Goal: Task Accomplishment & Management: Use online tool/utility

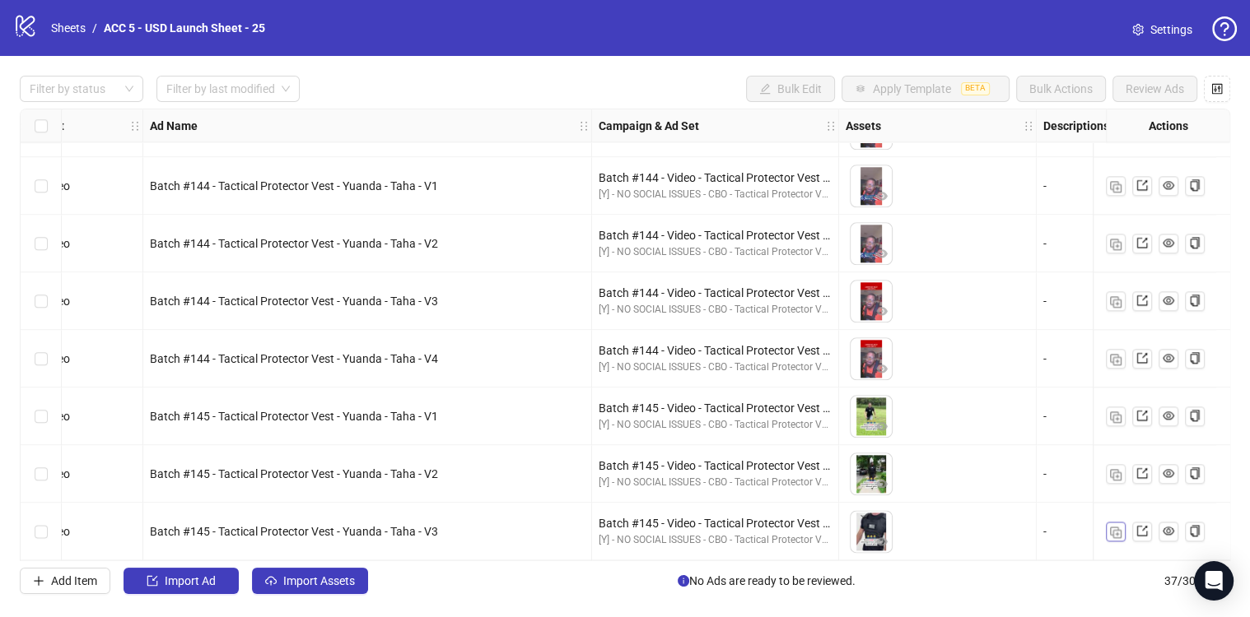
scroll to position [1719, 0]
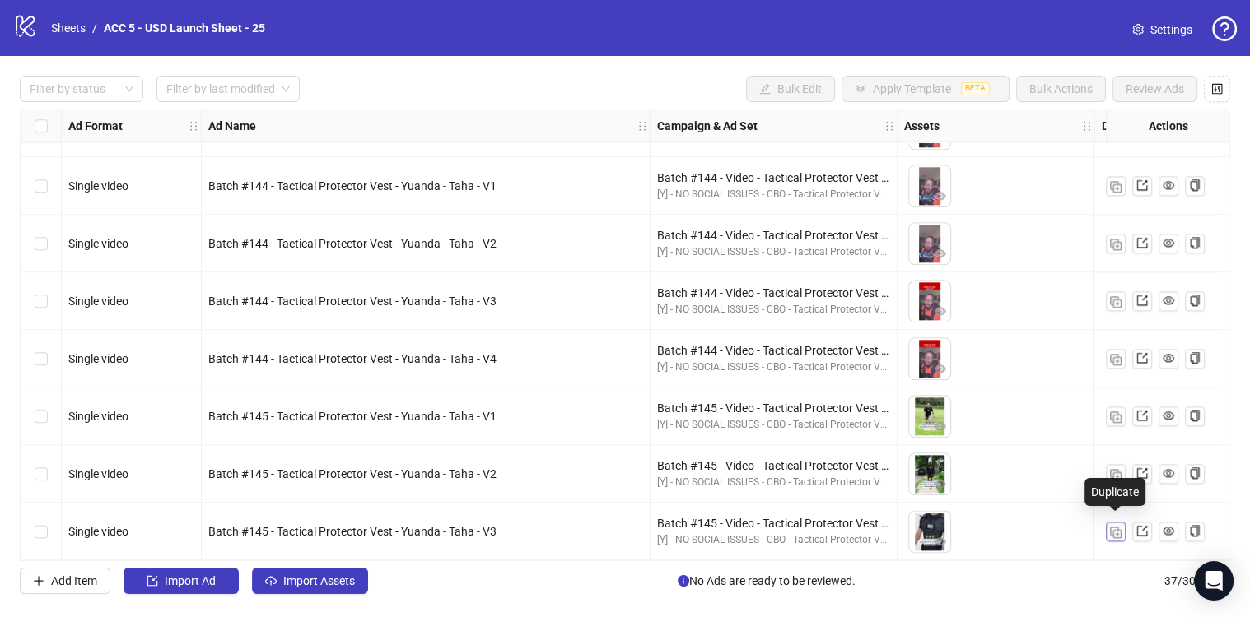
click at [1119, 528] on img "button" at bounding box center [1116, 533] width 12 height 12
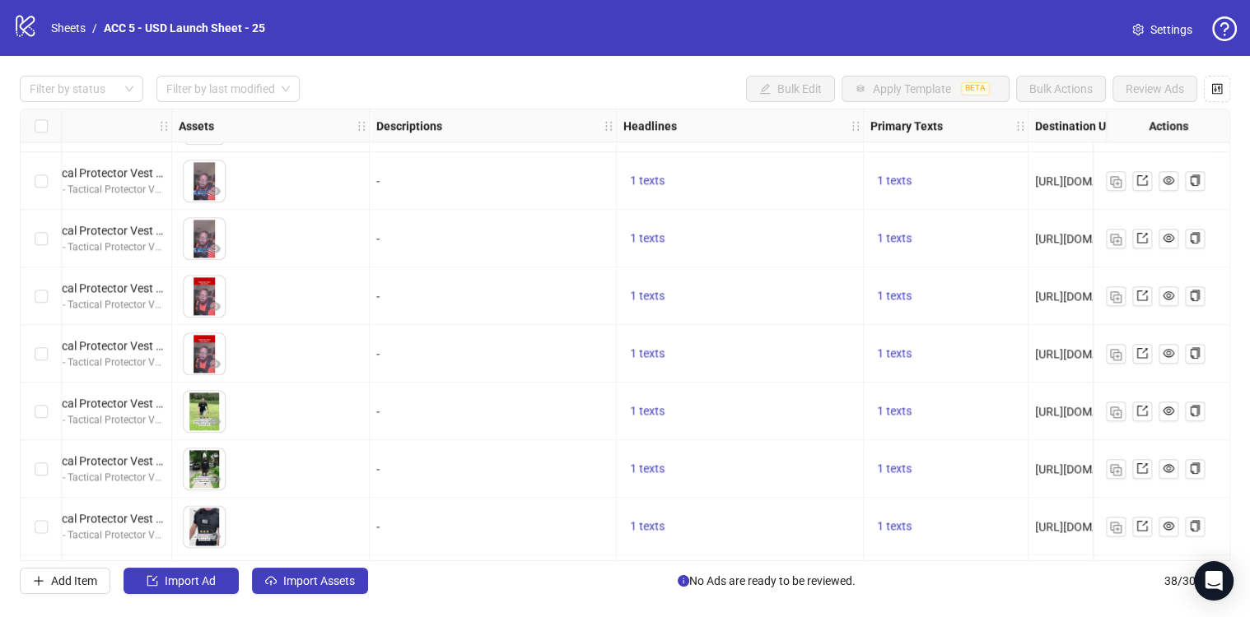
scroll to position [1719, 797]
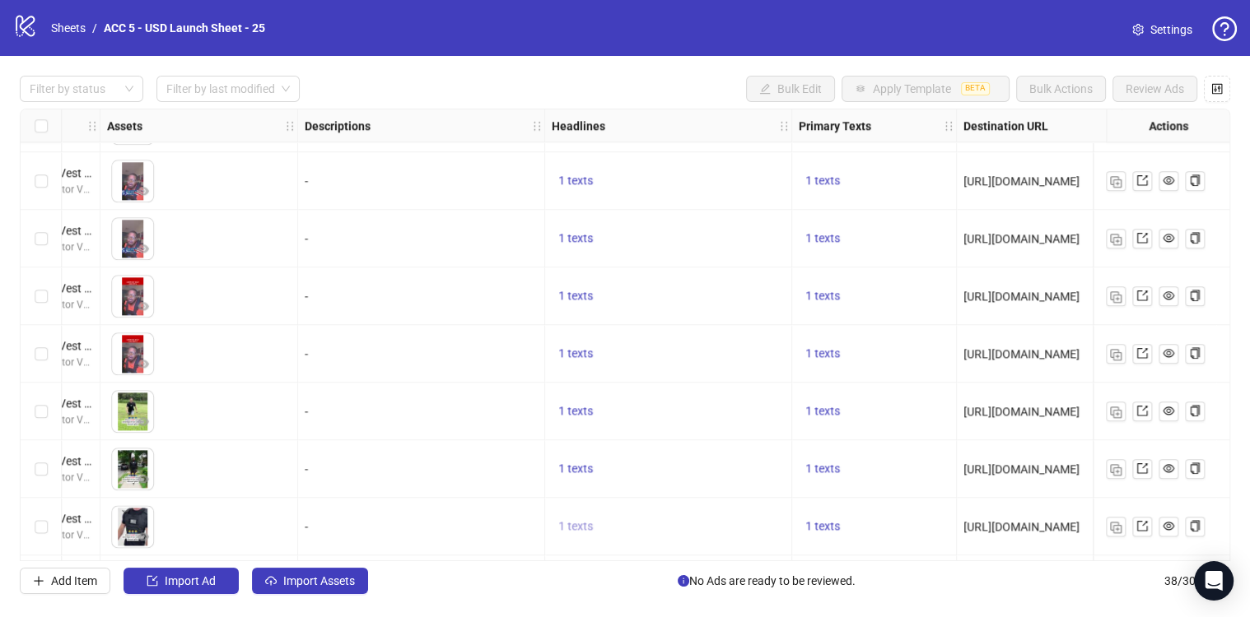
click at [567, 528] on span "1 texts" at bounding box center [575, 525] width 35 height 13
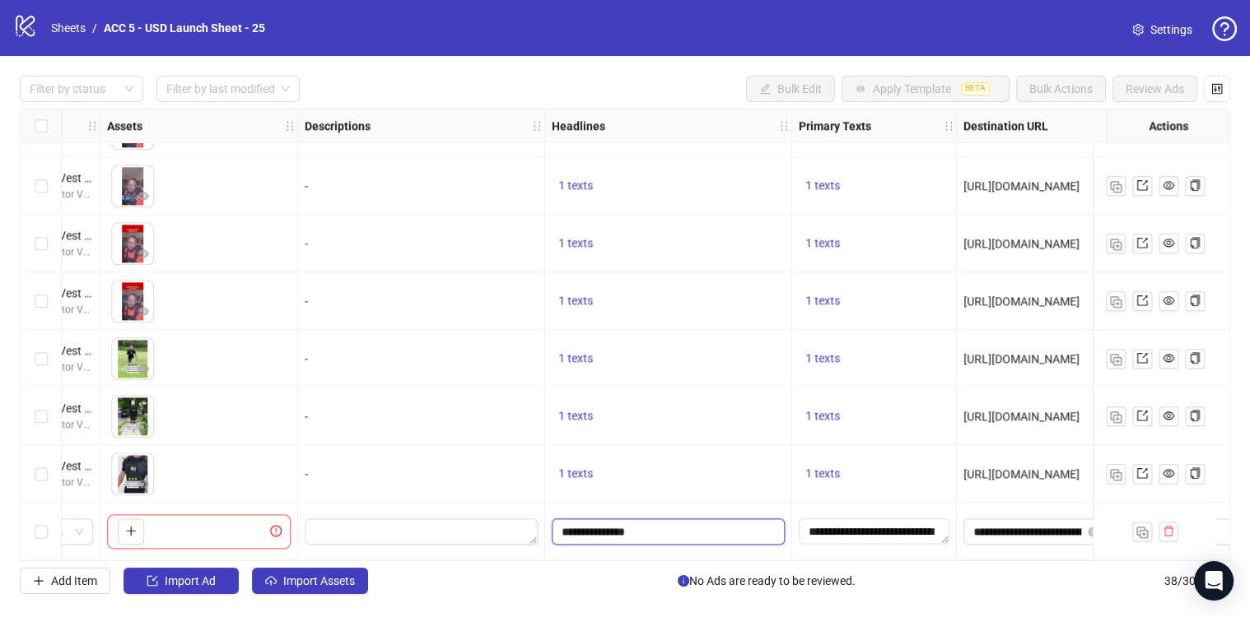
click at [654, 531] on input "**********" at bounding box center [666, 532] width 210 height 18
type input "**********"
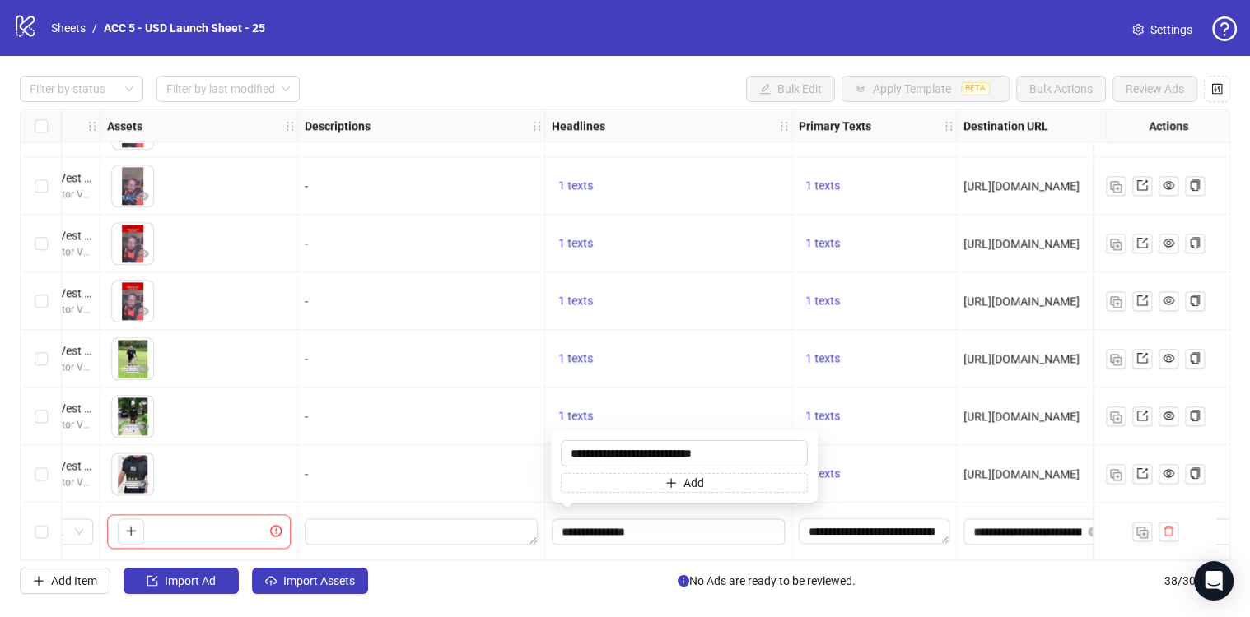
click at [707, 341] on div "1 texts" at bounding box center [668, 359] width 247 height 58
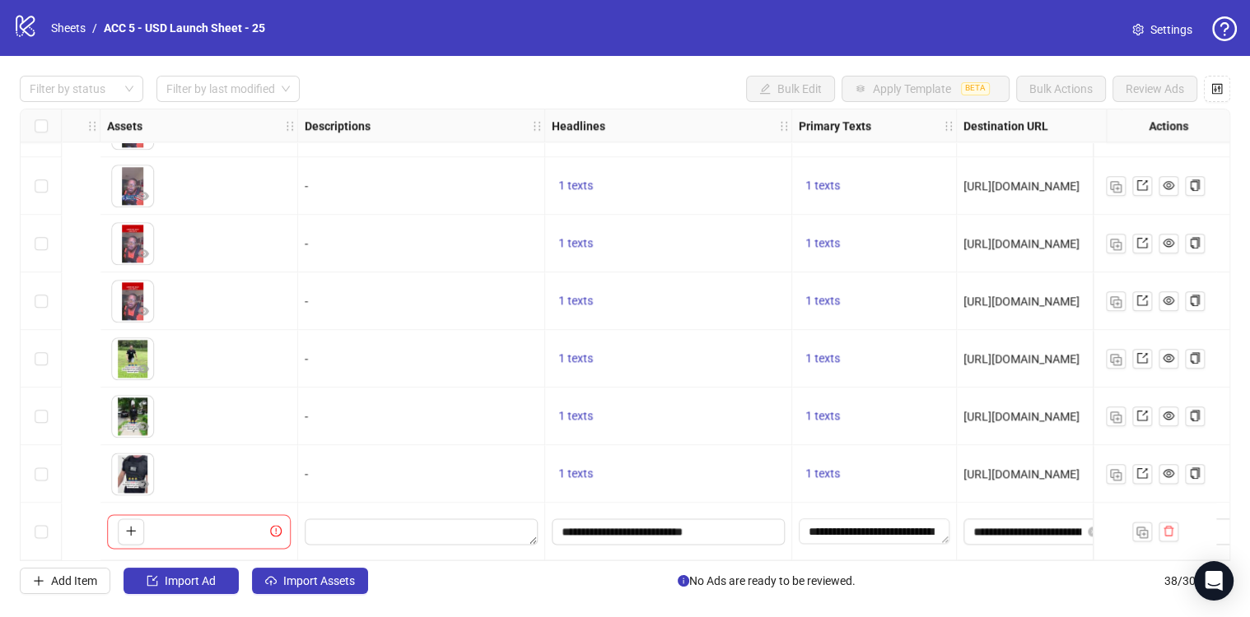
scroll to position [1776, 1289]
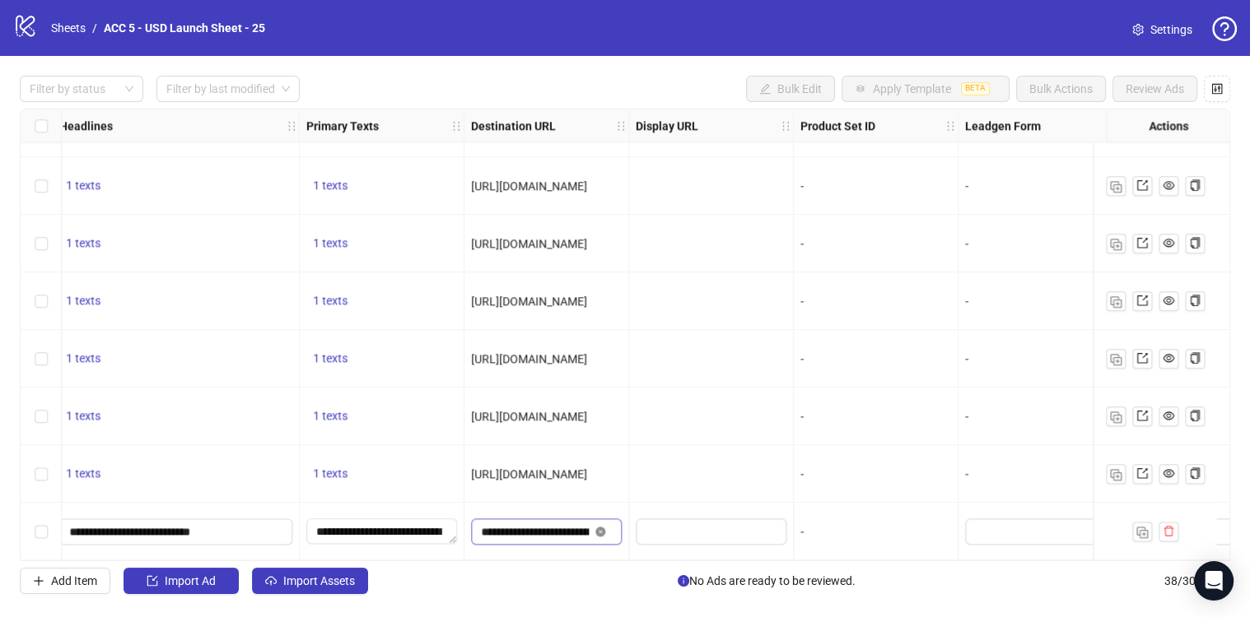
click at [603, 528] on icon "close-circle" at bounding box center [600, 532] width 10 height 10
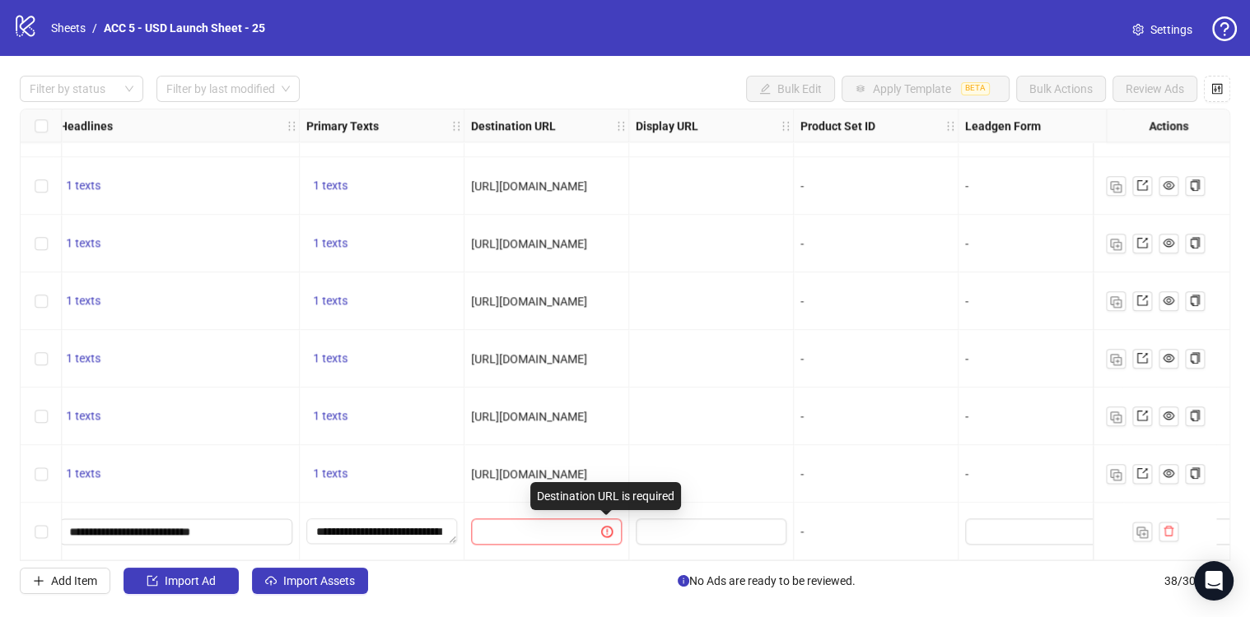
click at [710, 415] on div at bounding box center [711, 417] width 165 height 58
click at [505, 525] on input "text" at bounding box center [529, 532] width 96 height 18
click at [502, 523] on input "text" at bounding box center [529, 532] width 96 height 18
paste input "**********"
type input "**********"
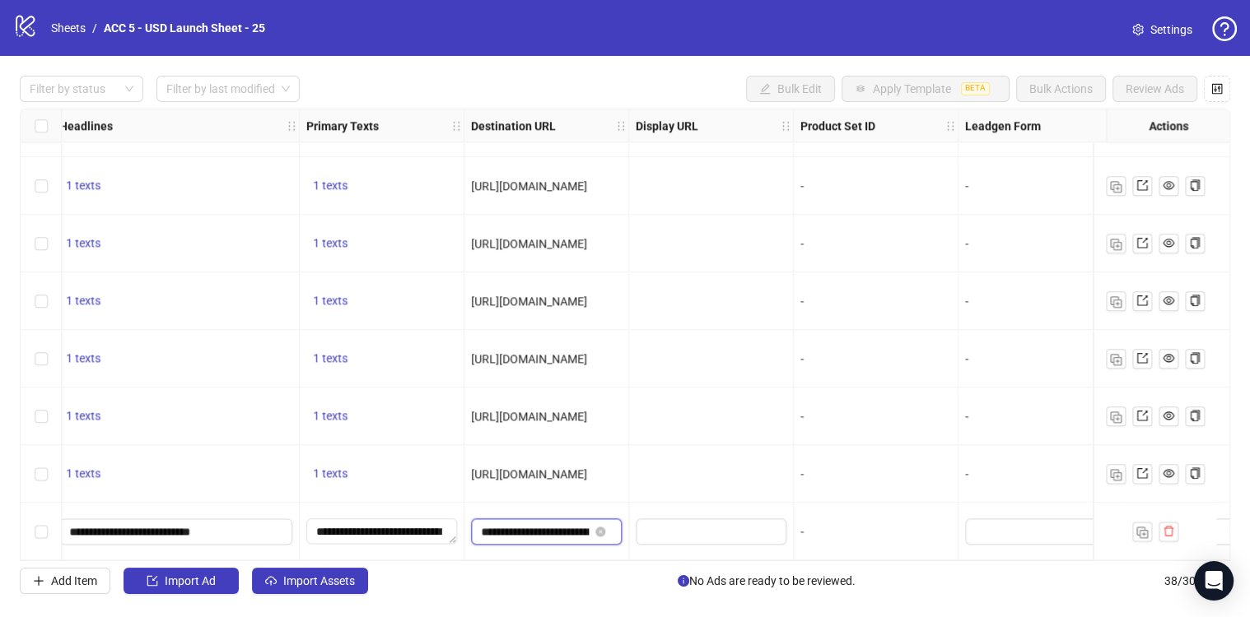
scroll to position [0, 163]
click at [699, 460] on div at bounding box center [711, 474] width 165 height 58
click at [1144, 527] on img "button" at bounding box center [1142, 533] width 12 height 12
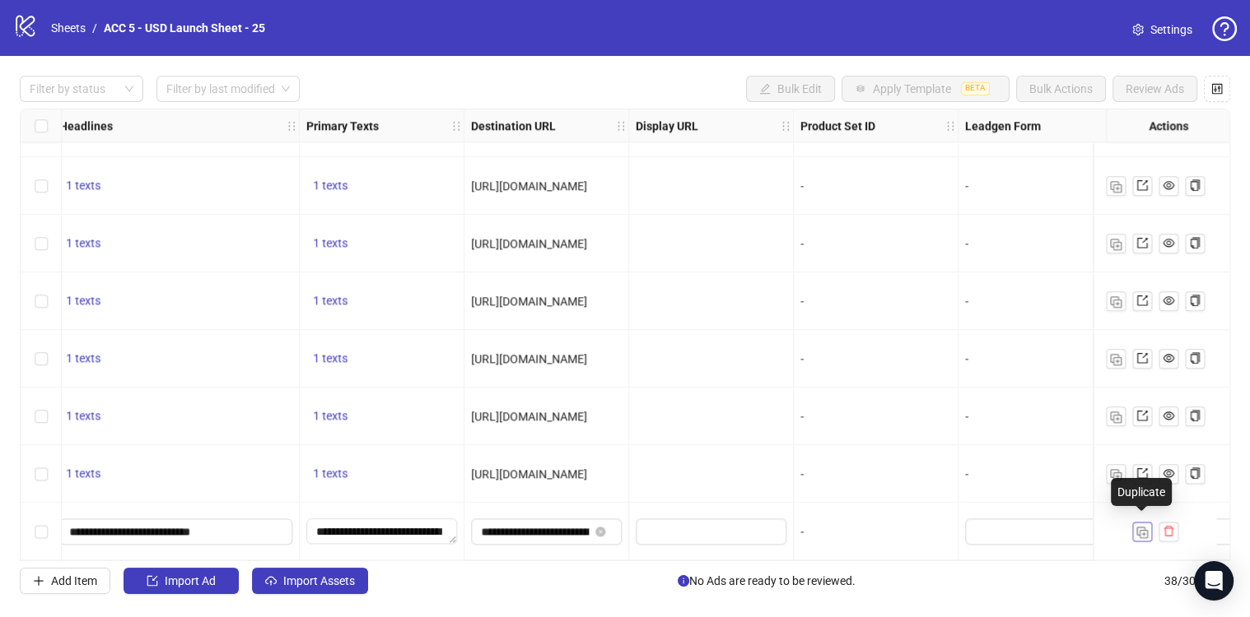
click at [1144, 527] on img "button" at bounding box center [1142, 533] width 12 height 12
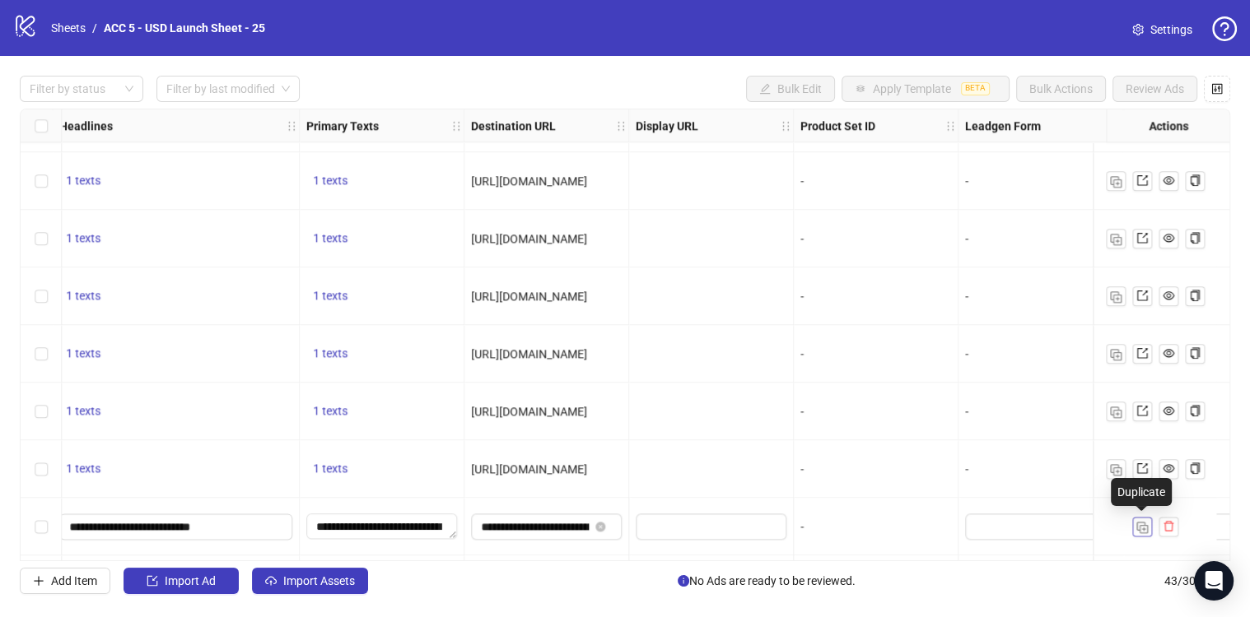
click at [1144, 526] on img "button" at bounding box center [1142, 528] width 12 height 12
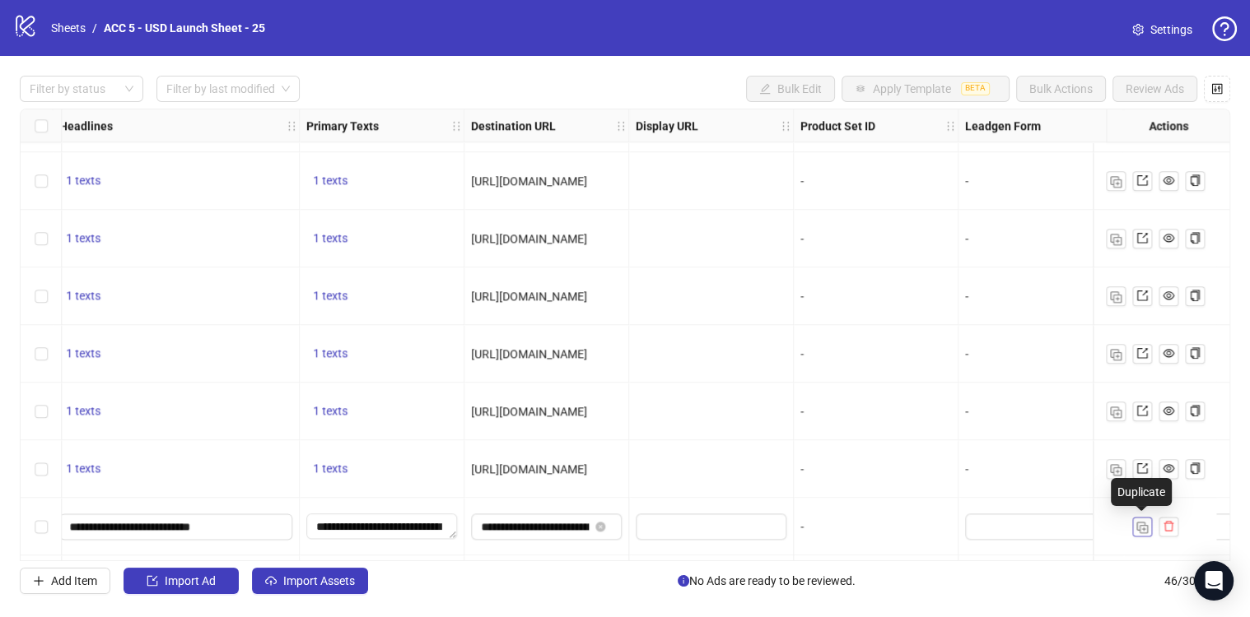
click at [1144, 526] on img "button" at bounding box center [1142, 528] width 12 height 12
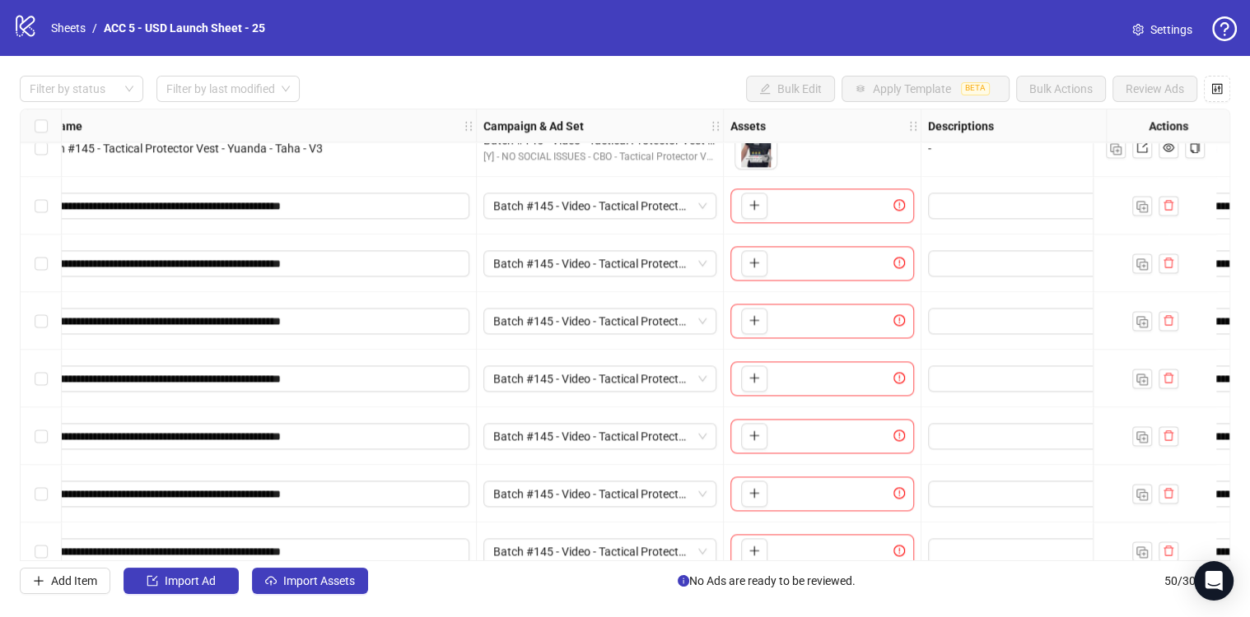
click at [585, 405] on div "Ad Format Ad Name Campaign & Ad Set Assets Descriptions Headlines Primary Texts…" at bounding box center [625, 335] width 1210 height 453
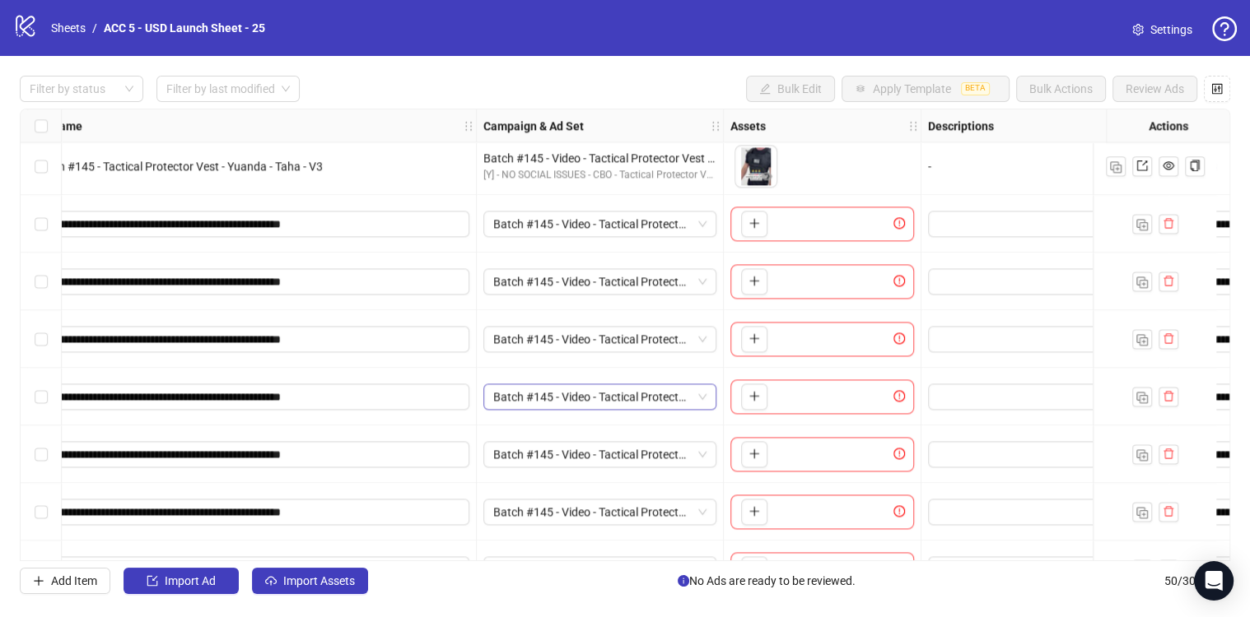
click at [588, 396] on span "Batch #145 - Video - Tactical Protector Vest - Yuanda - Taha - [DATE]" at bounding box center [599, 396] width 213 height 25
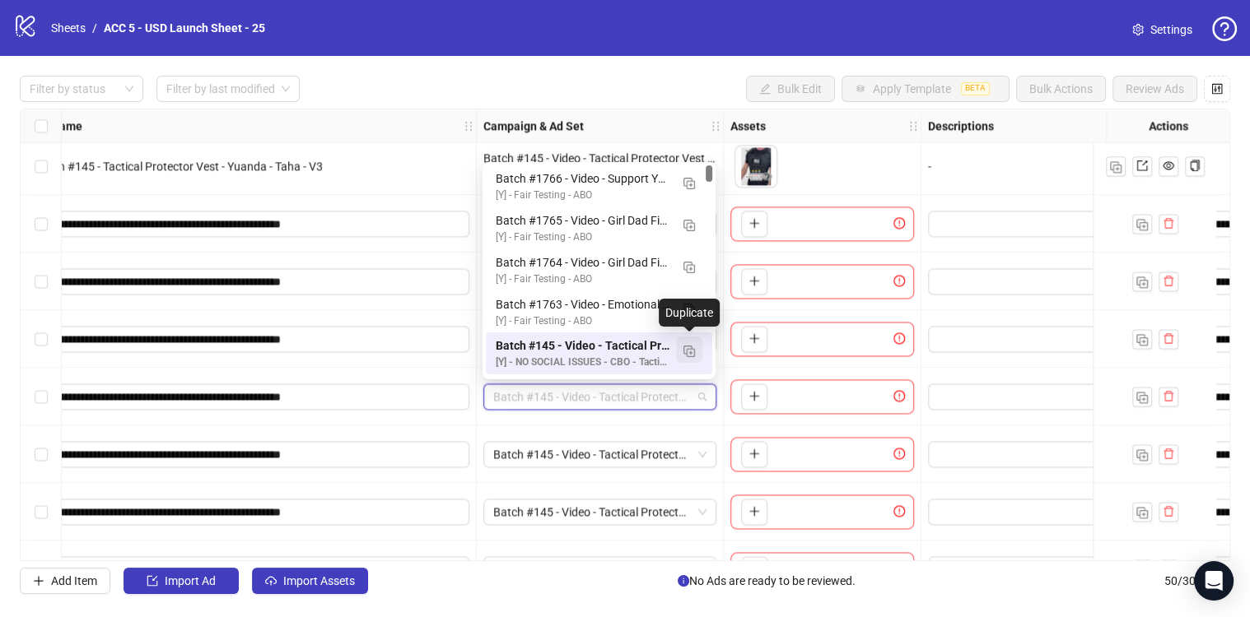
click at [685, 352] on img "button" at bounding box center [689, 352] width 12 height 12
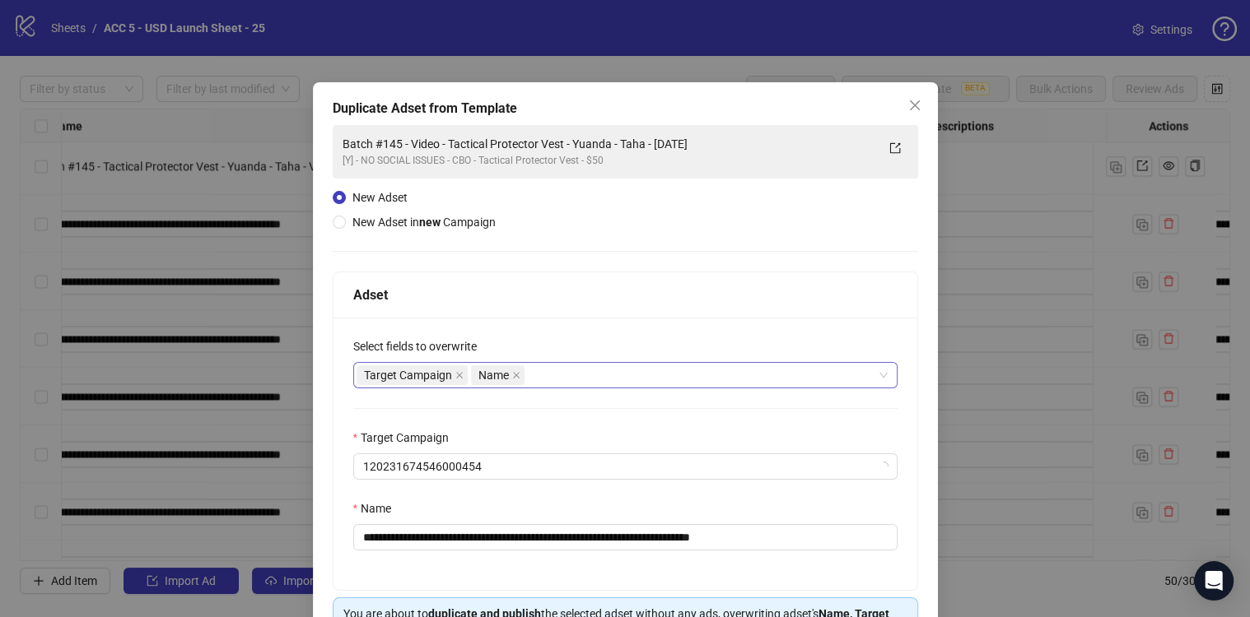
click at [768, 375] on div "Target Campaign Name" at bounding box center [616, 375] width 520 height 23
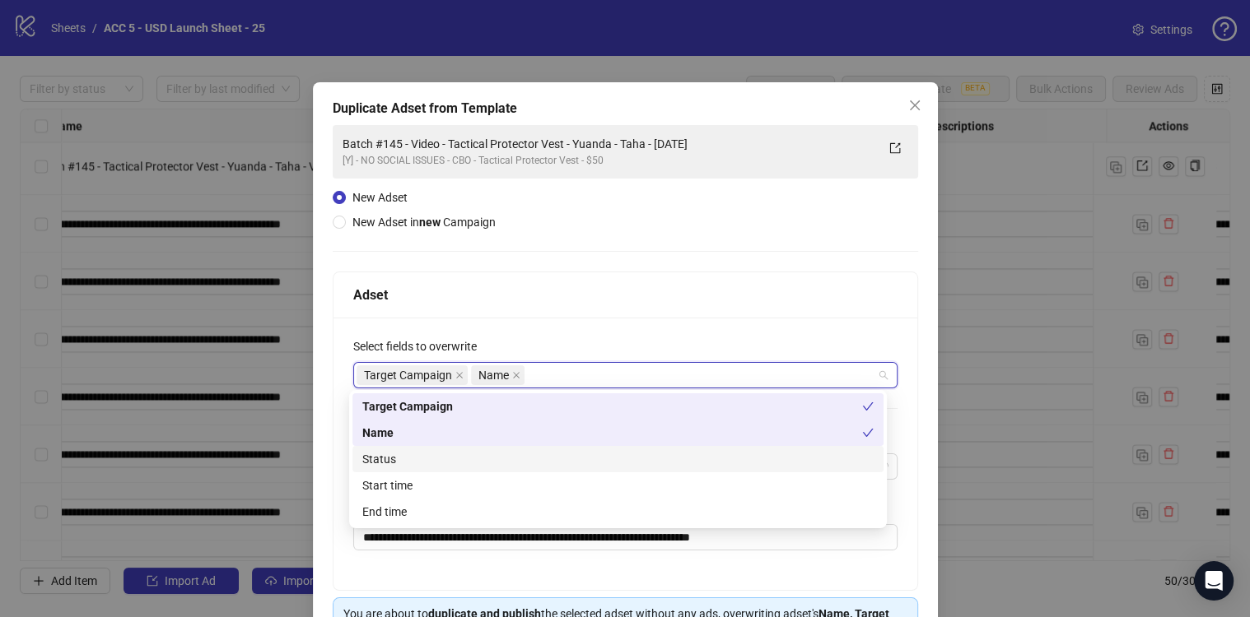
click at [459, 455] on div "Status" at bounding box center [617, 459] width 511 height 18
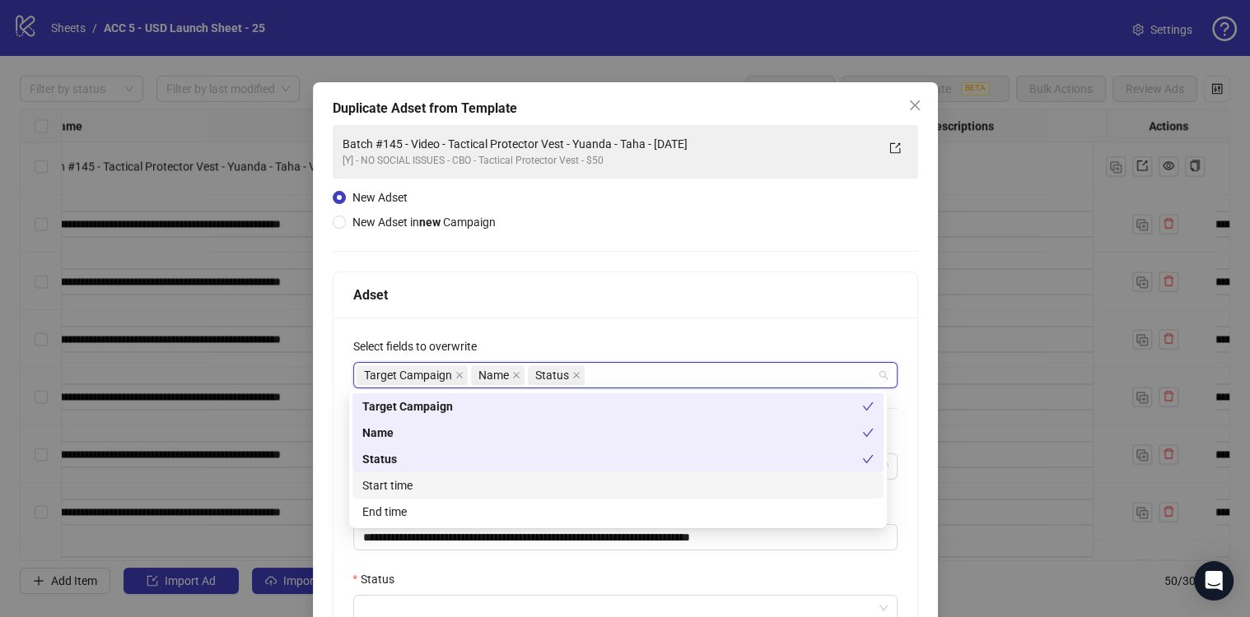
click at [459, 481] on div "Start time" at bounding box center [617, 486] width 511 height 18
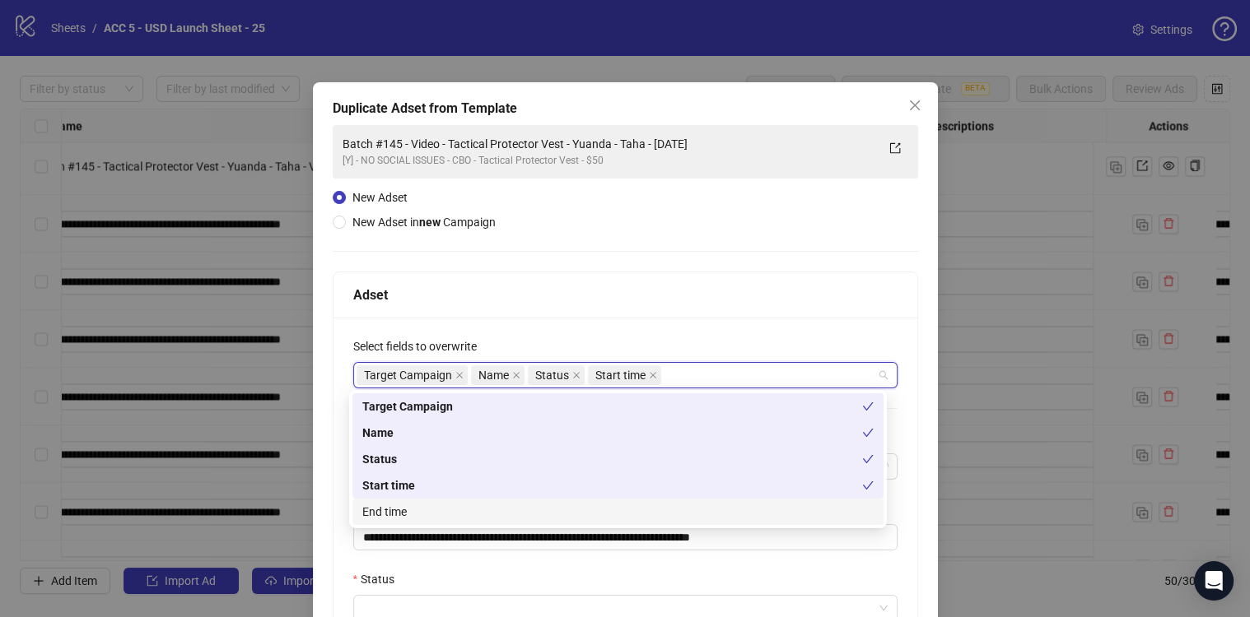
click at [460, 514] on div "End time" at bounding box center [617, 512] width 511 height 18
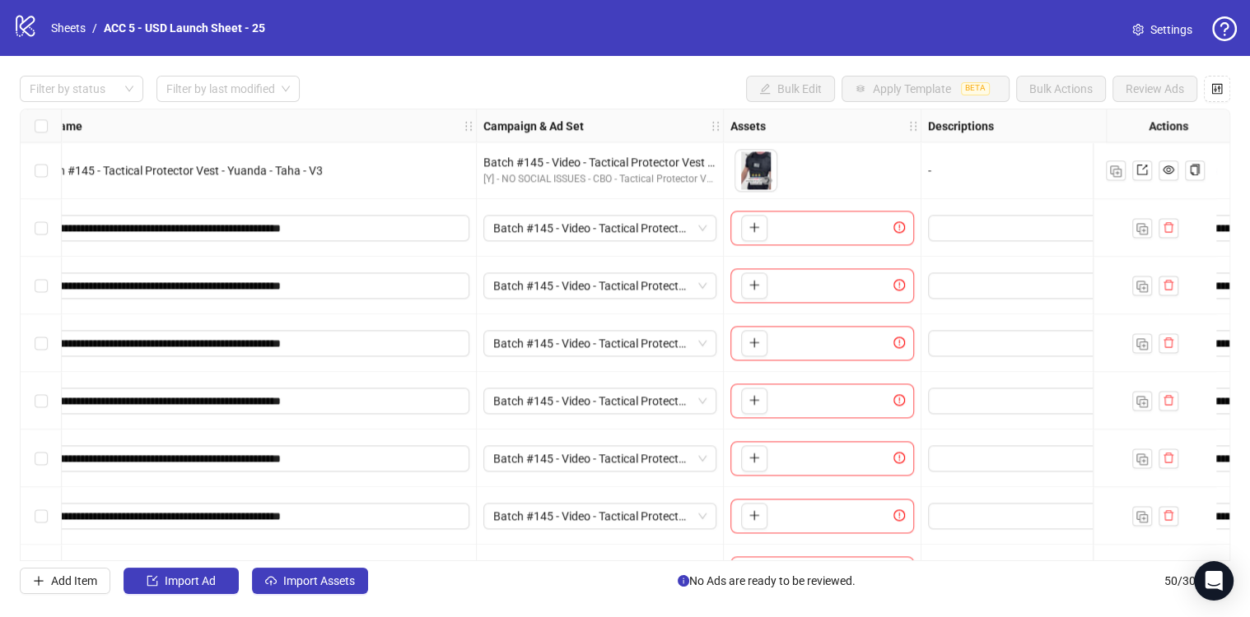
scroll to position [2036, 174]
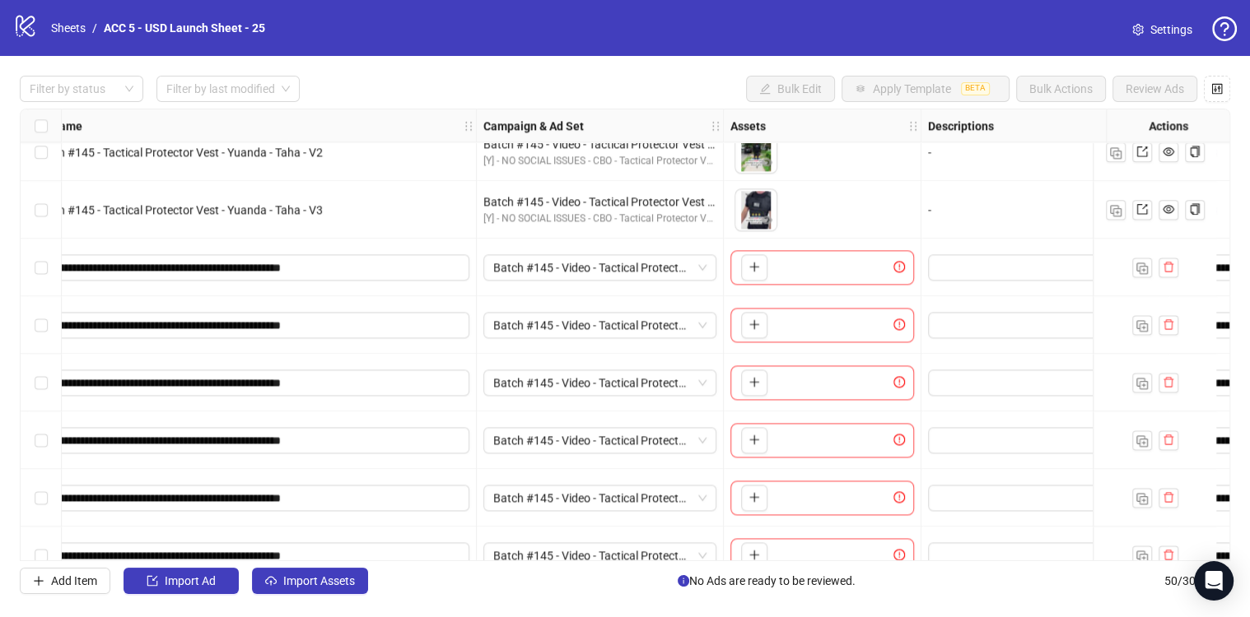
click at [630, 268] on div "Ad Format Ad Name Campaign & Ad Set Assets Descriptions Headlines Primary Texts…" at bounding box center [625, 335] width 1210 height 453
click at [627, 266] on span "Batch #145 - Video - Tactical Protector Vest - Yuanda - Taha - [DATE]" at bounding box center [599, 267] width 213 height 25
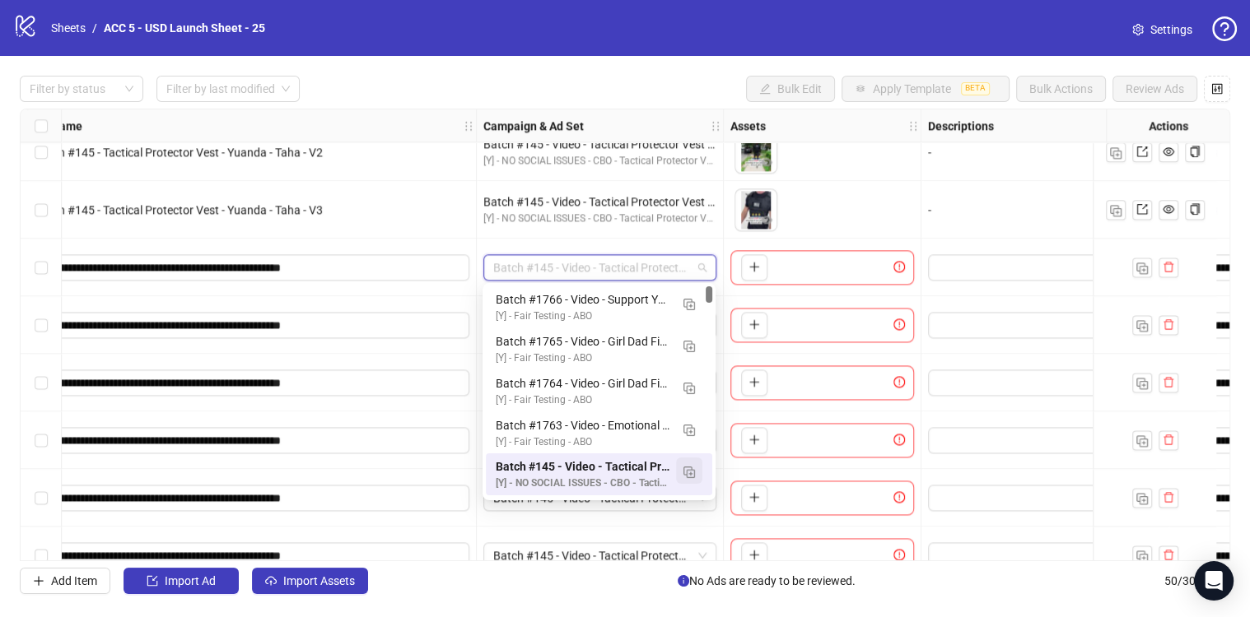
click at [691, 469] on img "button" at bounding box center [689, 473] width 12 height 12
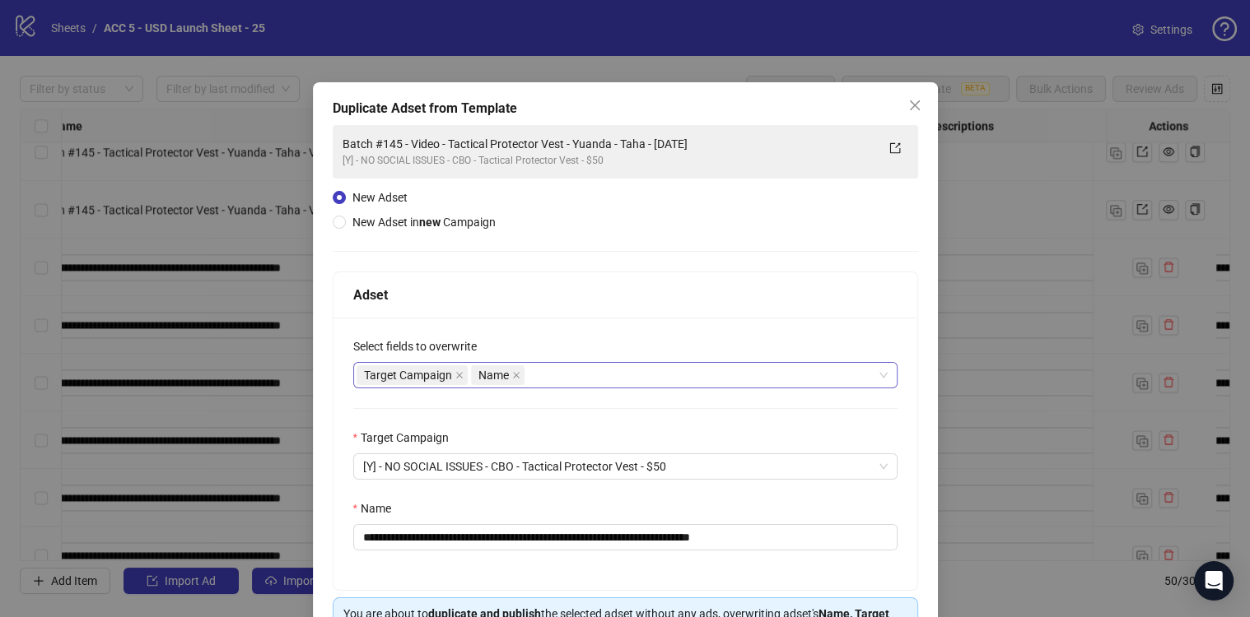
click at [763, 379] on div "Target Campaign Name" at bounding box center [616, 375] width 520 height 23
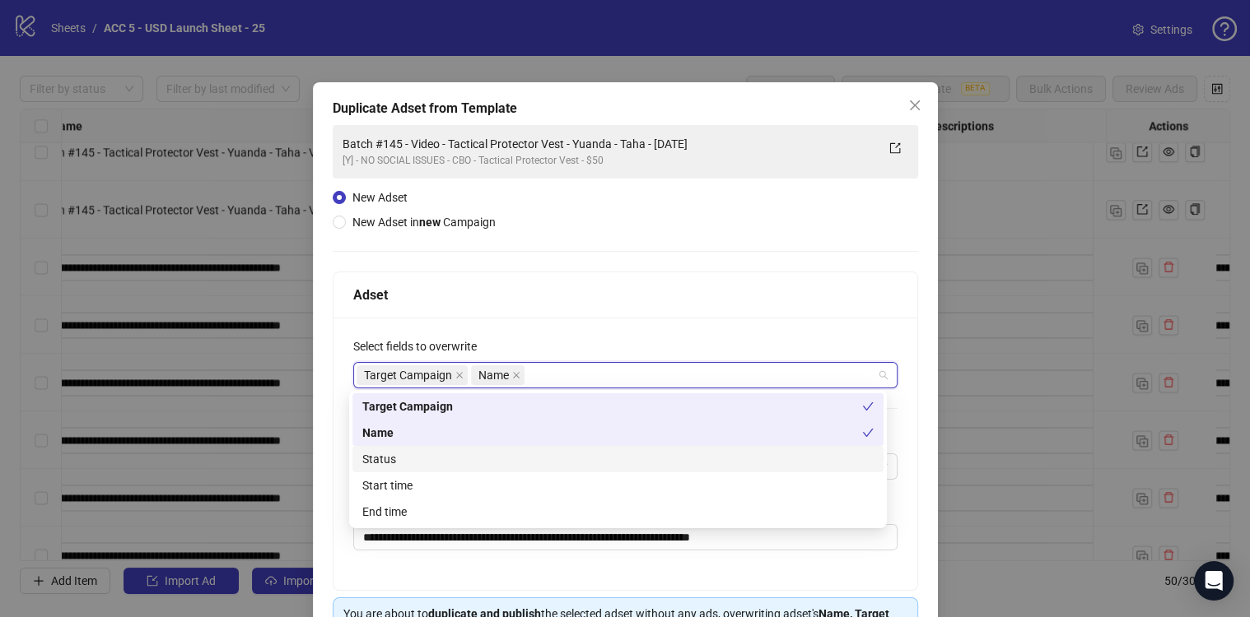
drag, startPoint x: 465, startPoint y: 458, endPoint x: 458, endPoint y: 488, distance: 31.3
click at [465, 458] on div "Status" at bounding box center [617, 459] width 511 height 18
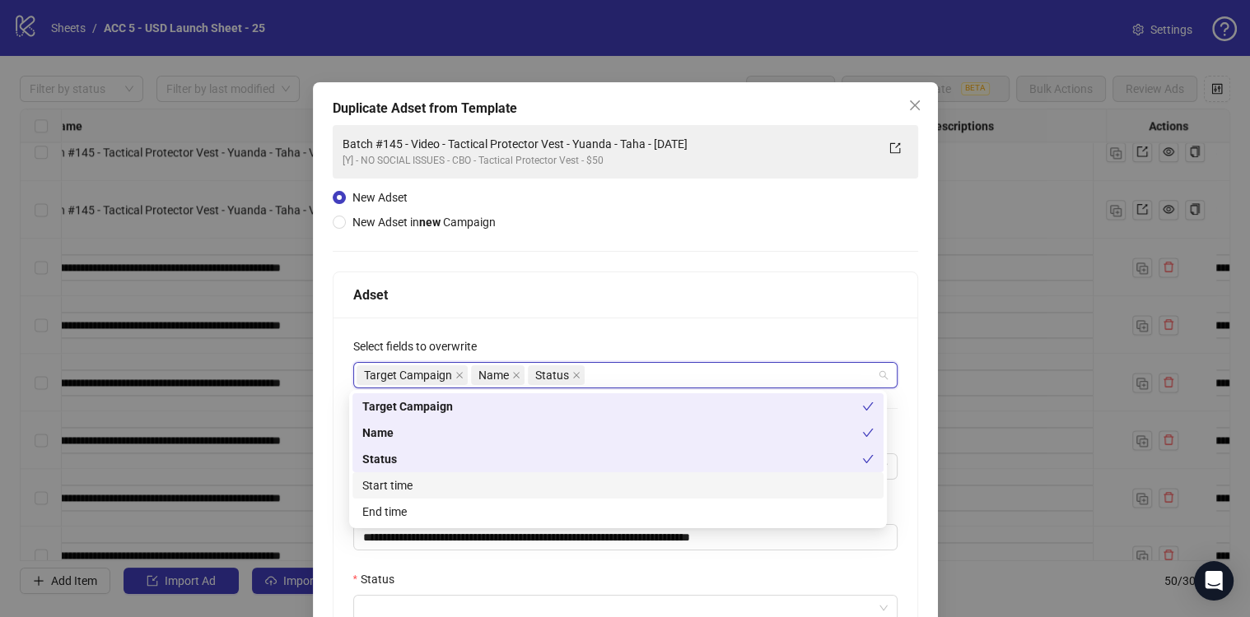
click at [458, 488] on div "Start time" at bounding box center [617, 486] width 511 height 18
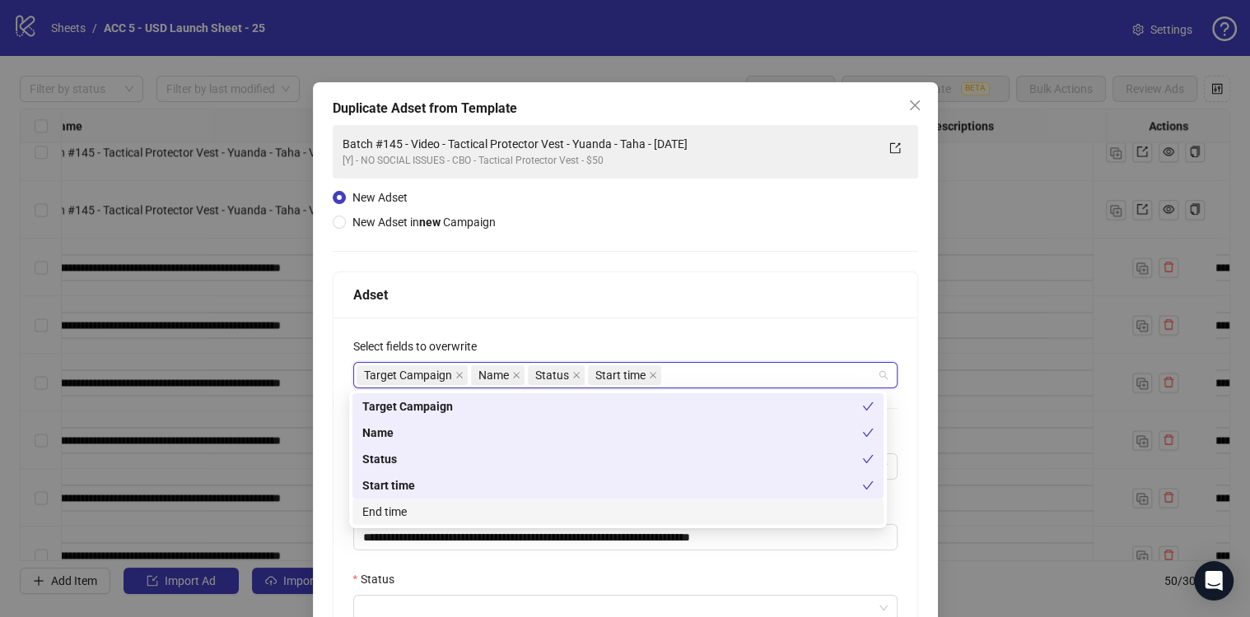
click at [458, 507] on div "End time" at bounding box center [617, 512] width 511 height 18
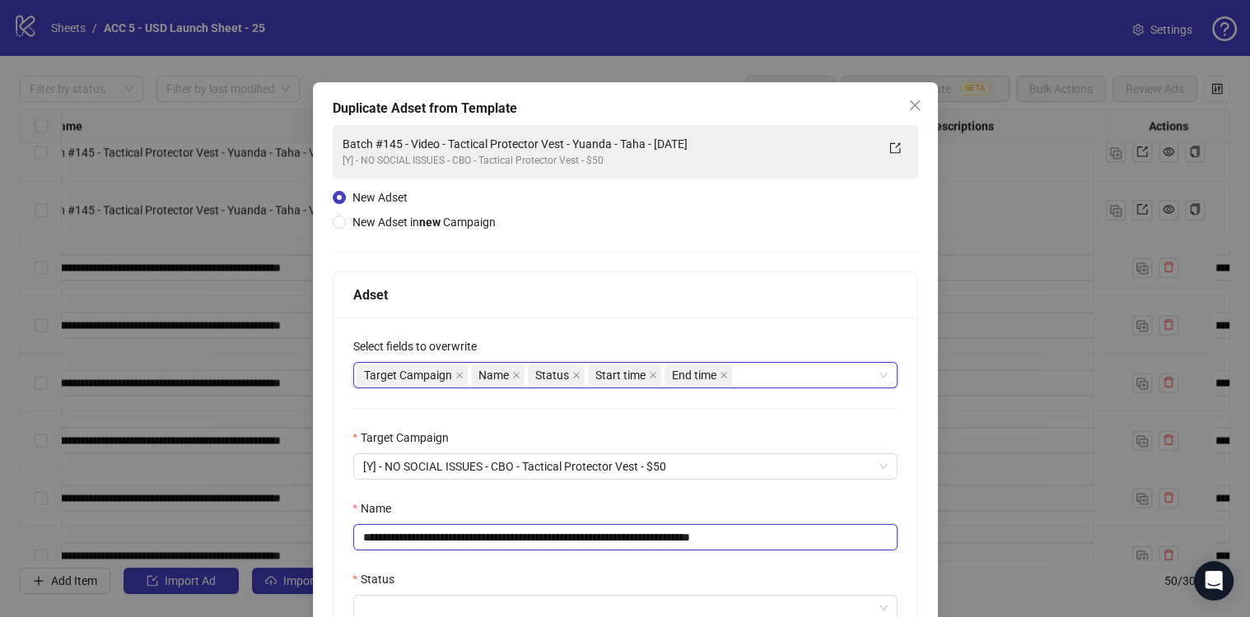
click at [689, 529] on input "**********" at bounding box center [625, 537] width 544 height 26
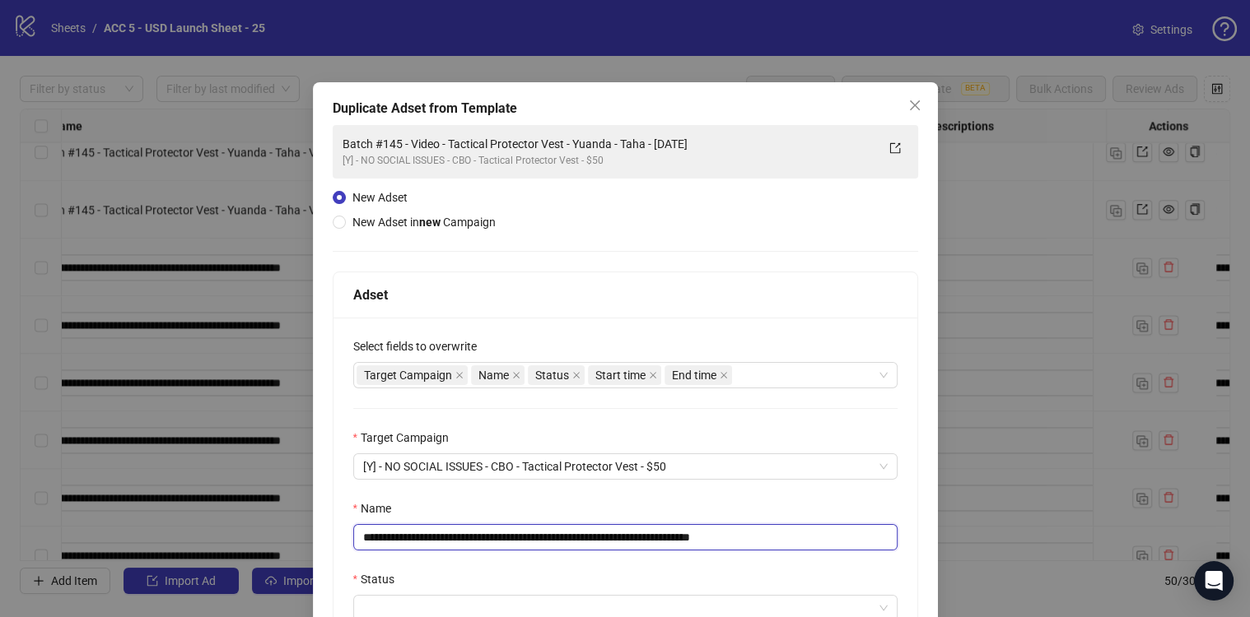
paste input "text"
type input "**********"
click at [701, 506] on div "Name" at bounding box center [625, 512] width 544 height 25
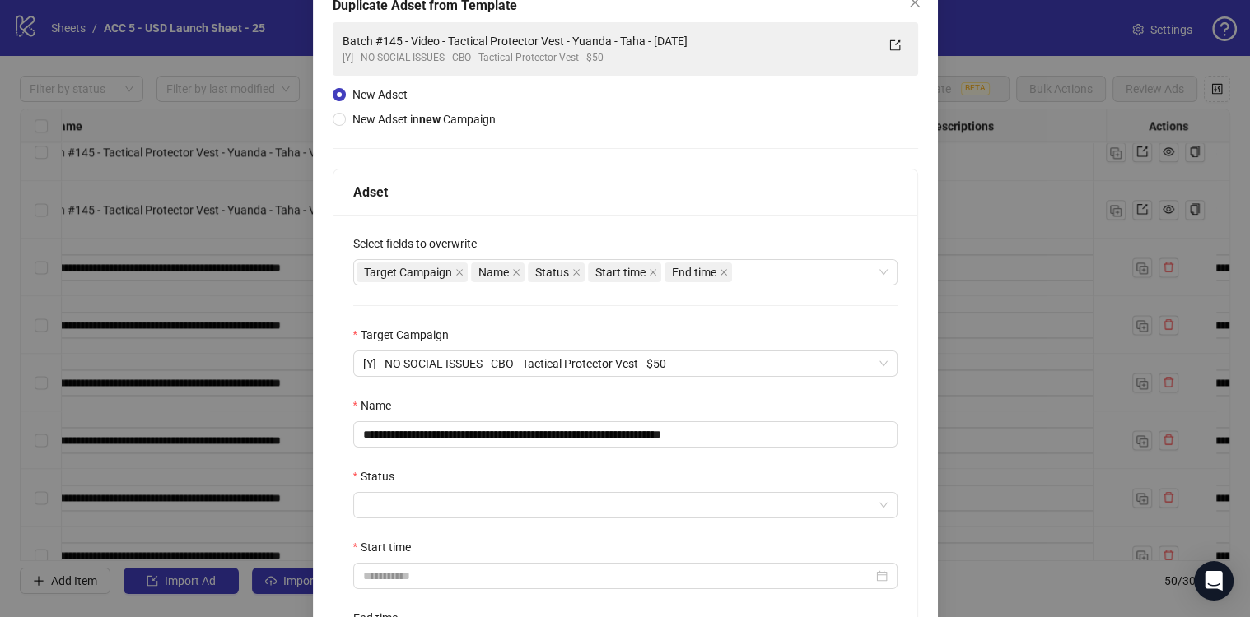
scroll to position [314, 0]
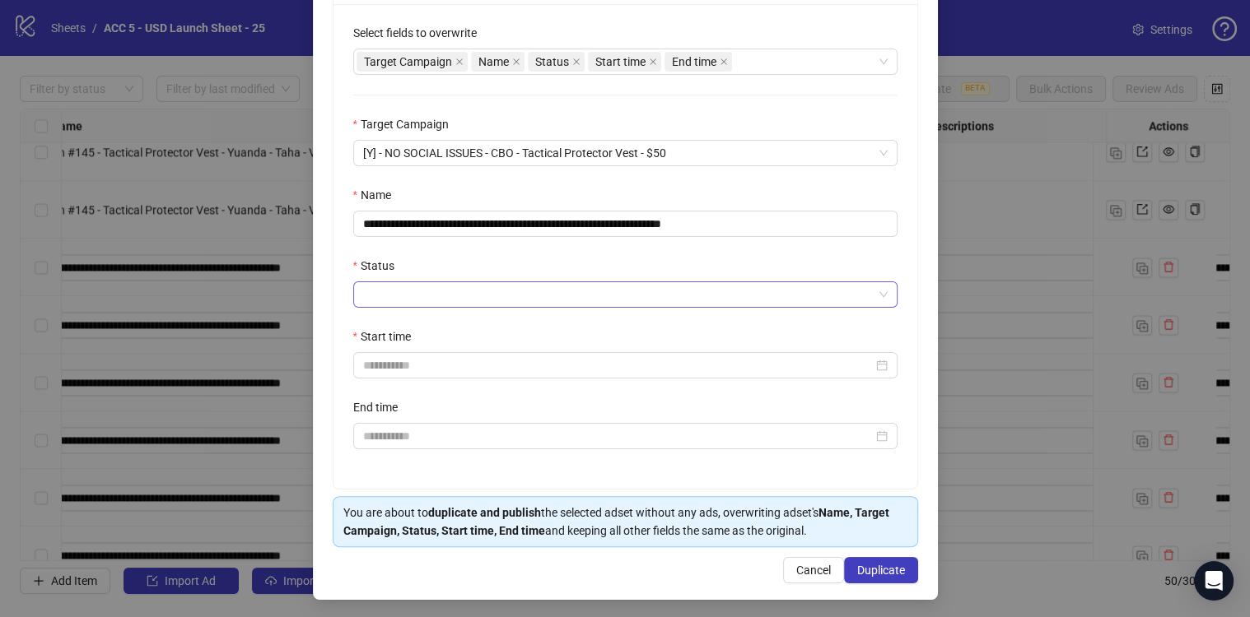
click at [383, 279] on div "Status" at bounding box center [625, 282] width 544 height 51
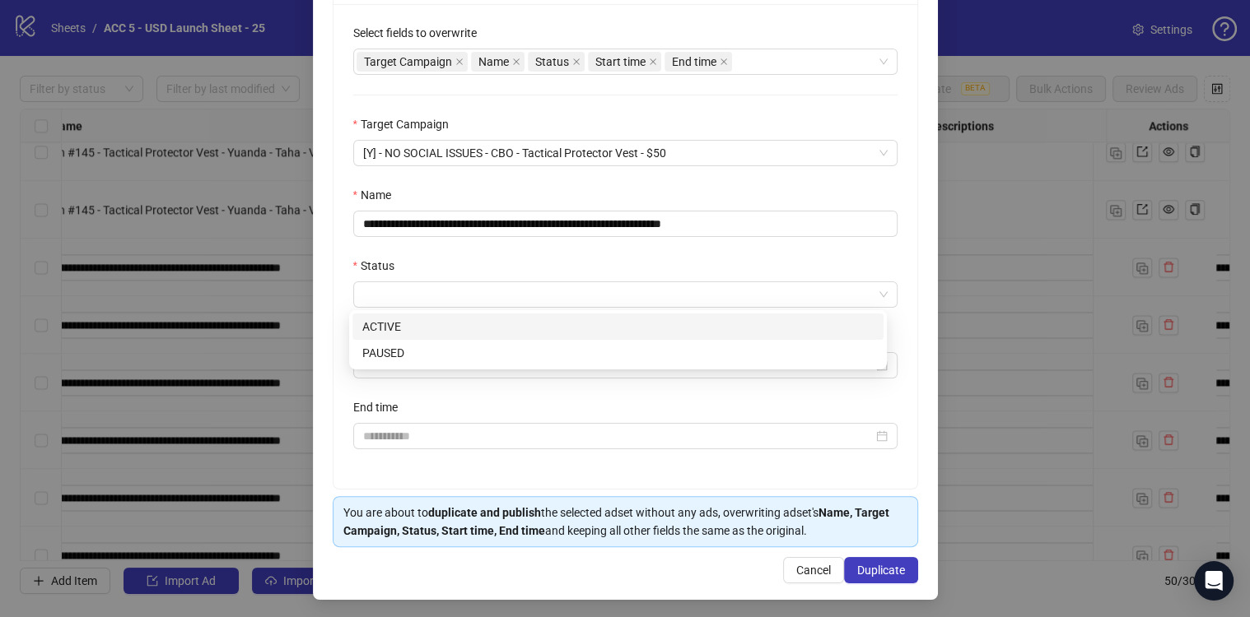
click at [384, 320] on div "ACTIVE" at bounding box center [617, 327] width 511 height 18
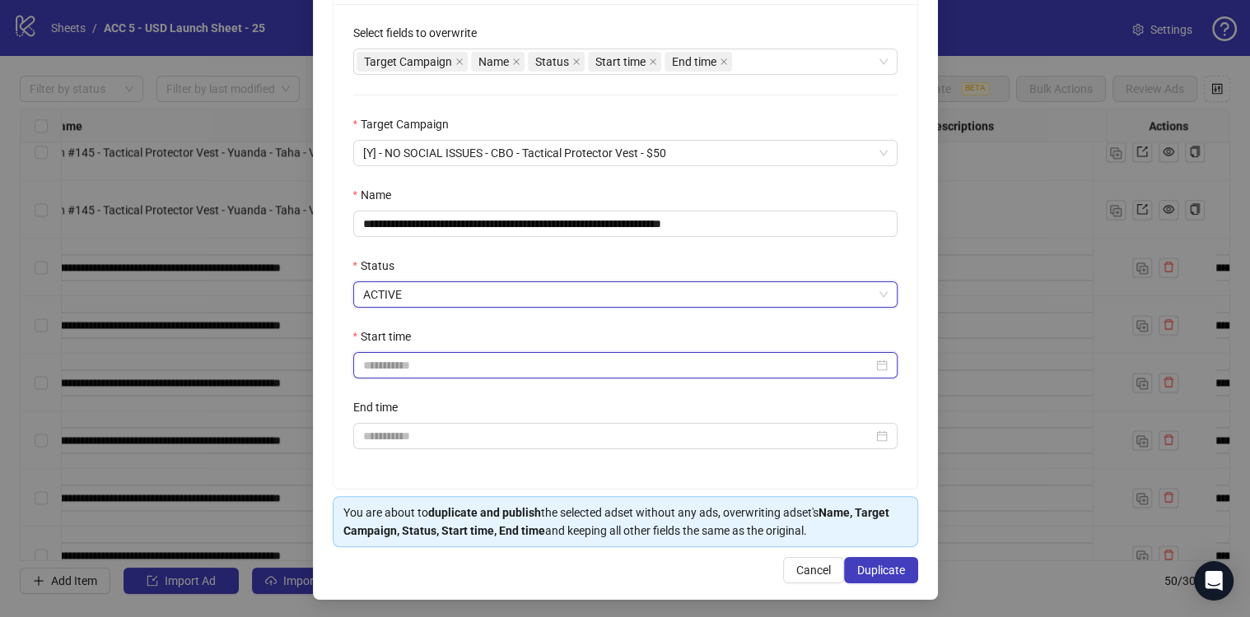
click at [397, 362] on input "Start time" at bounding box center [618, 365] width 510 height 18
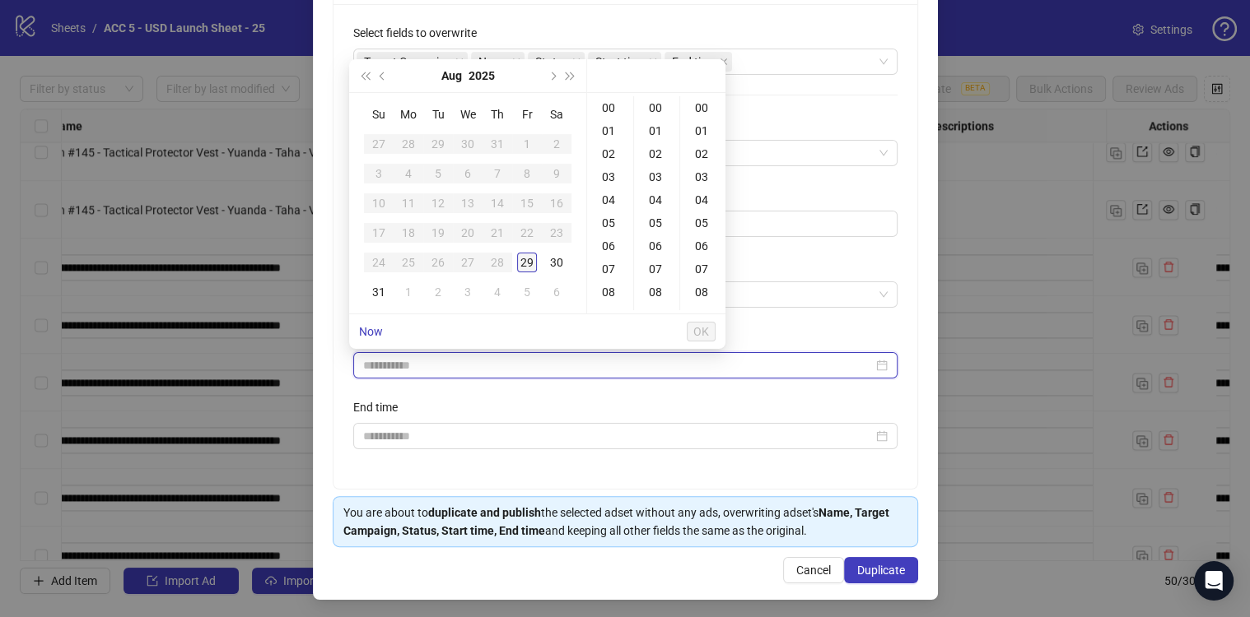
type input "**********"
click at [562, 262] on div "30" at bounding box center [557, 263] width 20 height 20
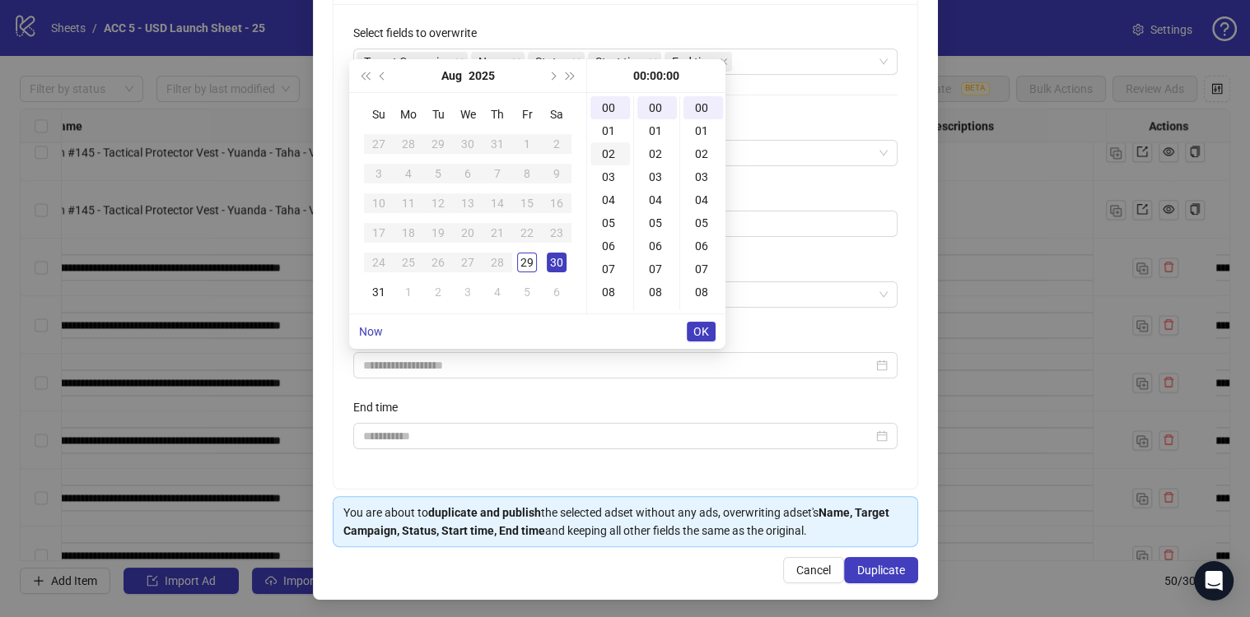
click at [605, 153] on div "02" at bounding box center [610, 153] width 40 height 23
type input "**********"
click at [704, 323] on button "OK" at bounding box center [701, 332] width 29 height 20
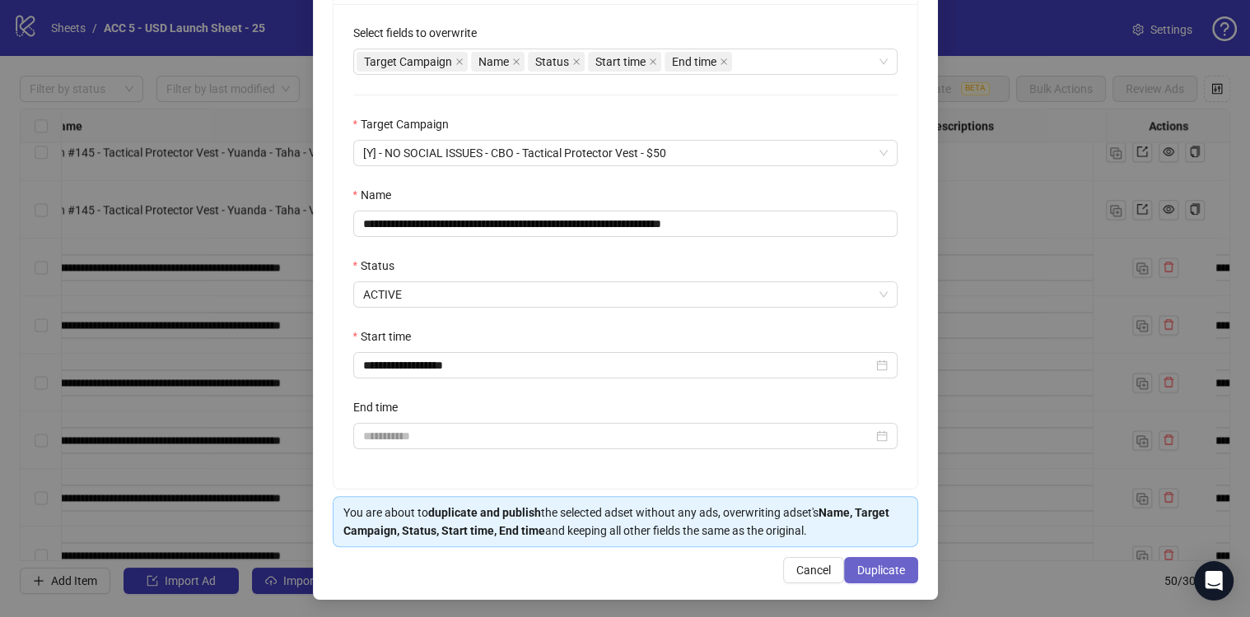
click at [882, 570] on span "Duplicate" at bounding box center [881, 570] width 48 height 13
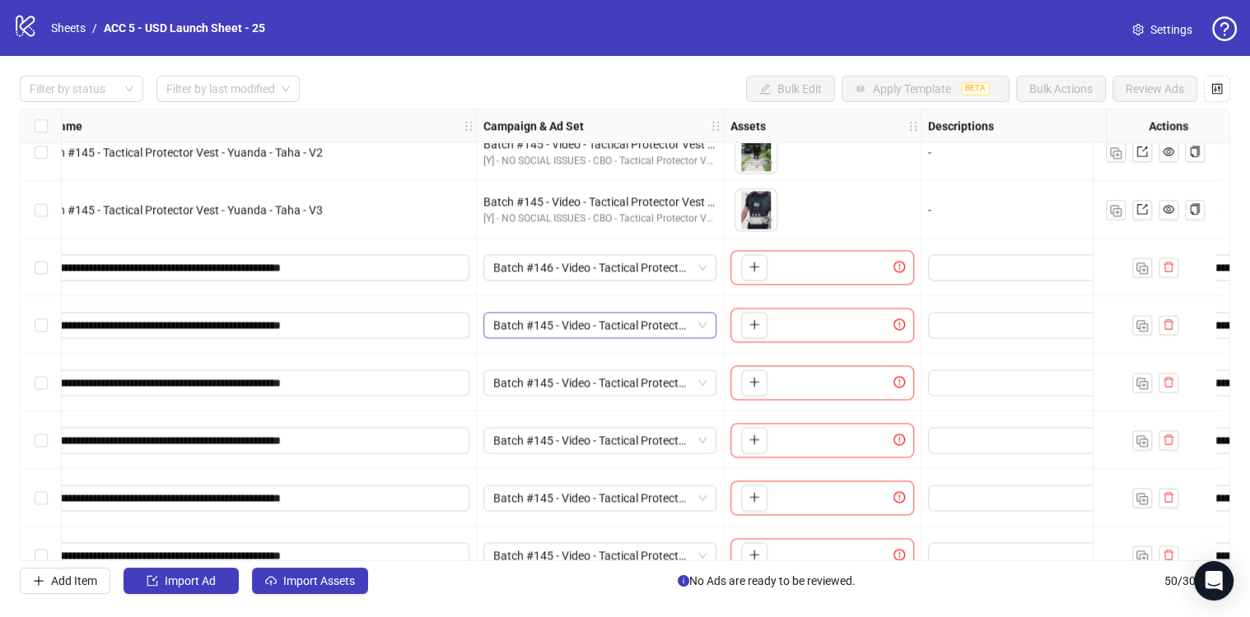
click at [600, 333] on span "Batch #145 - Video - Tactical Protector Vest - Yuanda - Taha - [DATE]" at bounding box center [599, 325] width 213 height 25
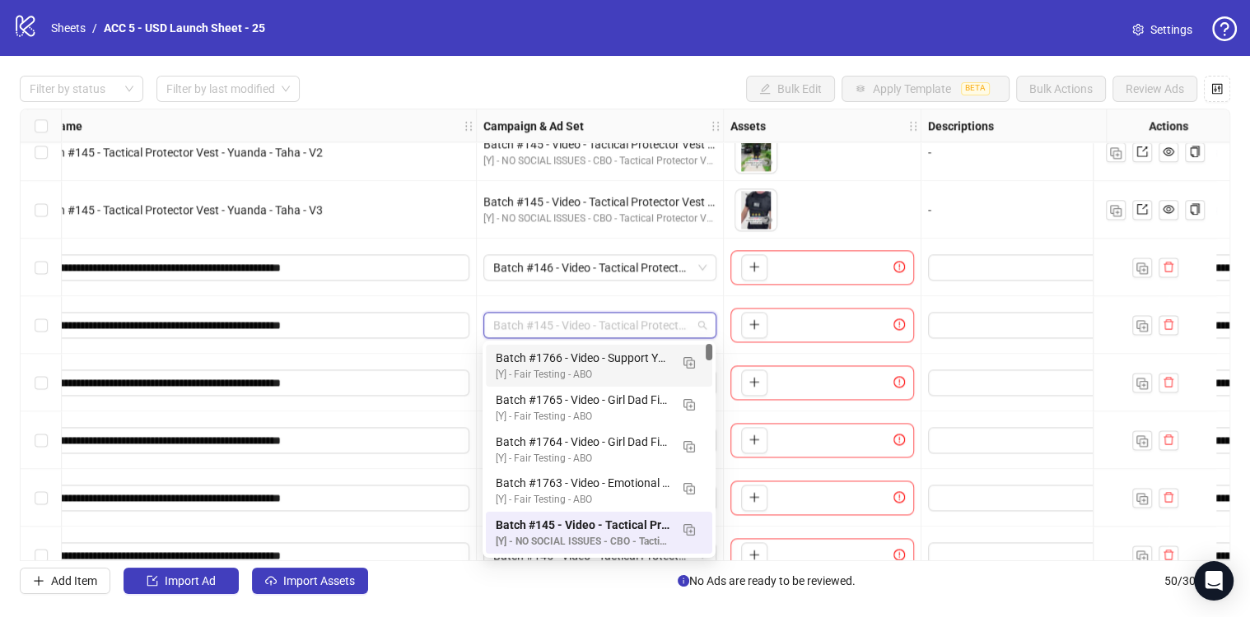
scroll to position [0, 0]
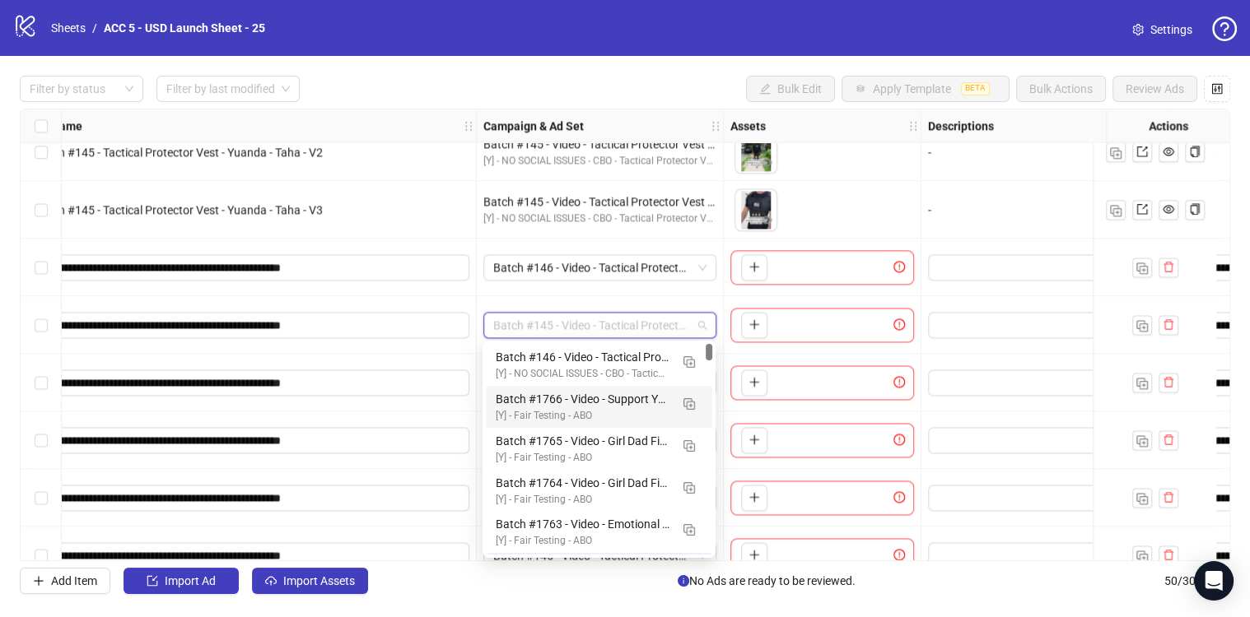
drag, startPoint x: 709, startPoint y: 350, endPoint x: 696, endPoint y: 328, distance: 25.4
click at [706, 327] on body "logo/logo-mobile Sheets / ACC 5 - USD Launch Sheet - 25 Settings Filter by stat…" at bounding box center [625, 308] width 1250 height 617
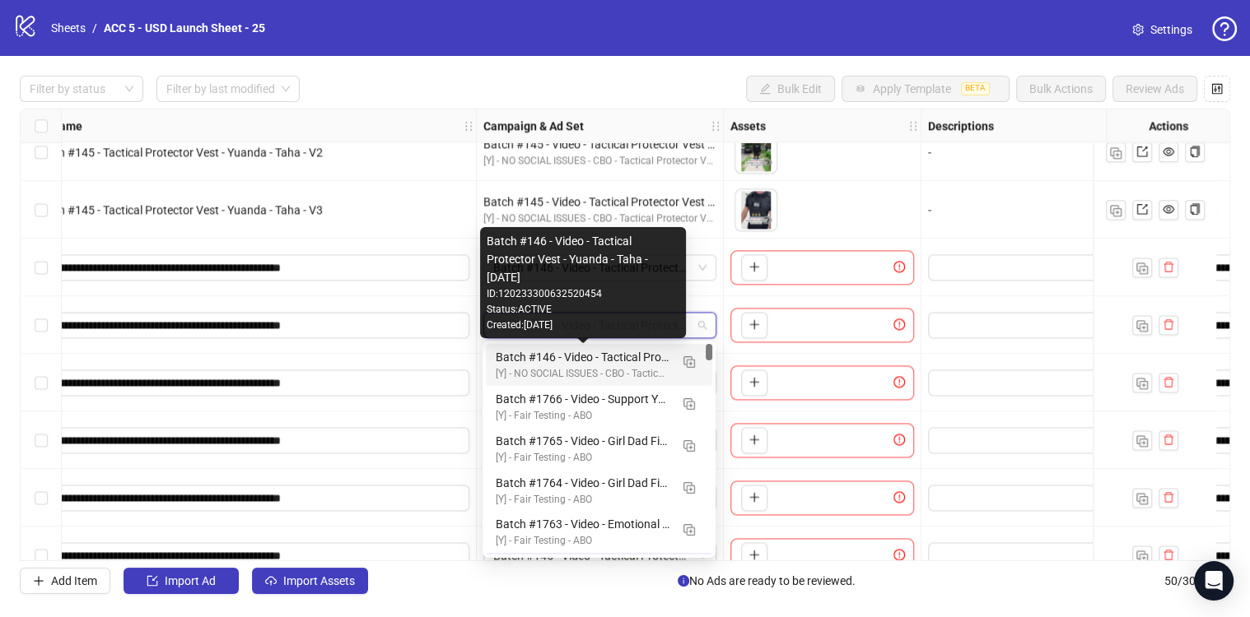
click at [547, 359] on div "Batch #146 - Video - Tactical Protector Vest - Yuanda - Taha - [DATE]" at bounding box center [583, 357] width 174 height 18
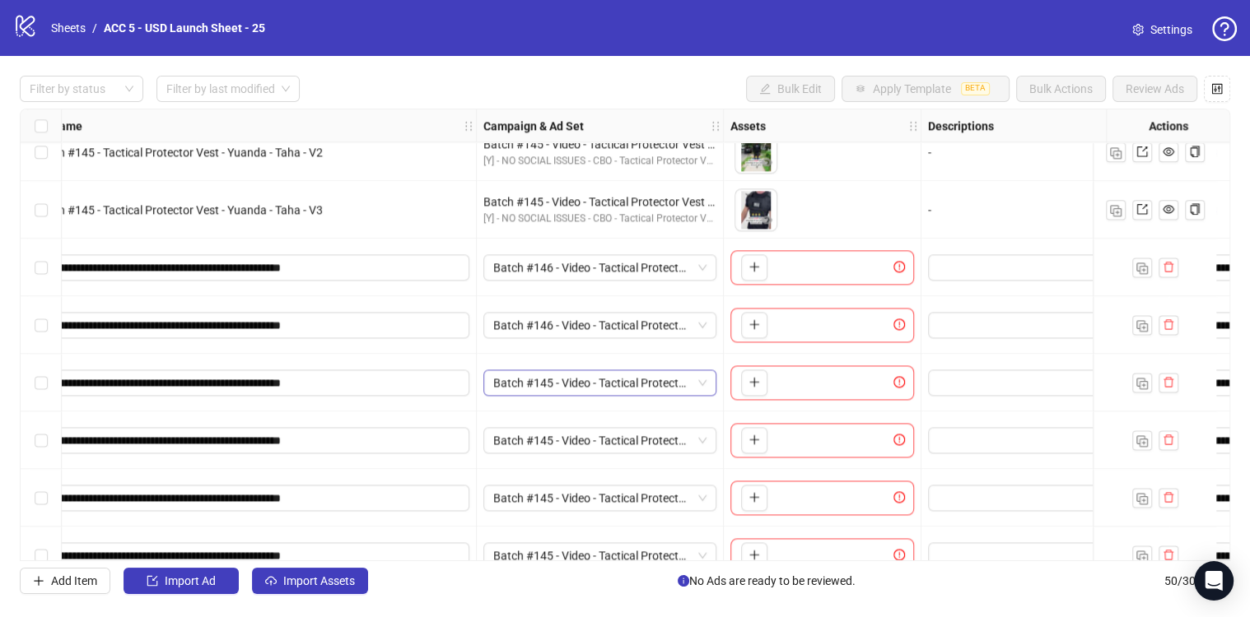
click at [551, 387] on span "Batch #145 - Video - Tactical Protector Vest - Yuanda - Taha - [DATE]" at bounding box center [599, 382] width 213 height 25
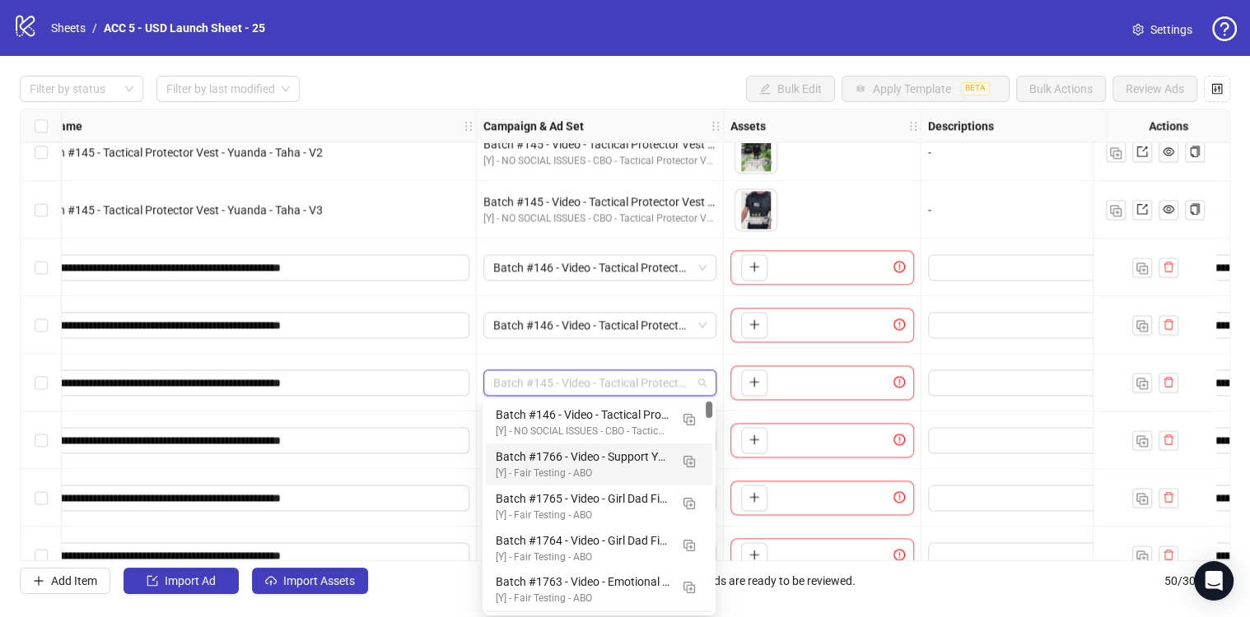
drag, startPoint x: 708, startPoint y: 407, endPoint x: 707, endPoint y: 389, distance: 18.1
click at [707, 389] on body "logo/logo-mobile Sheets / ACC 5 - USD Launch Sheet - 25 Settings Filter by stat…" at bounding box center [625, 308] width 1250 height 617
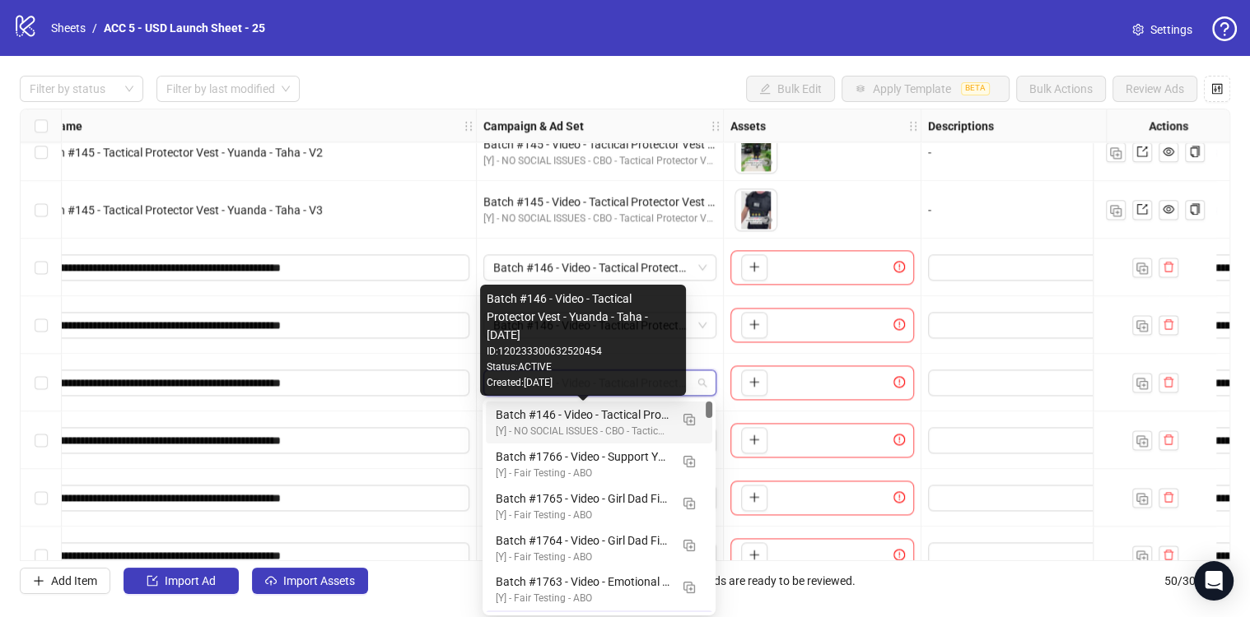
click at [552, 416] on div "Batch #146 - Video - Tactical Protector Vest - Yuanda - Taha - [DATE]" at bounding box center [583, 415] width 174 height 18
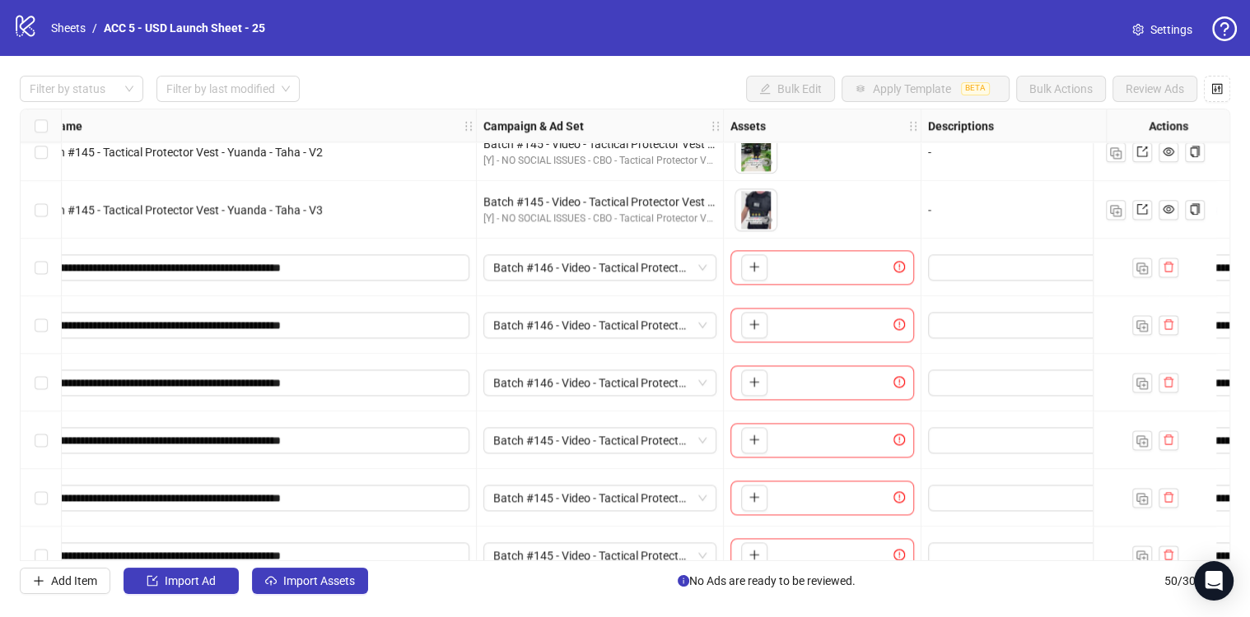
click at [609, 361] on div "Ad Format Ad Name Campaign & Ad Set Assets Descriptions Headlines Primary Texts…" at bounding box center [625, 335] width 1210 height 453
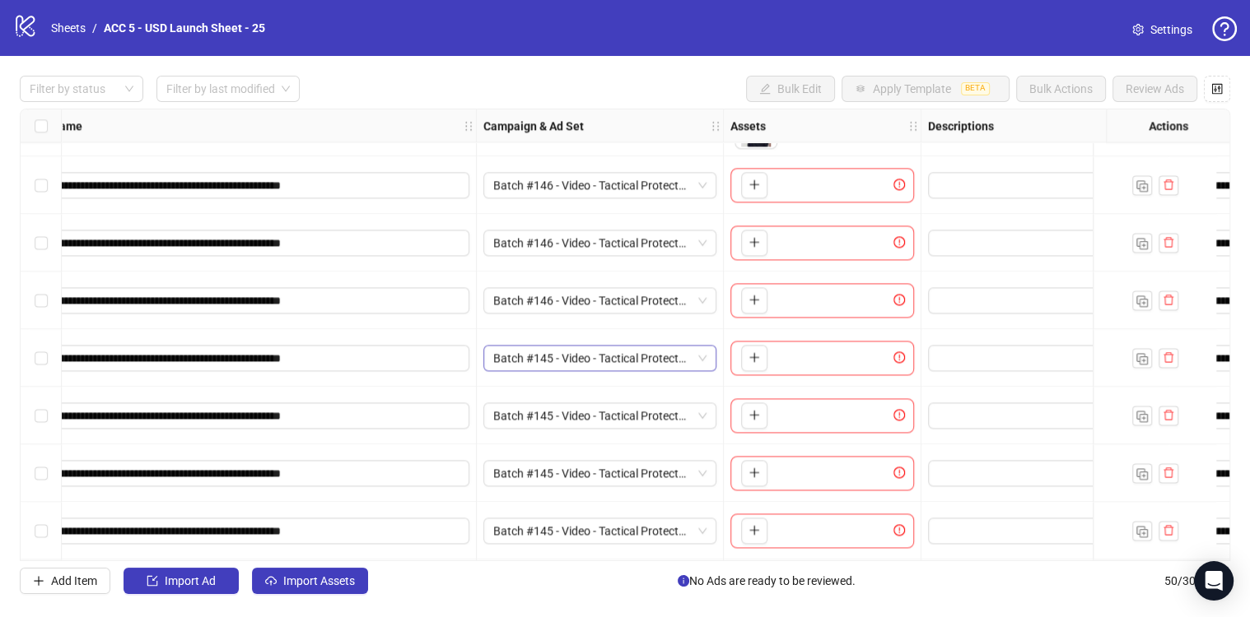
click at [612, 356] on span "Batch #145 - Video - Tactical Protector Vest - Yuanda - Taha - [DATE]" at bounding box center [599, 358] width 213 height 25
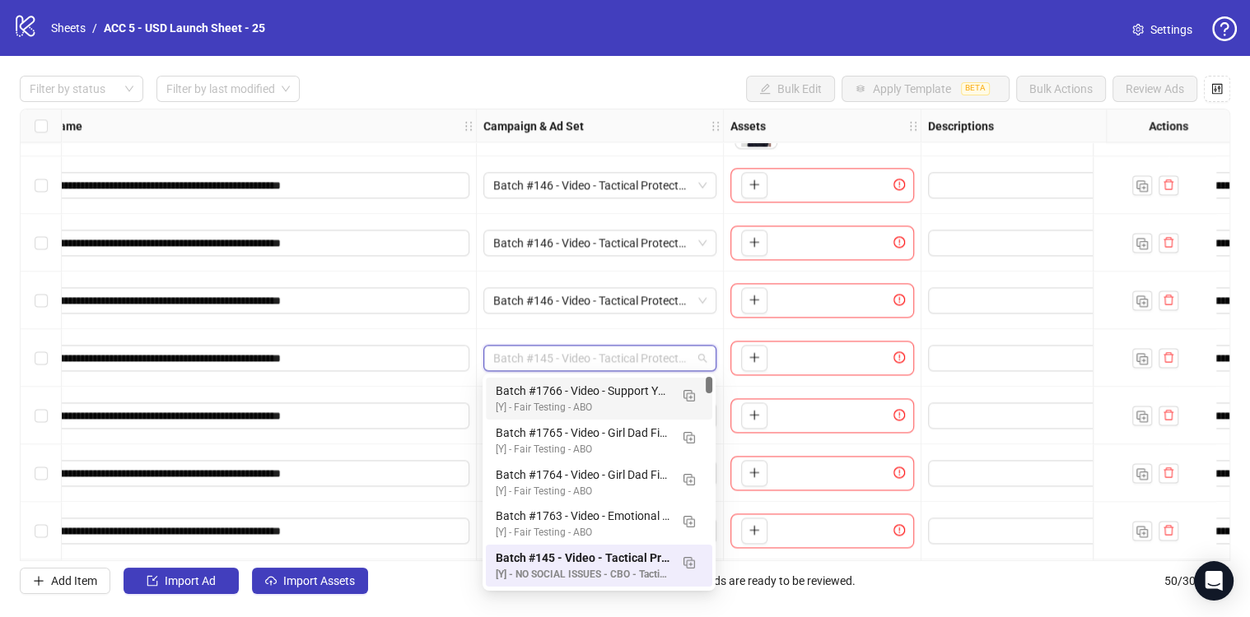
scroll to position [0, 0]
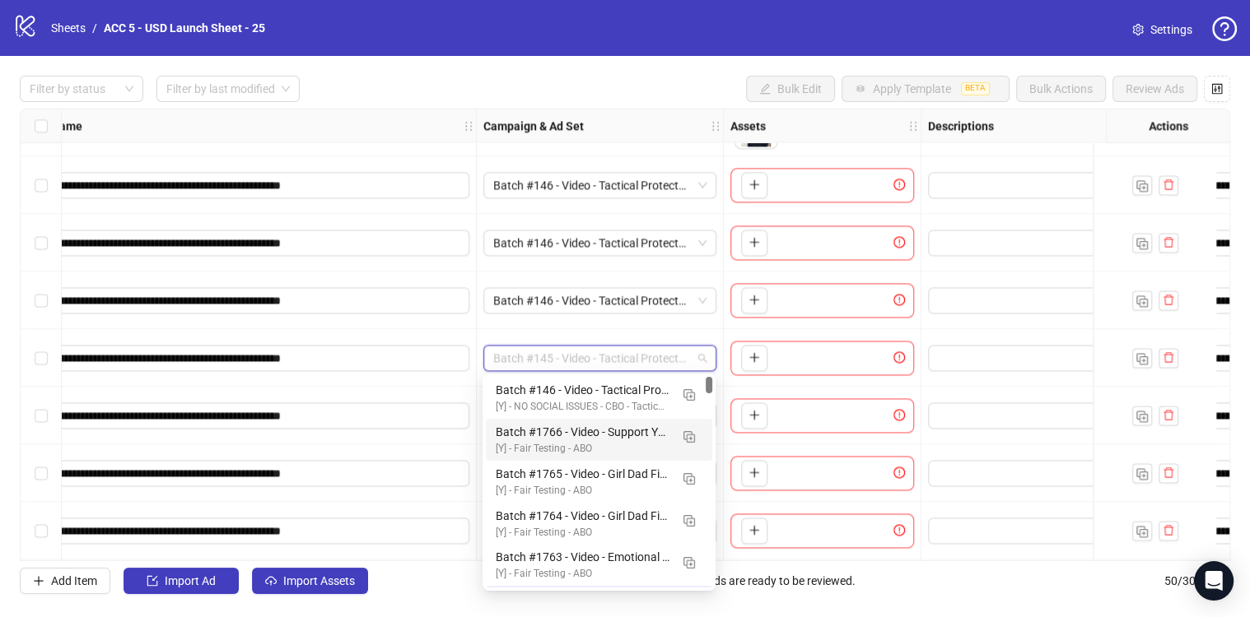
drag, startPoint x: 710, startPoint y: 386, endPoint x: 709, endPoint y: 357, distance: 28.8
click at [709, 357] on body "logo/logo-mobile Sheets / ACC 5 - USD Launch Sheet - 25 Settings Filter by stat…" at bounding box center [625, 308] width 1250 height 617
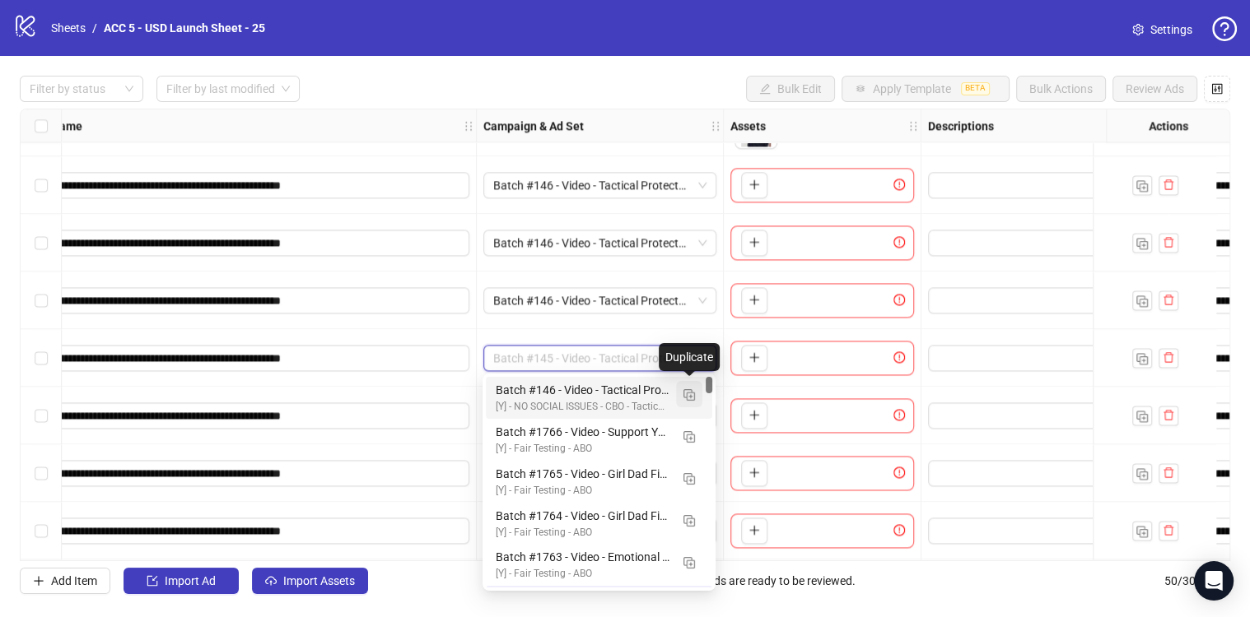
click at [686, 393] on img "button" at bounding box center [689, 395] width 12 height 12
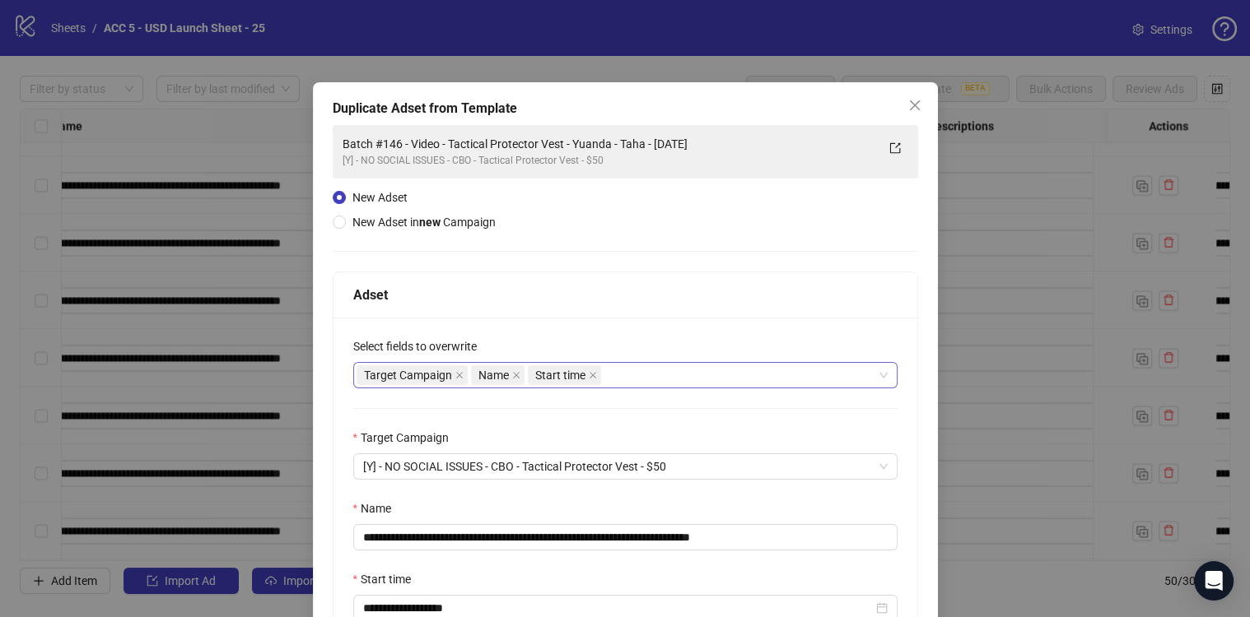
click at [650, 370] on div "Target Campaign Name Start time" at bounding box center [616, 375] width 520 height 23
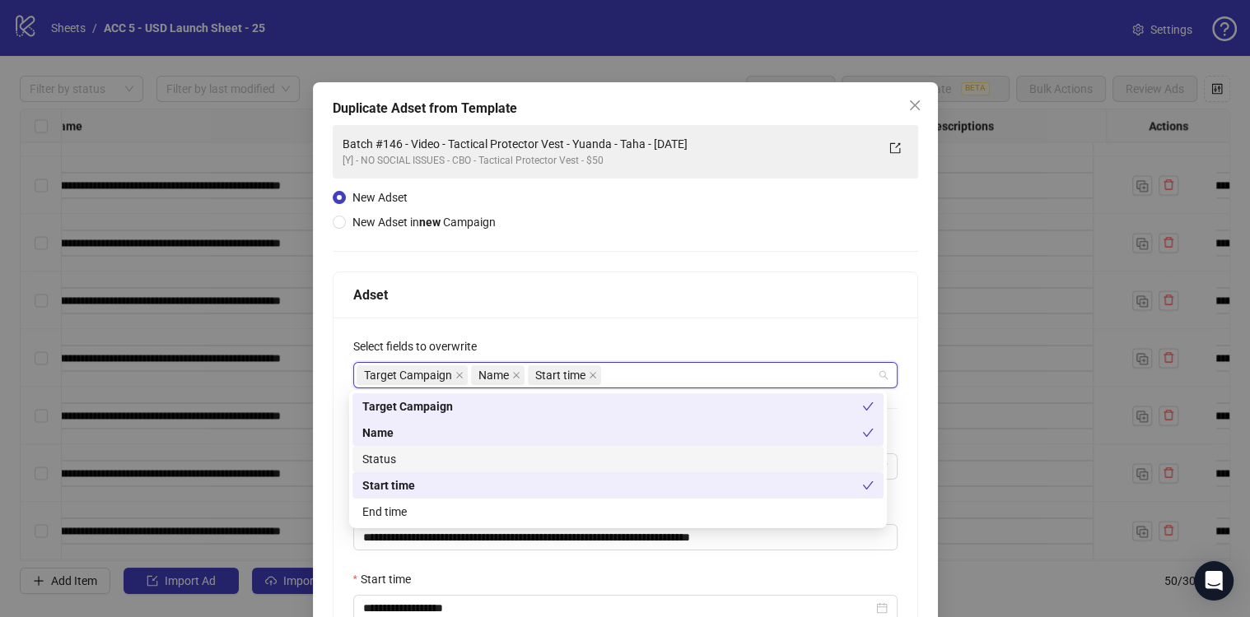
click at [445, 462] on div "Status" at bounding box center [617, 459] width 511 height 18
click at [432, 494] on div "Start time" at bounding box center [612, 486] width 500 height 18
click at [427, 496] on div "Start time" at bounding box center [617, 486] width 531 height 26
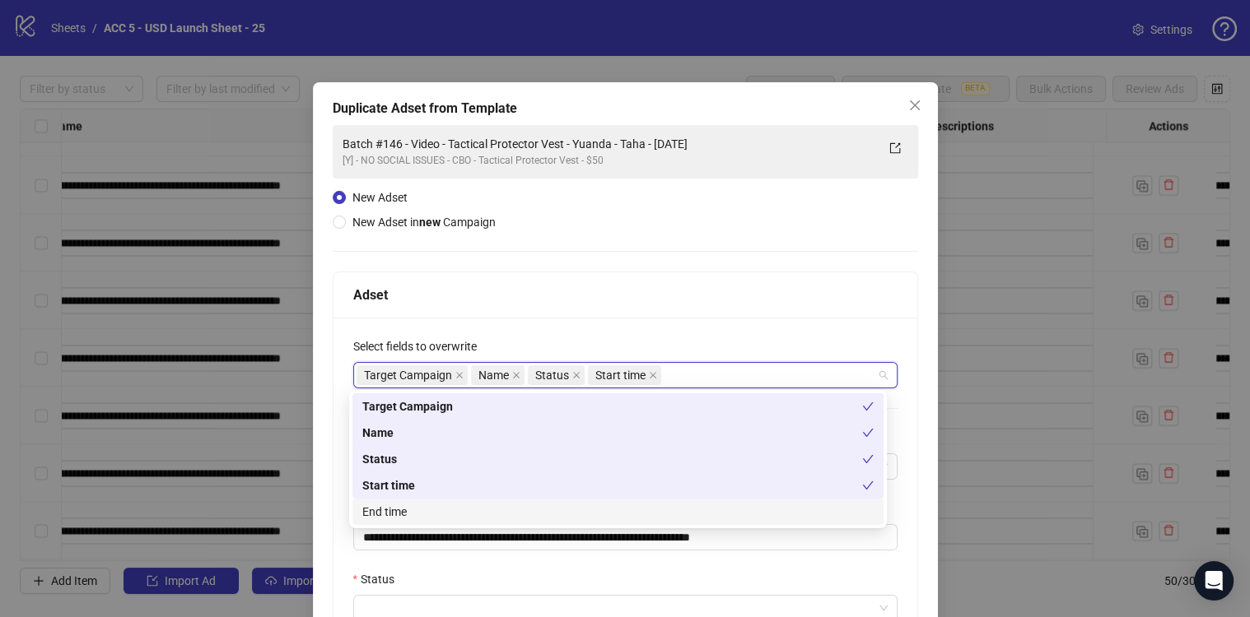
click at [431, 514] on div "End time" at bounding box center [617, 512] width 511 height 18
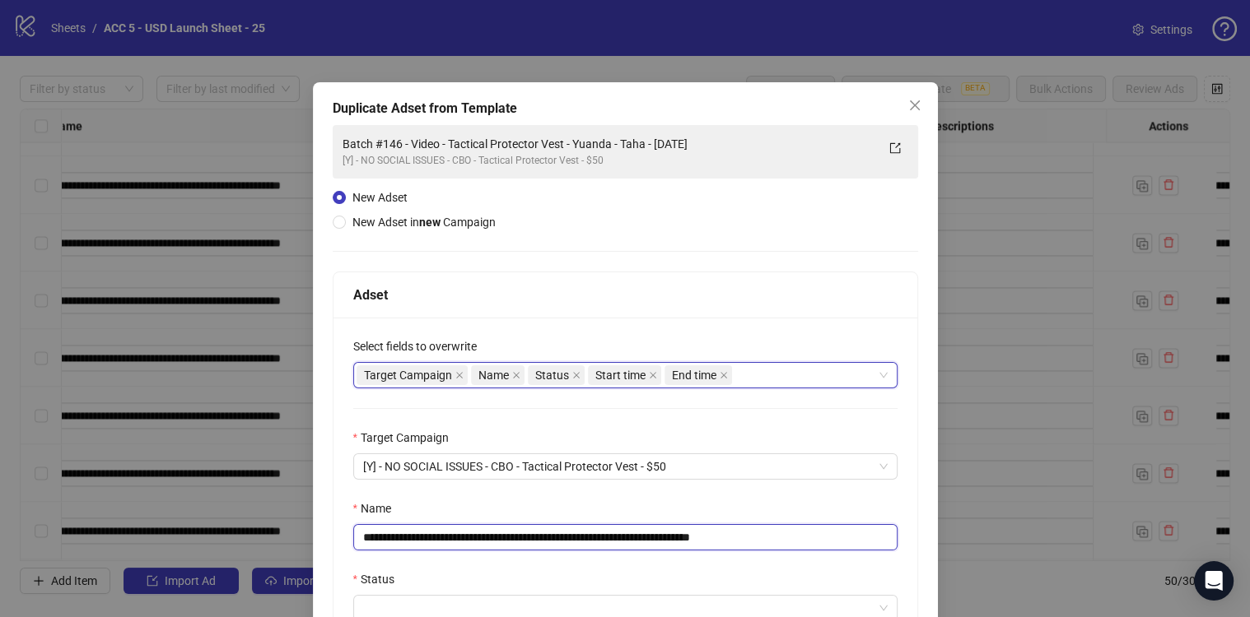
click at [707, 538] on input "**********" at bounding box center [625, 537] width 544 height 26
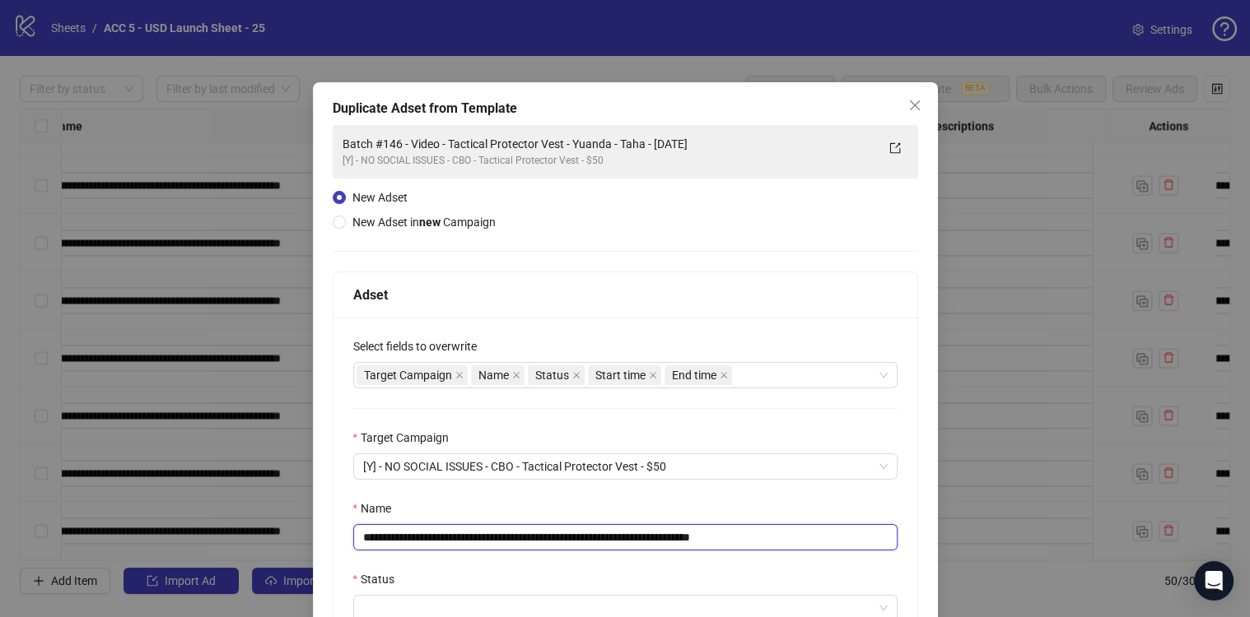
paste input "text"
type input "**********"
click at [684, 488] on div "**********" at bounding box center [625, 560] width 584 height 485
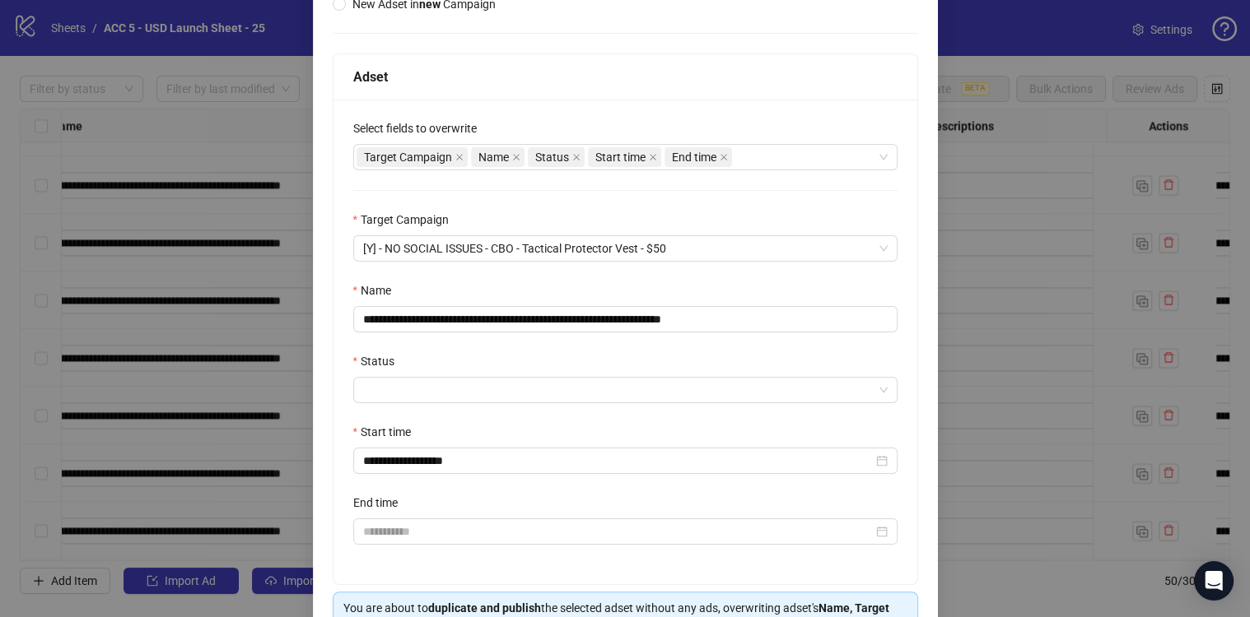
scroll to position [226, 0]
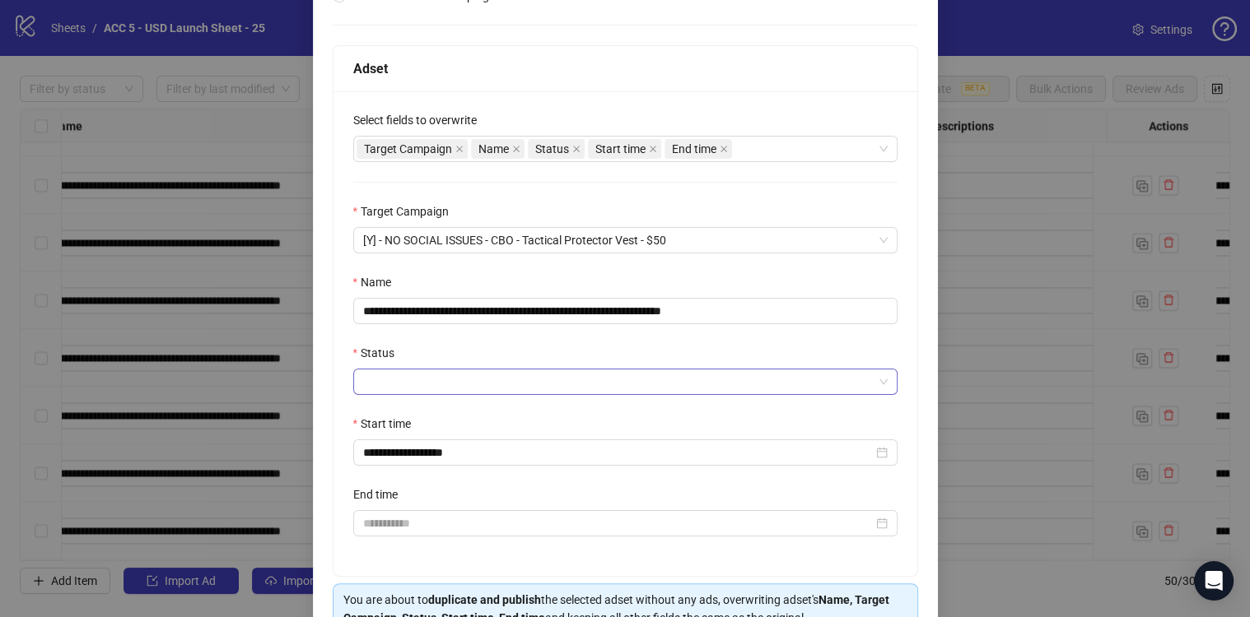
click at [369, 379] on input "Status" at bounding box center [618, 382] width 510 height 25
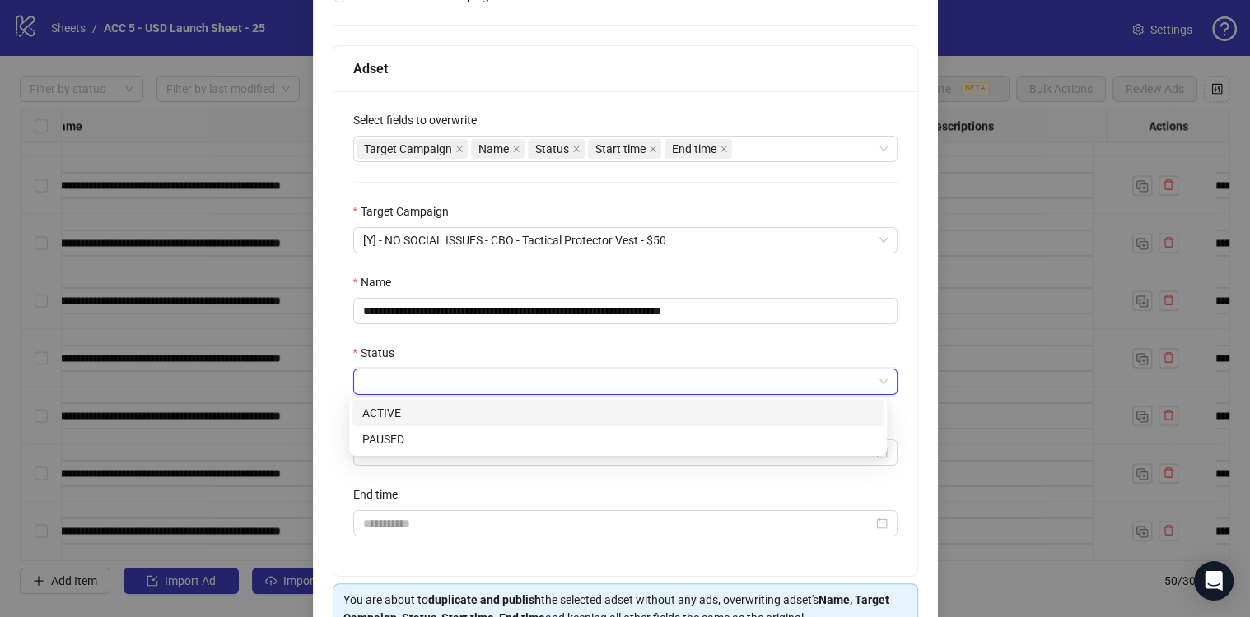
click at [369, 408] on div "ACTIVE" at bounding box center [617, 413] width 511 height 18
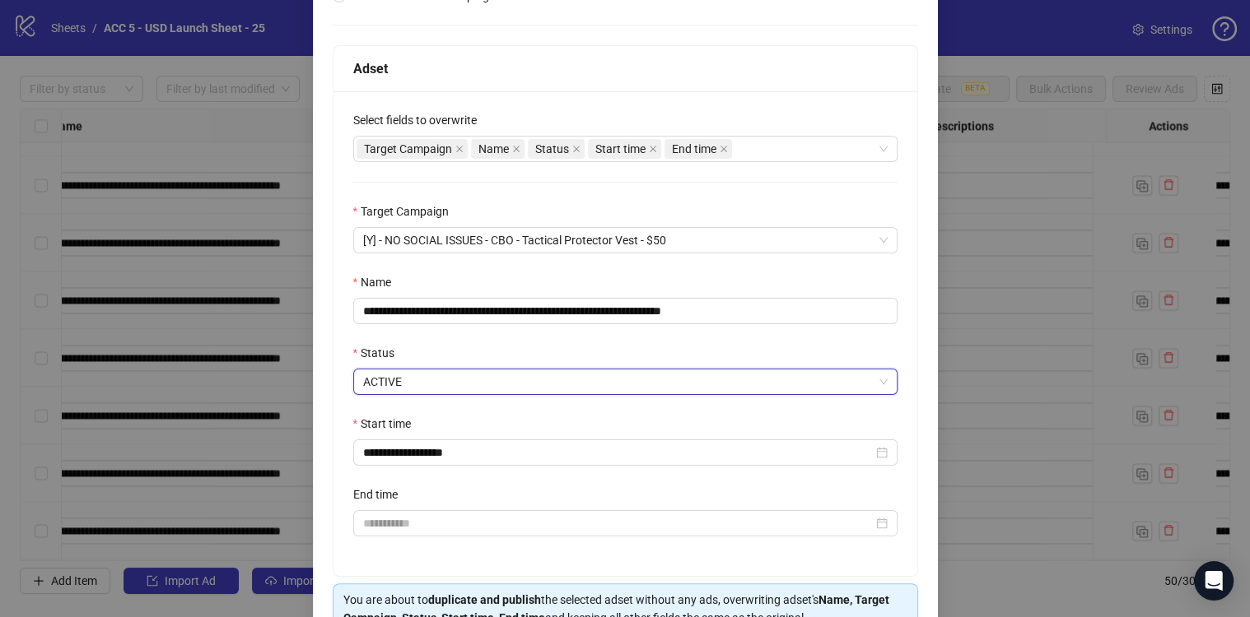
click at [473, 486] on div "End time" at bounding box center [625, 498] width 544 height 25
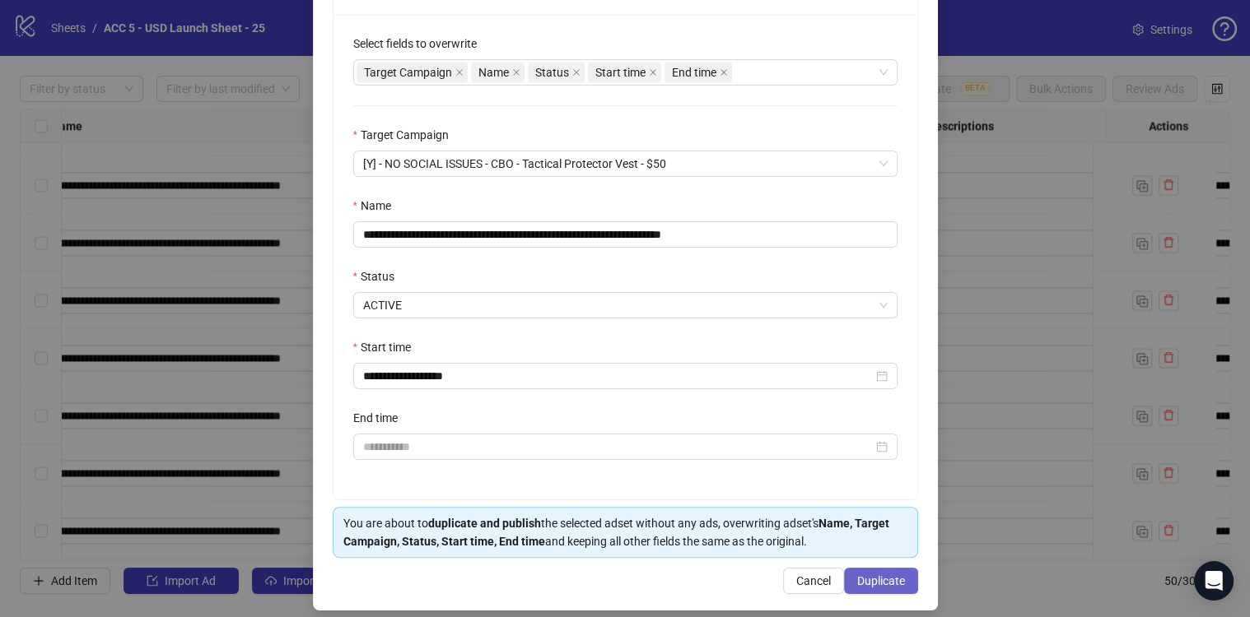
scroll to position [314, 0]
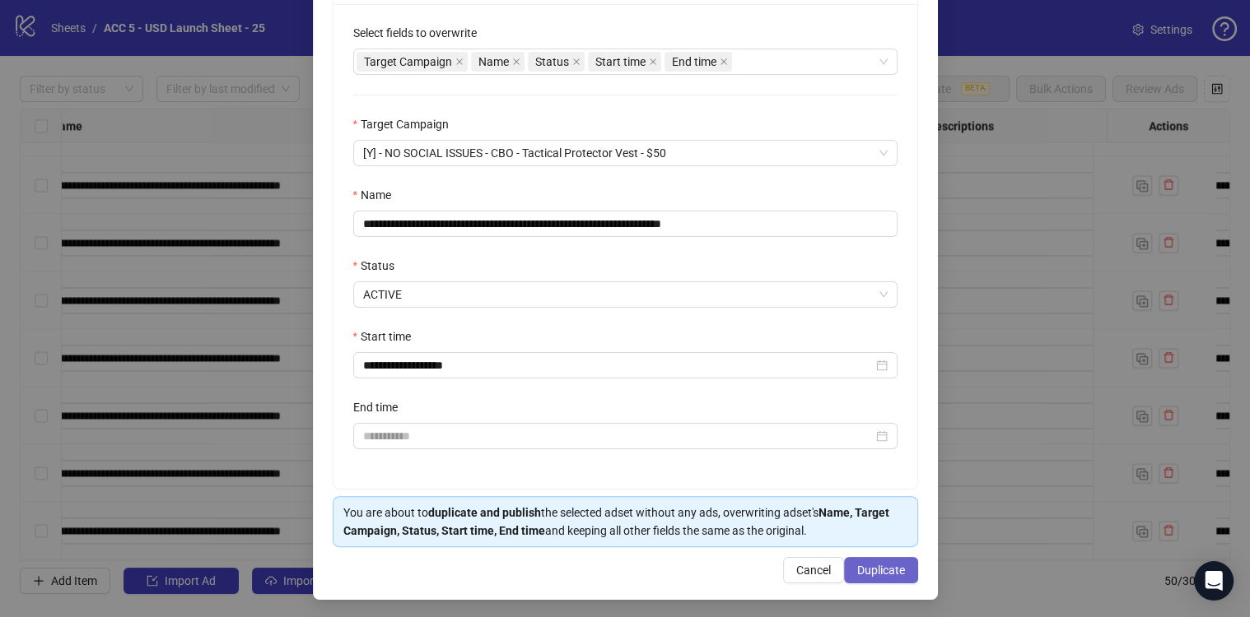
click at [860, 570] on span "Duplicate" at bounding box center [881, 570] width 48 height 13
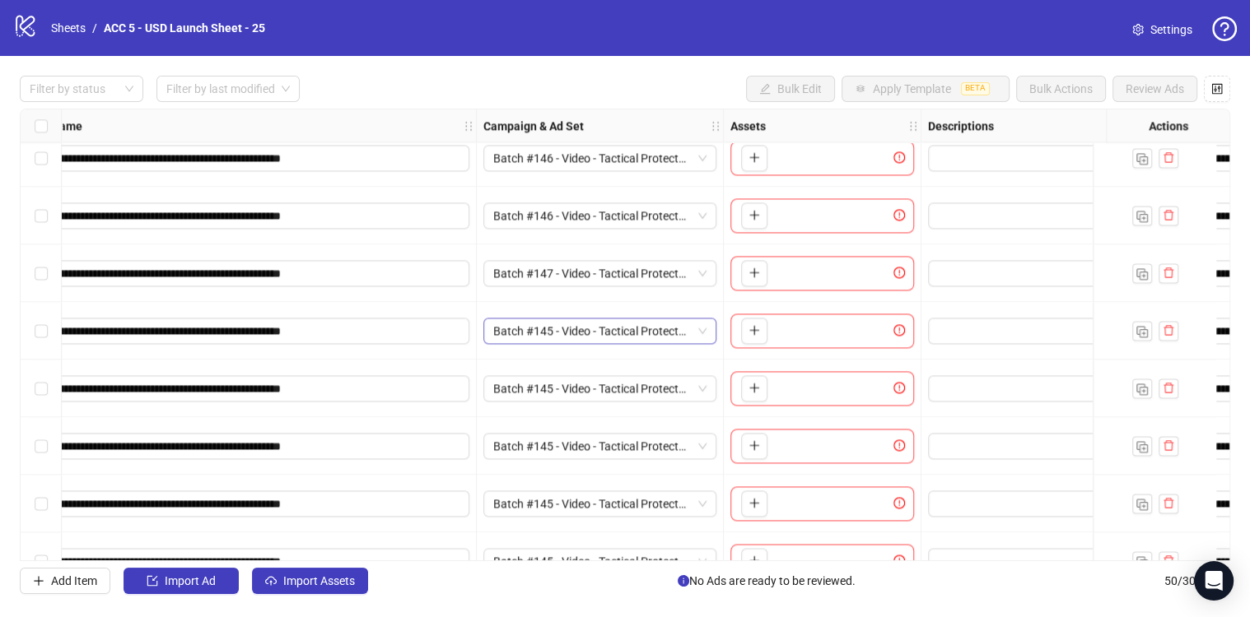
scroll to position [2208, 174]
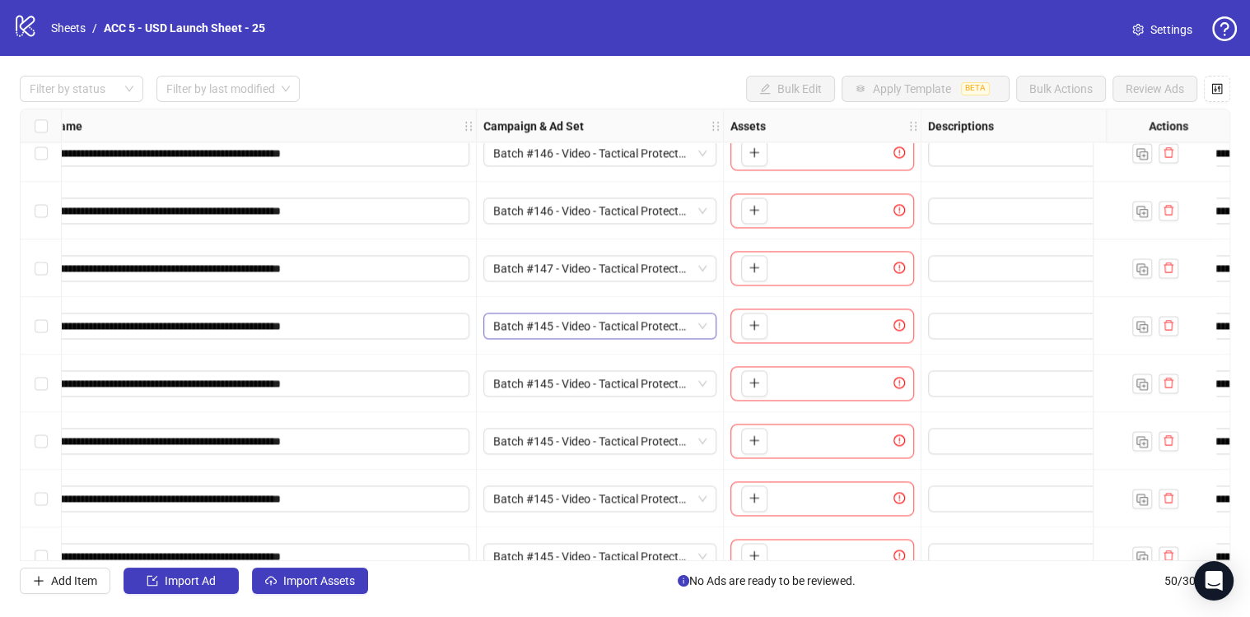
click at [566, 327] on div "**********" at bounding box center [625, 335] width 1210 height 453
click at [570, 324] on span "Batch #145 - Video - Tactical Protector Vest - Yuanda - Taha - [DATE]" at bounding box center [599, 326] width 213 height 25
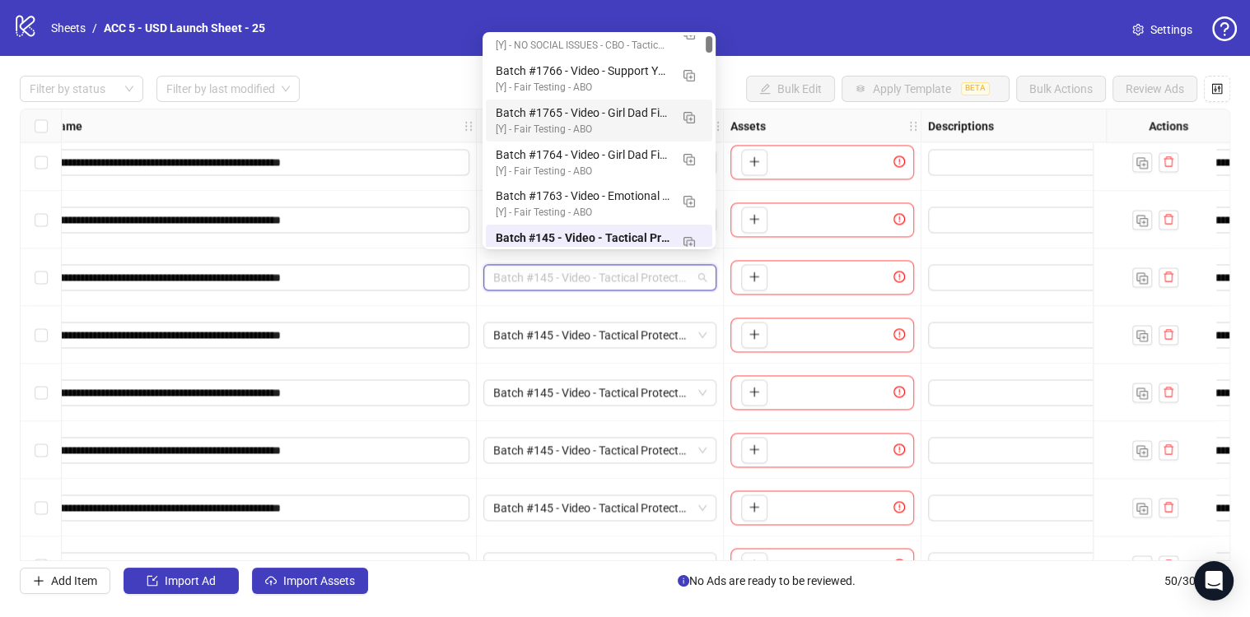
scroll to position [2267, 174]
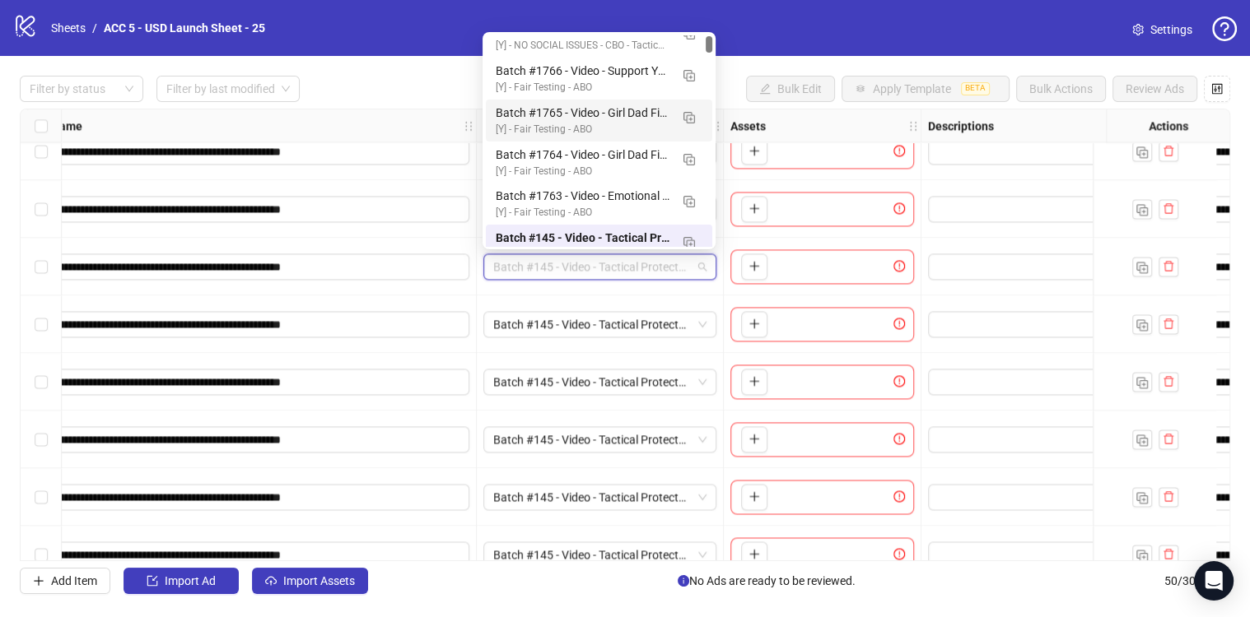
click at [938, 282] on div at bounding box center [1044, 267] width 247 height 58
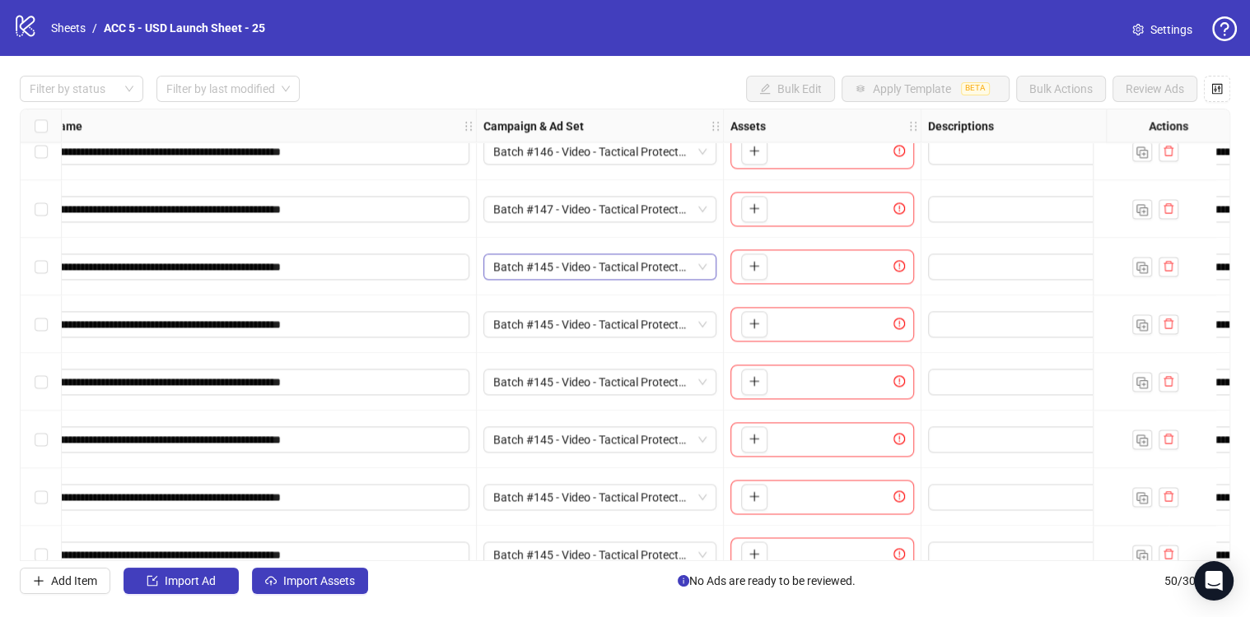
click at [662, 268] on span "Batch #145 - Video - Tactical Protector Vest - Yuanda - Taha - [DATE]" at bounding box center [599, 266] width 213 height 25
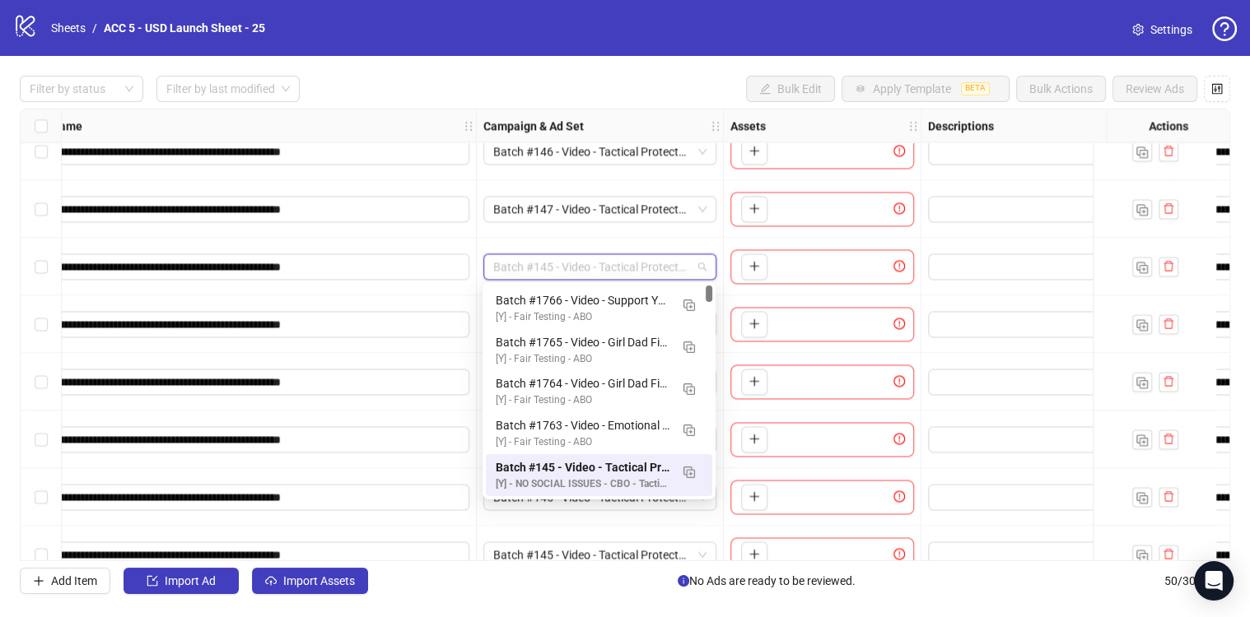
scroll to position [0, 0]
drag, startPoint x: 710, startPoint y: 295, endPoint x: 703, endPoint y: 258, distance: 37.8
click at [703, 258] on body "**********" at bounding box center [625, 308] width 1250 height 617
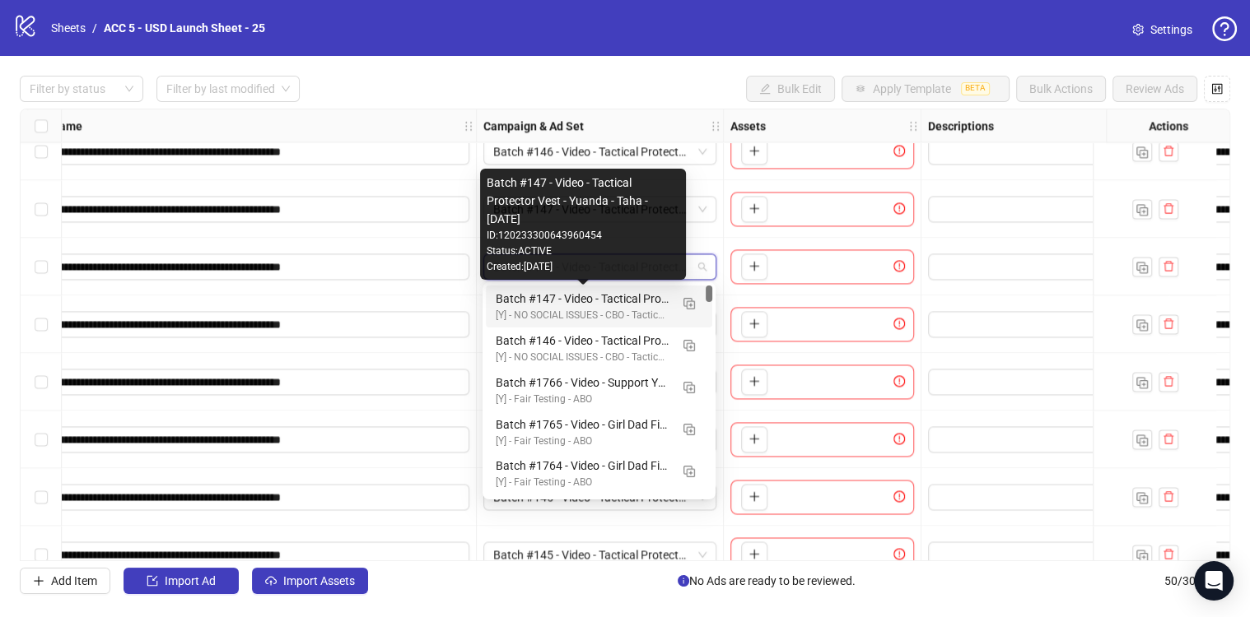
click at [611, 301] on div "Batch #147 - Video - Tactical Protector Vest - Yuanda - Taha - [DATE]" at bounding box center [583, 299] width 174 height 18
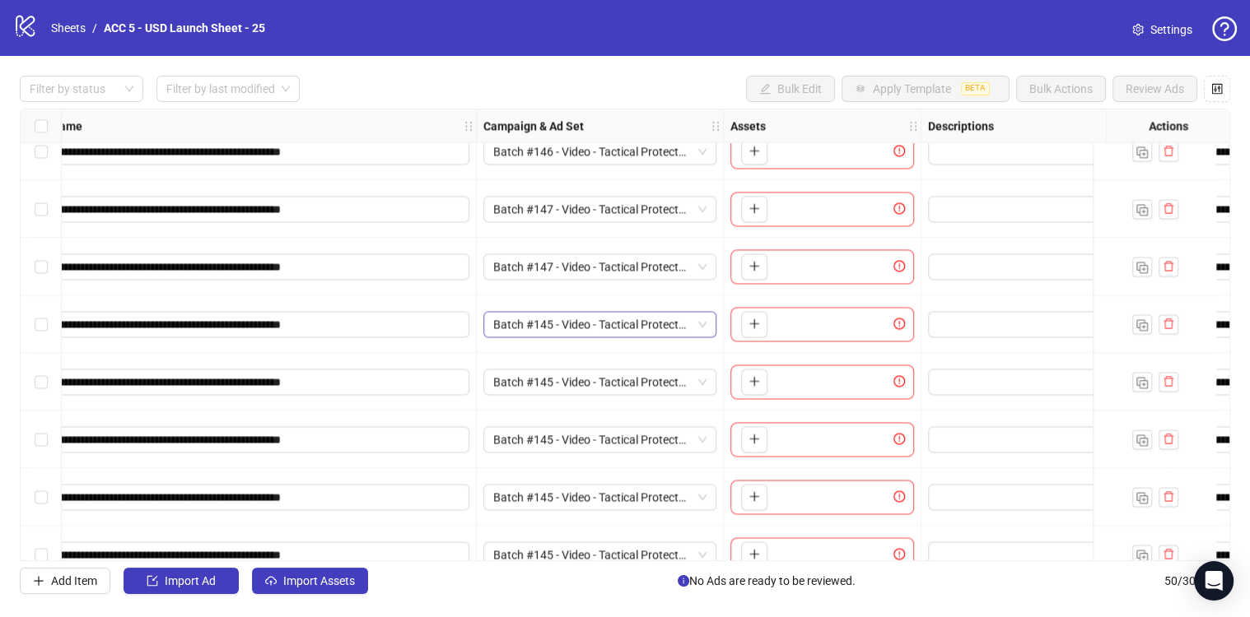
click at [603, 331] on span "Batch #145 - Video - Tactical Protector Vest - Yuanda - Taha - [DATE]" at bounding box center [599, 324] width 213 height 25
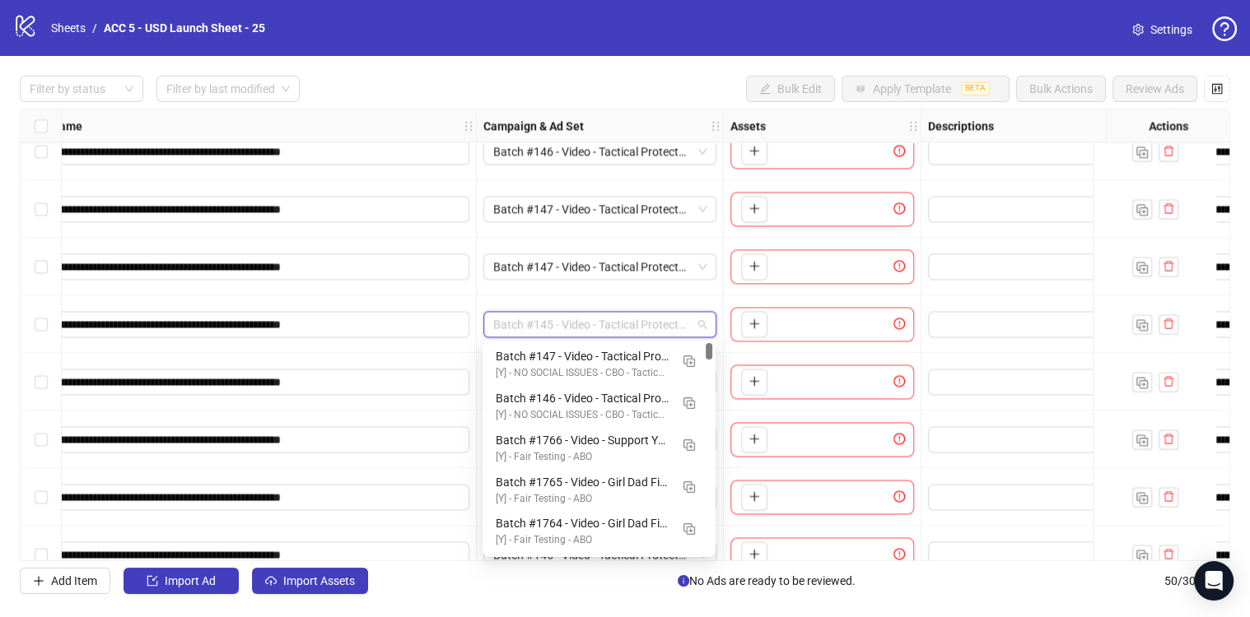
drag, startPoint x: 705, startPoint y: 352, endPoint x: 705, endPoint y: 323, distance: 28.8
click at [705, 323] on body "**********" at bounding box center [625, 308] width 1250 height 617
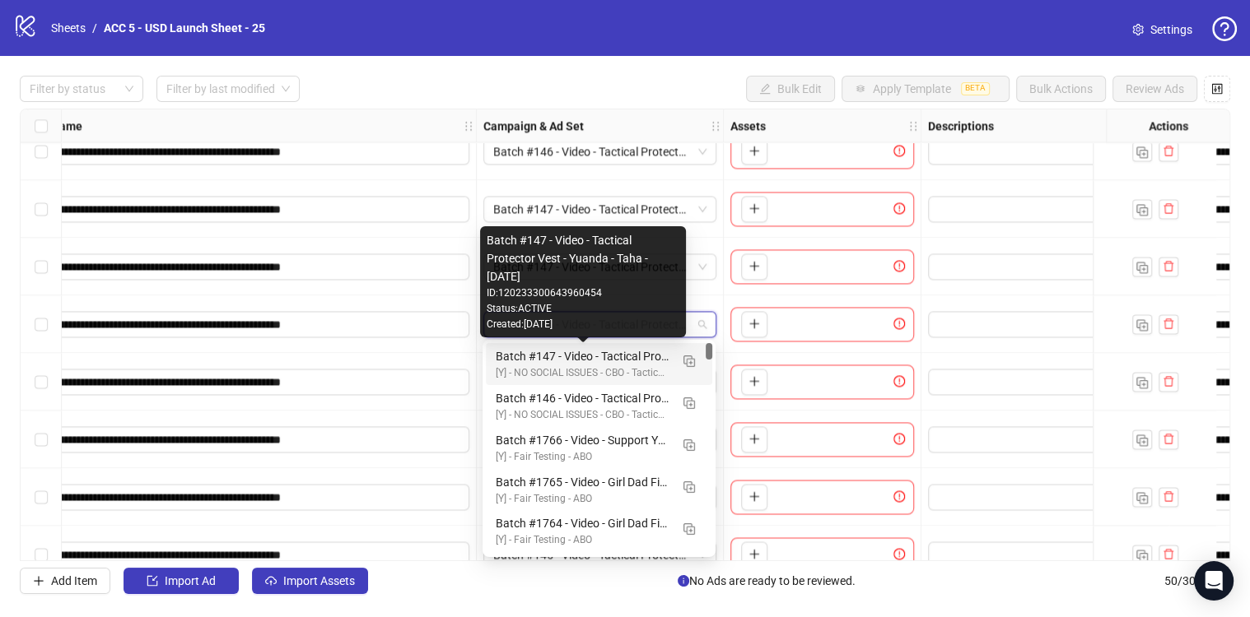
click at [572, 361] on div "Batch #147 - Video - Tactical Protector Vest - Yuanda - Taha - [DATE]" at bounding box center [583, 356] width 174 height 18
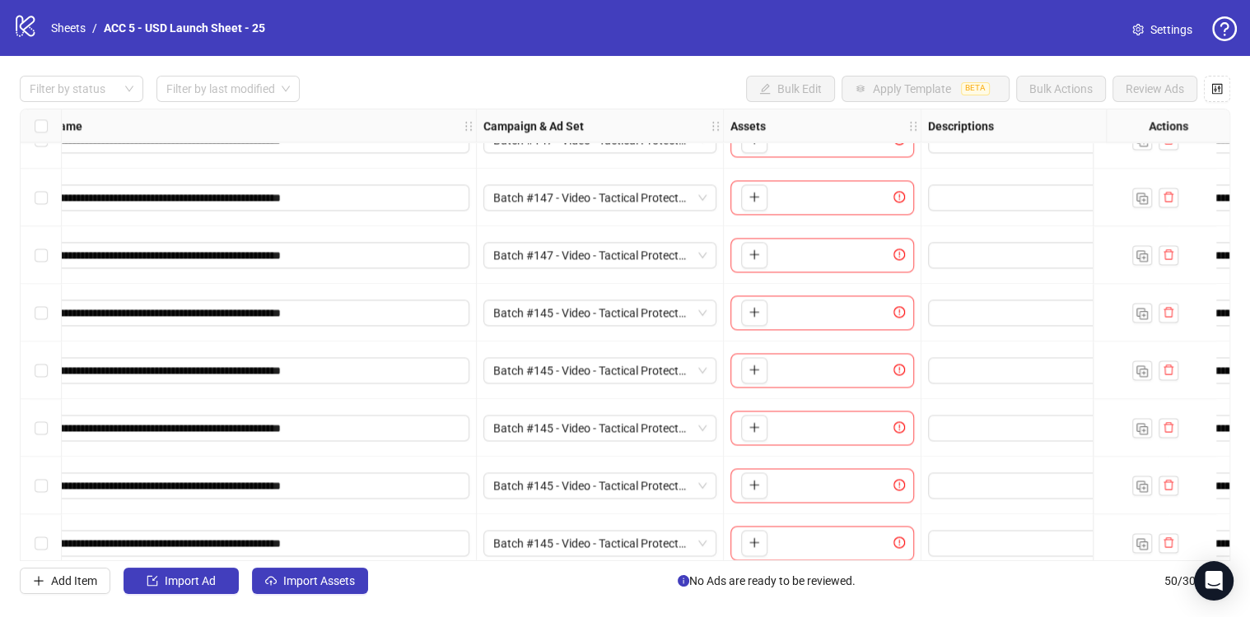
scroll to position [2369, 174]
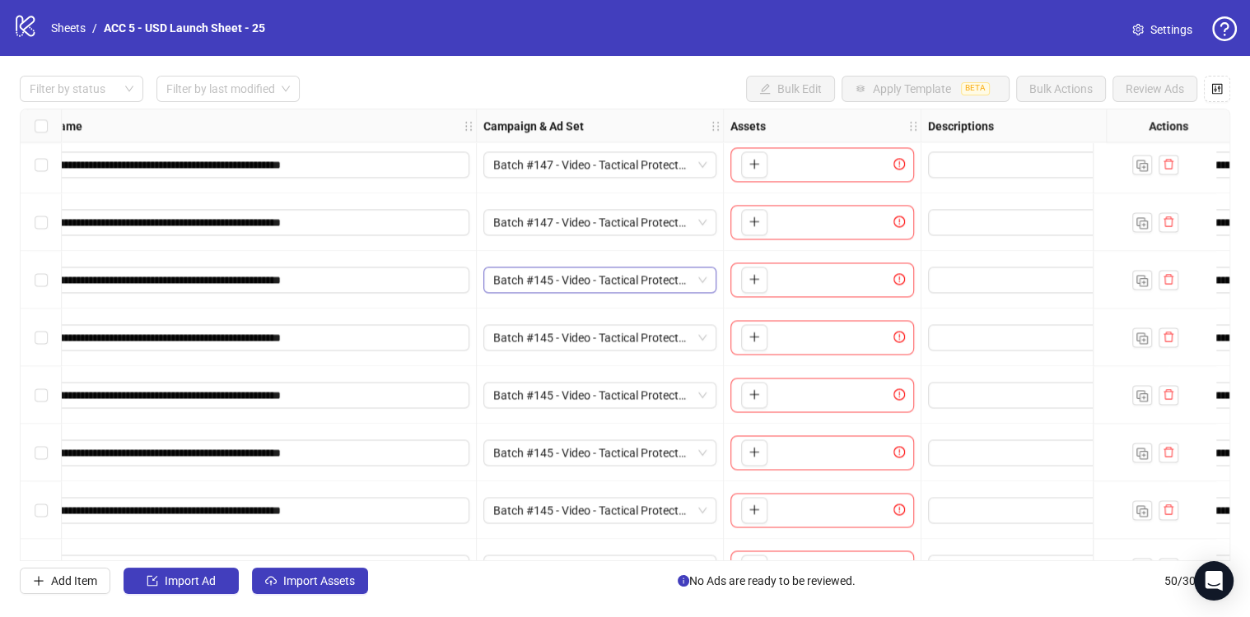
click at [578, 274] on span "Batch #145 - Video - Tactical Protector Vest - Yuanda - Taha - [DATE]" at bounding box center [599, 280] width 213 height 25
click at [609, 272] on span "Batch #145 - Video - Tactical Protector Vest - Yuanda - Taha - [DATE]" at bounding box center [599, 280] width 213 height 25
click at [667, 281] on span "Batch #145 - Video - Tactical Protector Vest - Yuanda - Taha - [DATE]" at bounding box center [599, 280] width 213 height 25
click at [655, 284] on span "Batch #145 - Video - Tactical Protector Vest - Yuanda - Taha - [DATE]" at bounding box center [599, 280] width 213 height 25
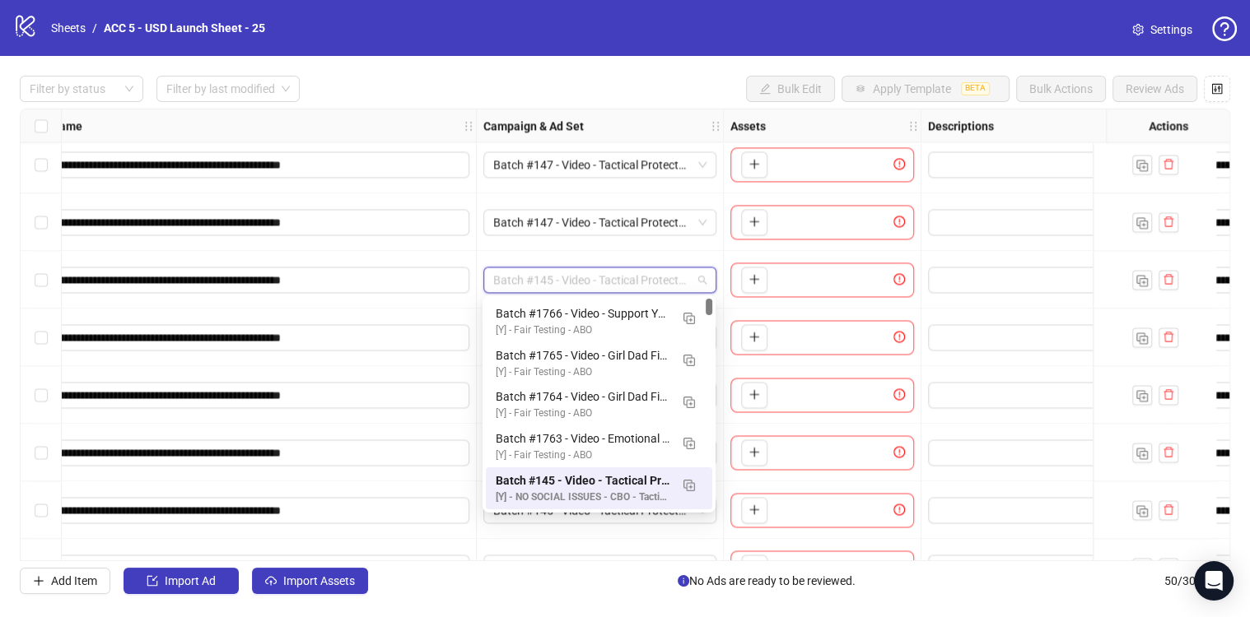
scroll to position [0, 0]
drag, startPoint x: 710, startPoint y: 296, endPoint x: 710, endPoint y: 284, distance: 11.5
click at [710, 284] on body "**********" at bounding box center [625, 308] width 1250 height 617
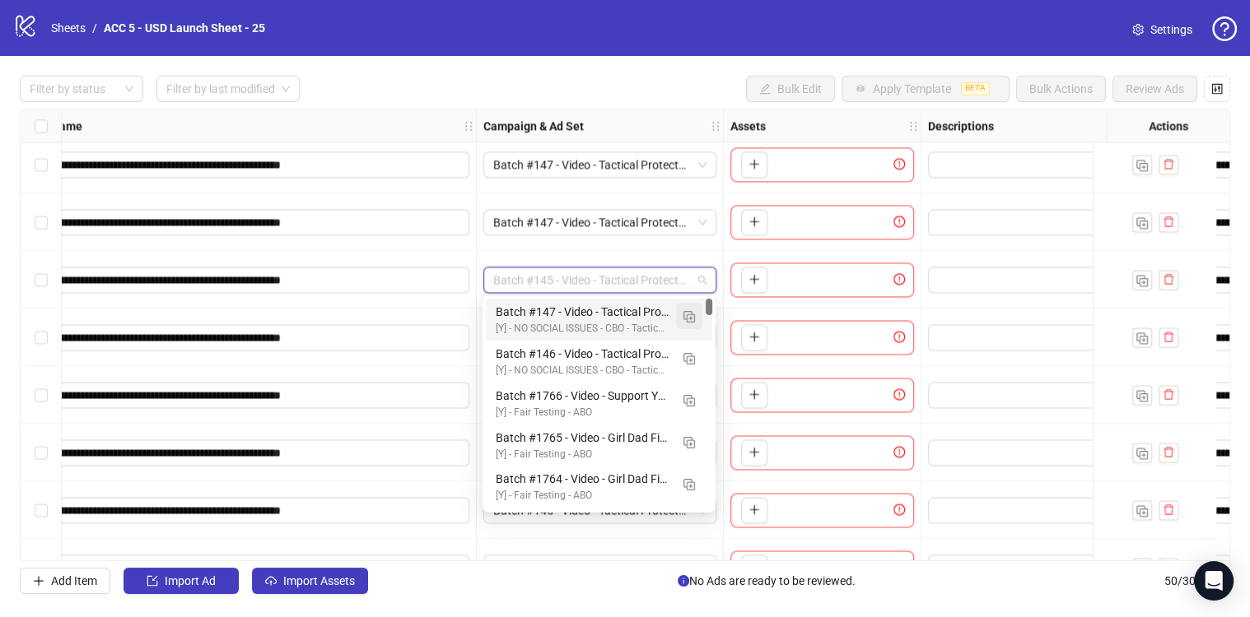
click at [692, 321] on img "button" at bounding box center [689, 317] width 12 height 12
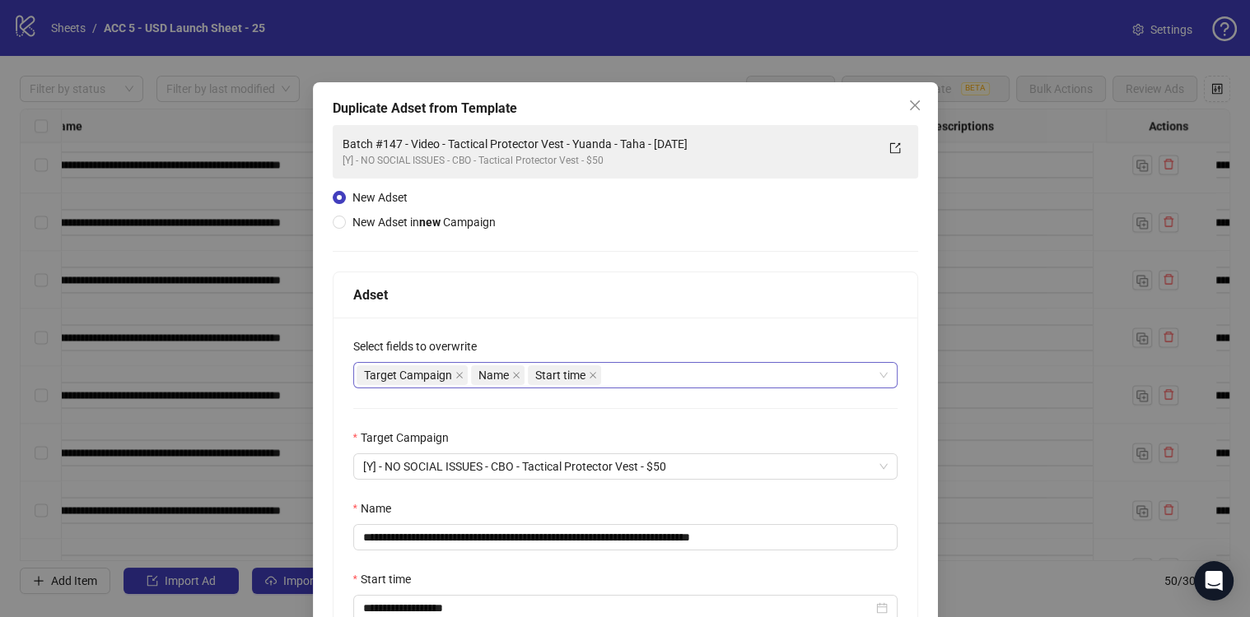
click at [720, 371] on div "Target Campaign Name Start time" at bounding box center [616, 375] width 520 height 23
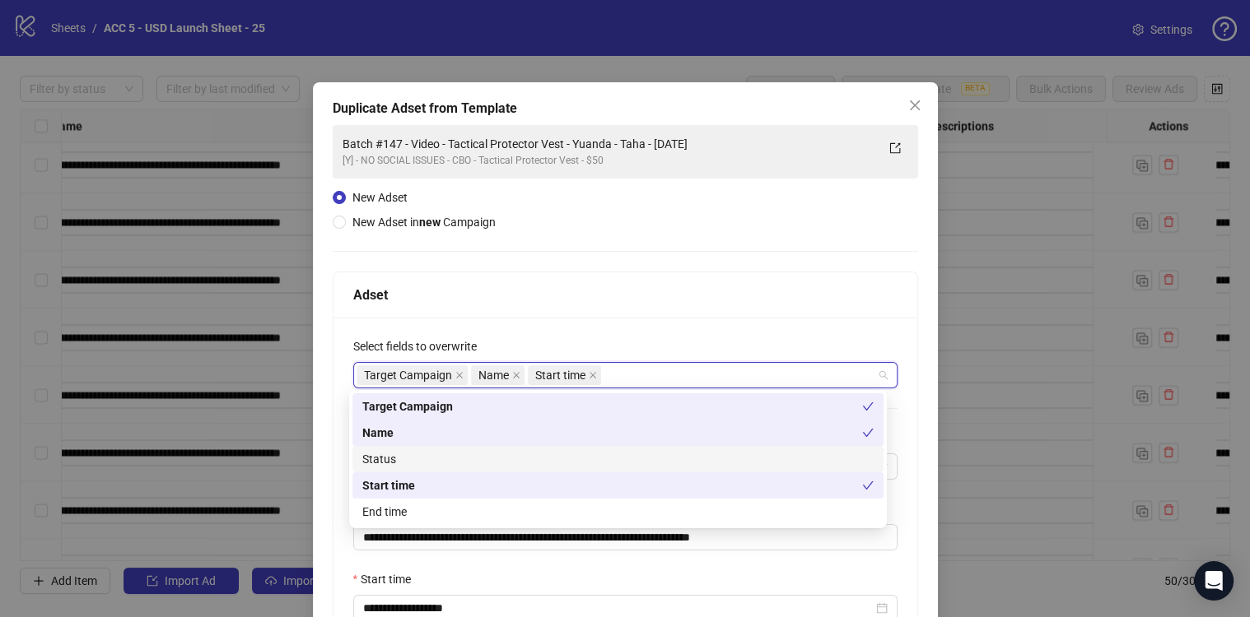
click at [446, 455] on div "Status" at bounding box center [617, 459] width 511 height 18
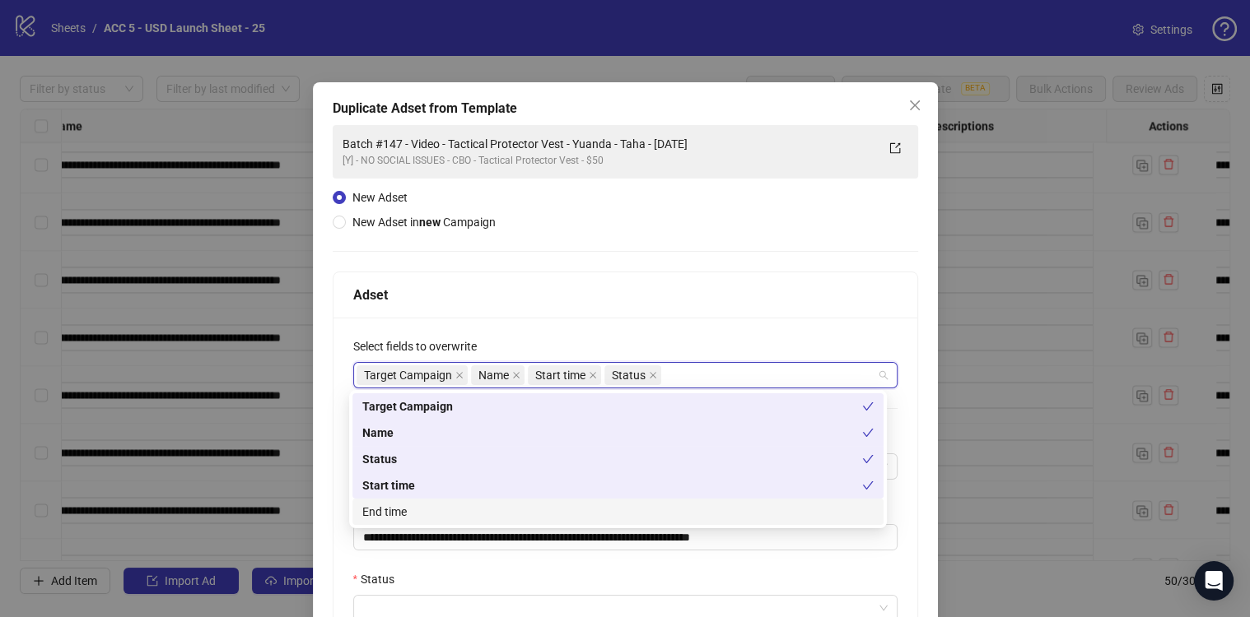
click at [449, 501] on div "End time" at bounding box center [617, 512] width 531 height 26
click at [467, 551] on div "**********" at bounding box center [625, 560] width 584 height 485
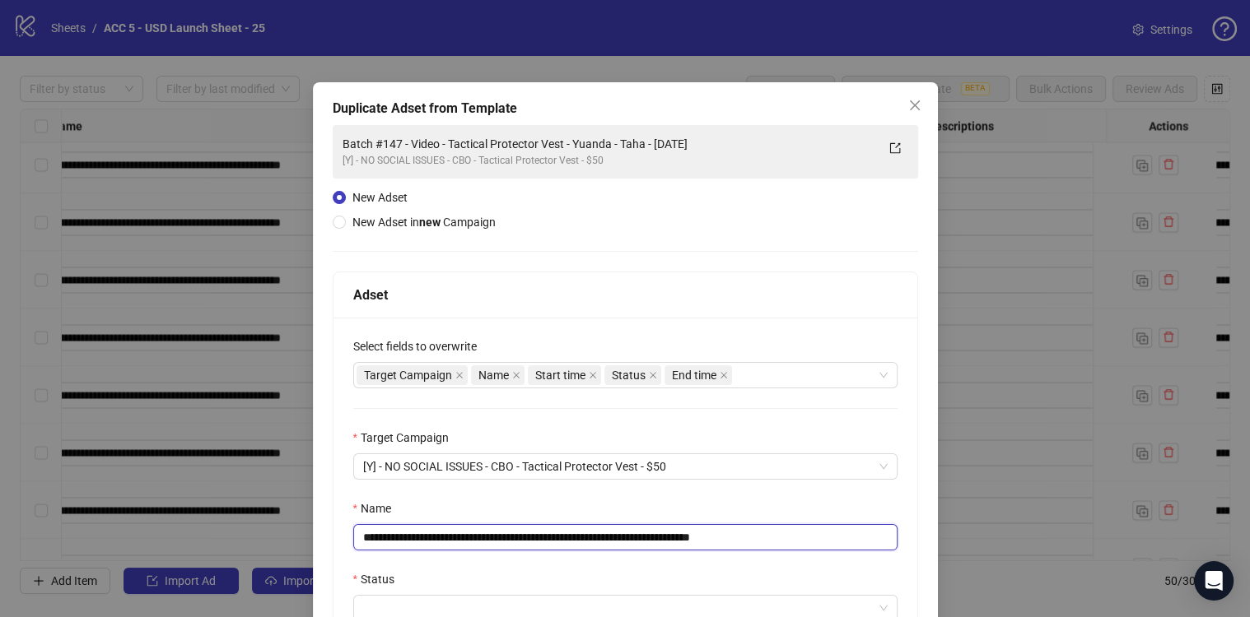
click at [545, 538] on input "**********" at bounding box center [625, 537] width 544 height 26
paste input "text"
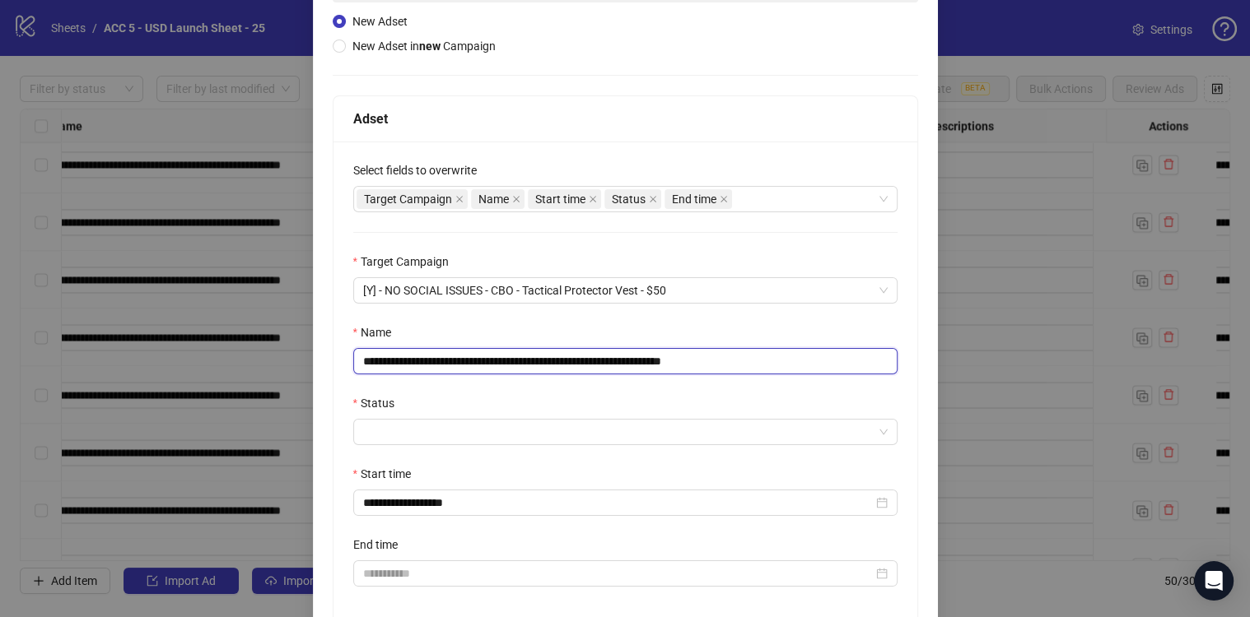
scroll to position [178, 0]
type input "**********"
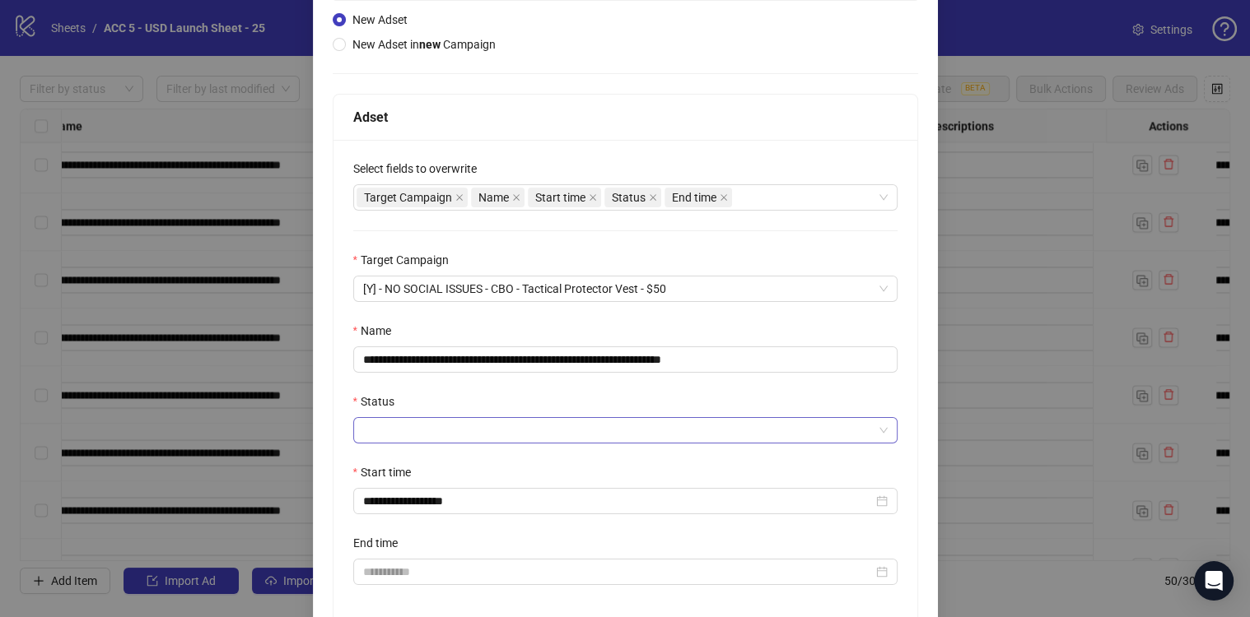
click at [409, 435] on input "Status" at bounding box center [618, 430] width 510 height 25
click at [410, 459] on div "ACTIVE" at bounding box center [617, 462] width 511 height 18
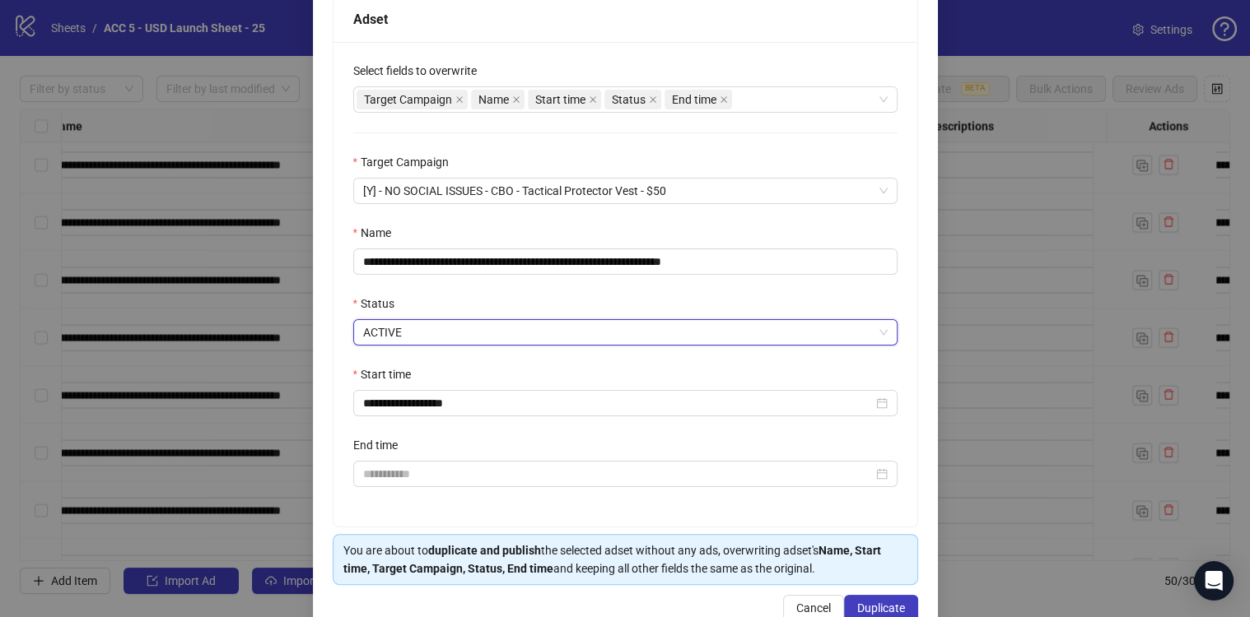
scroll to position [314, 0]
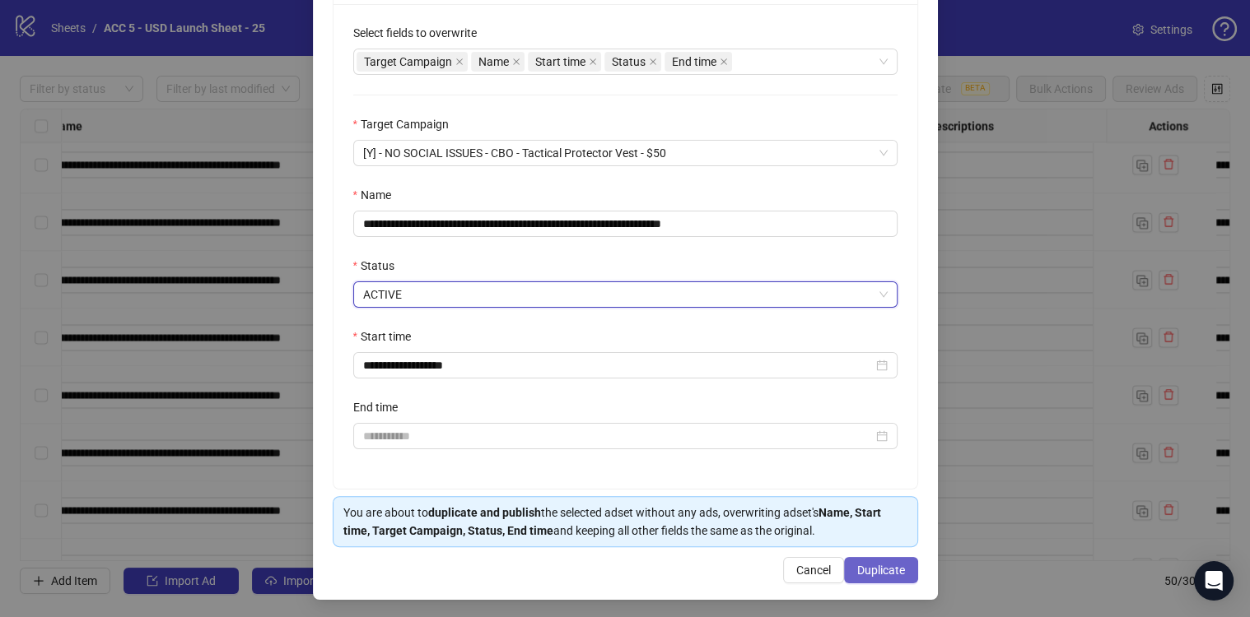
click at [868, 566] on span "Duplicate" at bounding box center [881, 570] width 48 height 13
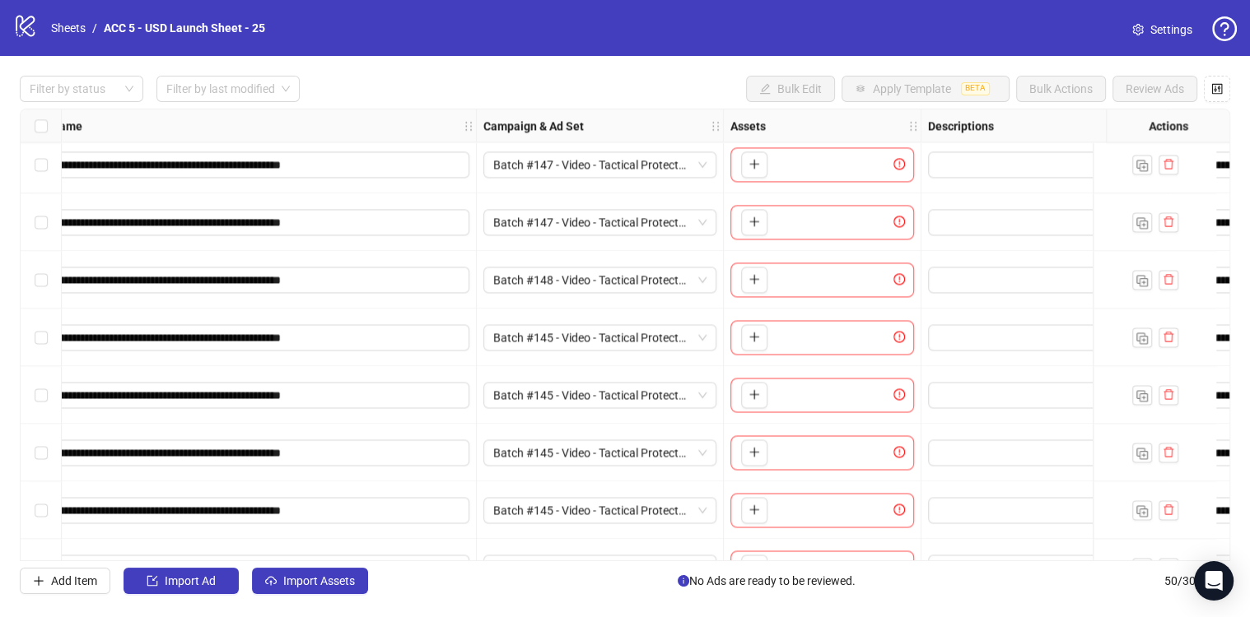
scroll to position [2382, 174]
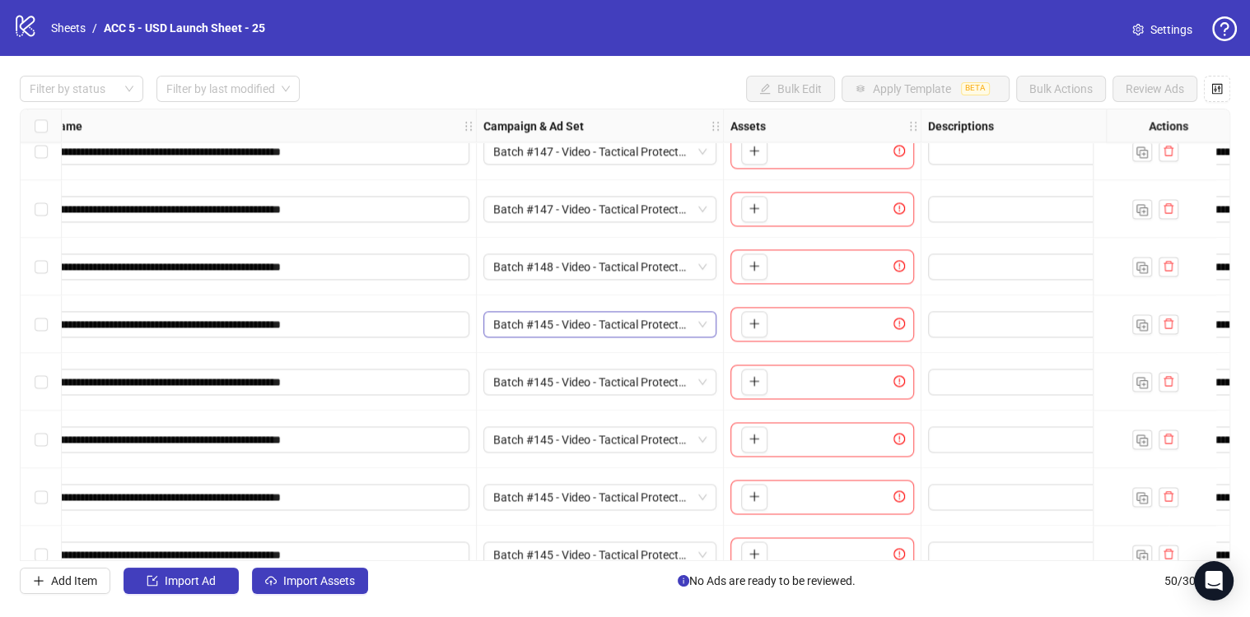
click at [600, 316] on span "Batch #145 - Video - Tactical Protector Vest - Yuanda - Taha - [DATE]" at bounding box center [599, 324] width 213 height 25
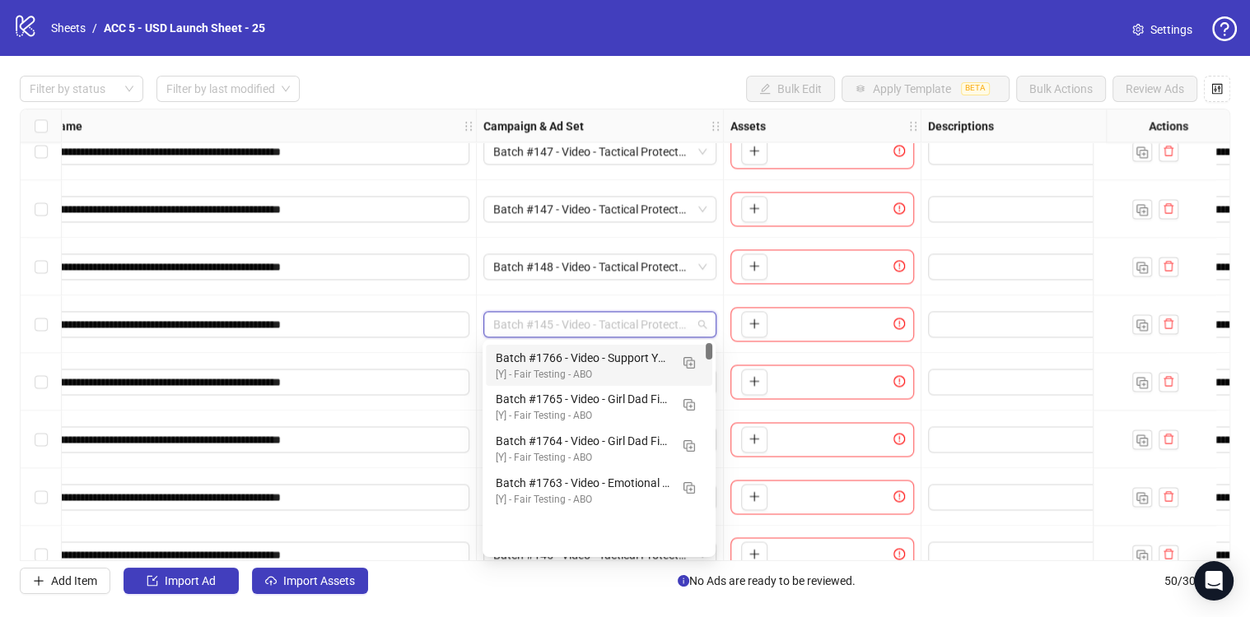
scroll to position [0, 0]
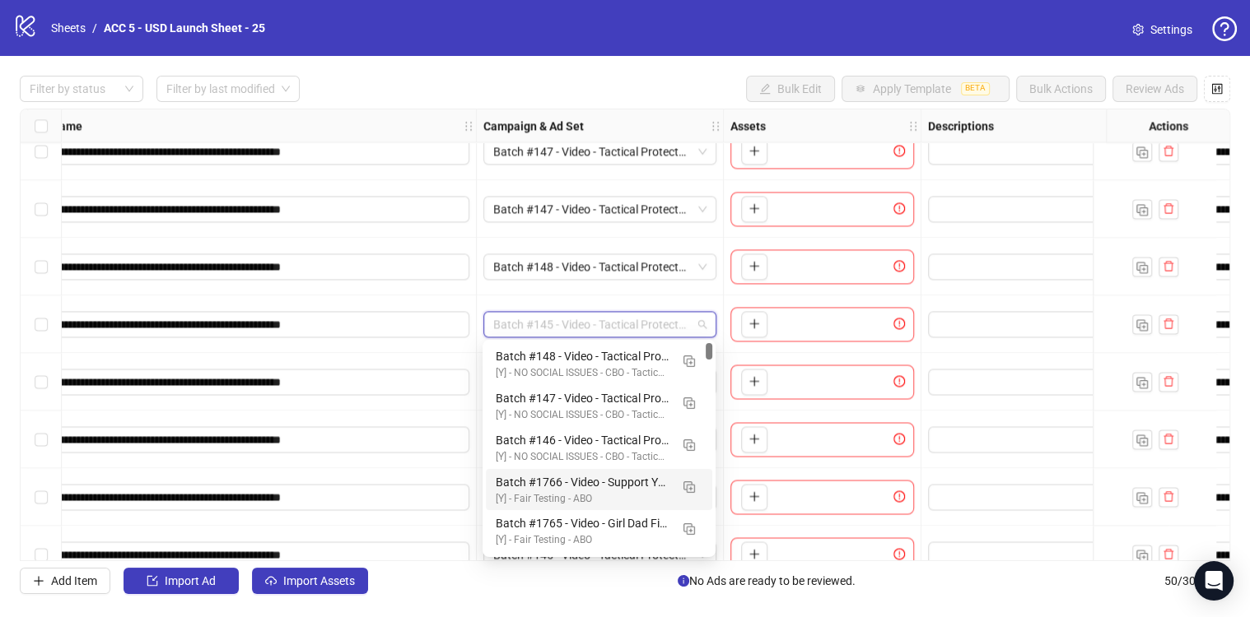
click at [709, 334] on body "**********" at bounding box center [625, 308] width 1250 height 617
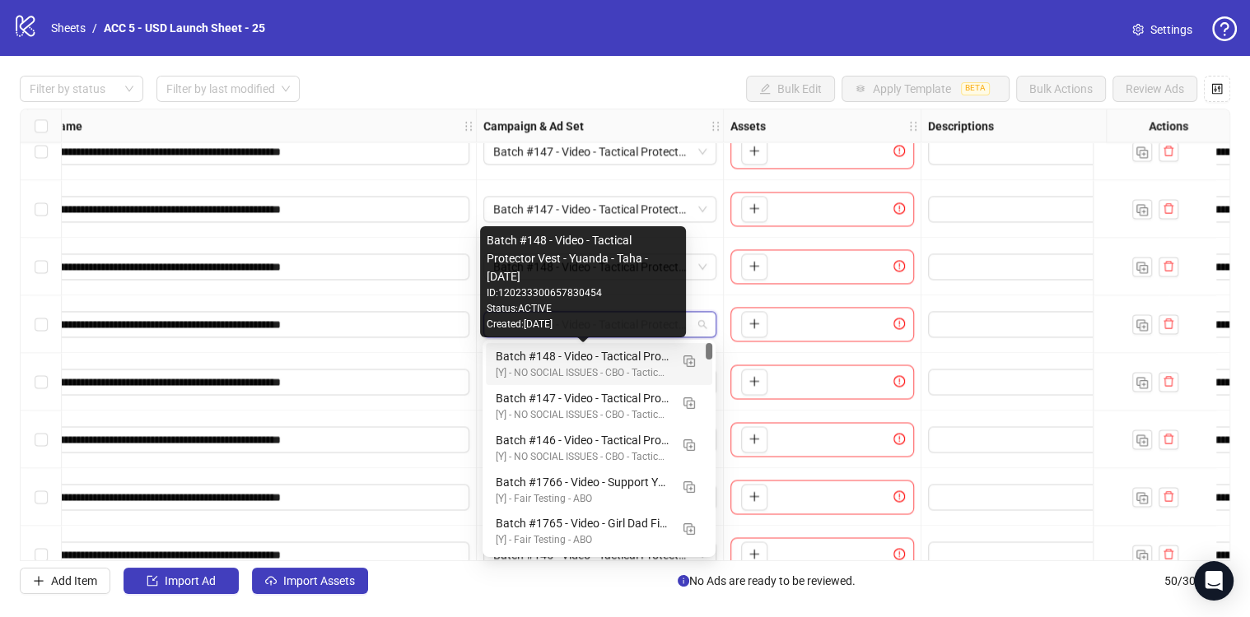
click at [560, 362] on div "Batch #148 - Video - Tactical Protector Vest - Yuanda - Taha - [DATE]" at bounding box center [583, 356] width 174 height 18
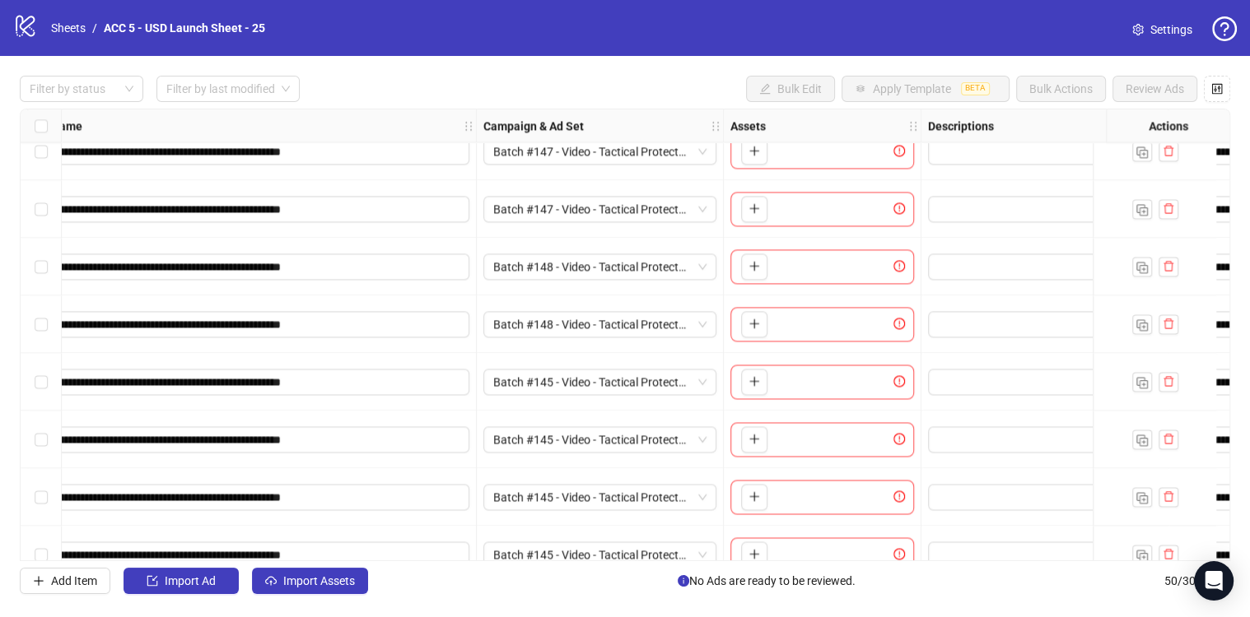
click at [612, 395] on div "Batch #145 - Video - Tactical Protector Vest - Yuanda - Taha - [DATE]" at bounding box center [600, 382] width 247 height 58
click at [652, 376] on span "Batch #145 - Video - Tactical Protector Vest - Yuanda - Taha - [DATE]" at bounding box center [599, 382] width 213 height 25
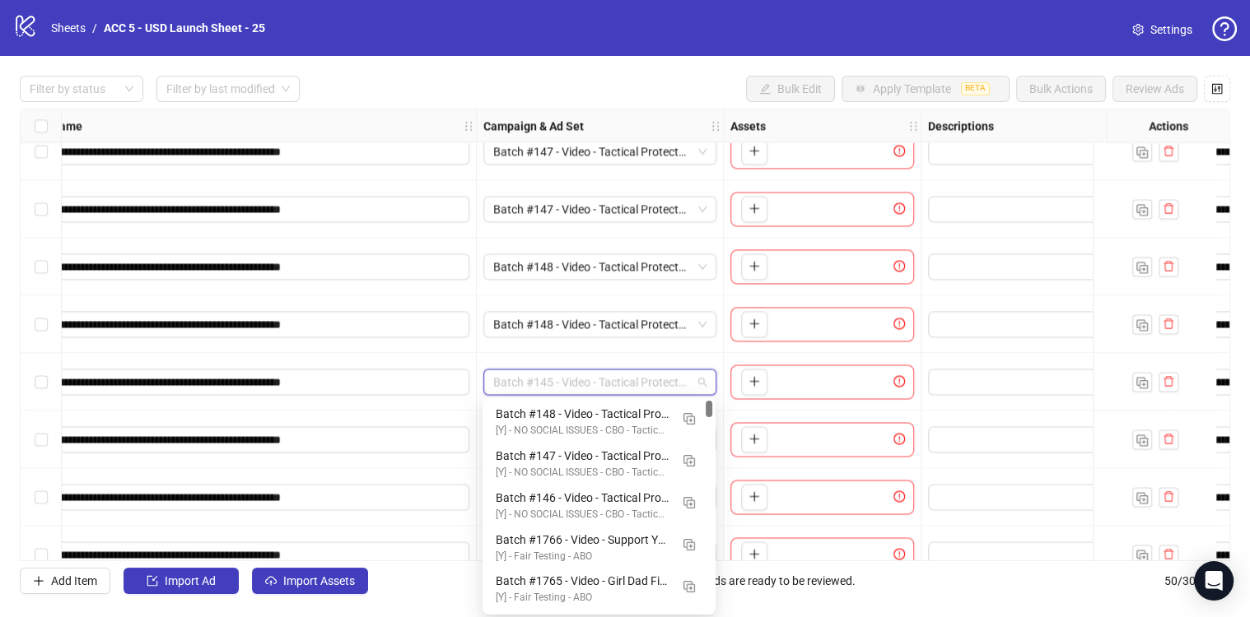
drag, startPoint x: 710, startPoint y: 411, endPoint x: 710, endPoint y: 365, distance: 46.1
click at [710, 365] on body "**********" at bounding box center [625, 308] width 1250 height 617
click at [565, 435] on div "[Y] - NO SOCIAL ISSUES - CBO - Tactical Protector Vest - $50" at bounding box center [583, 431] width 174 height 16
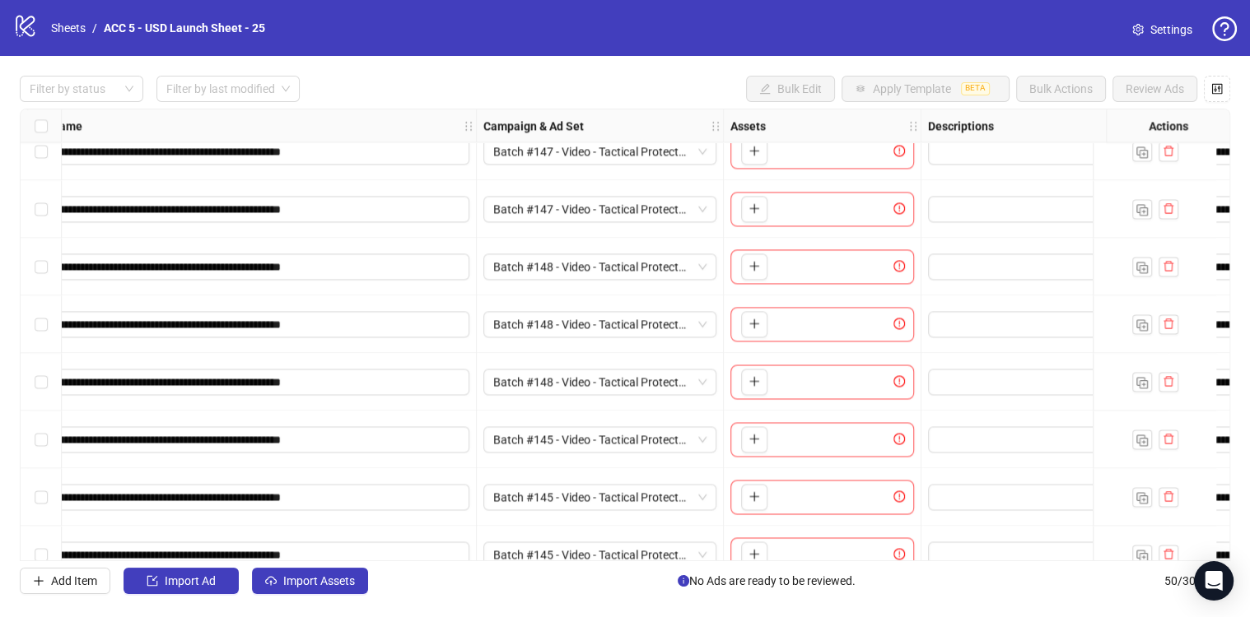
scroll to position [2468, 174]
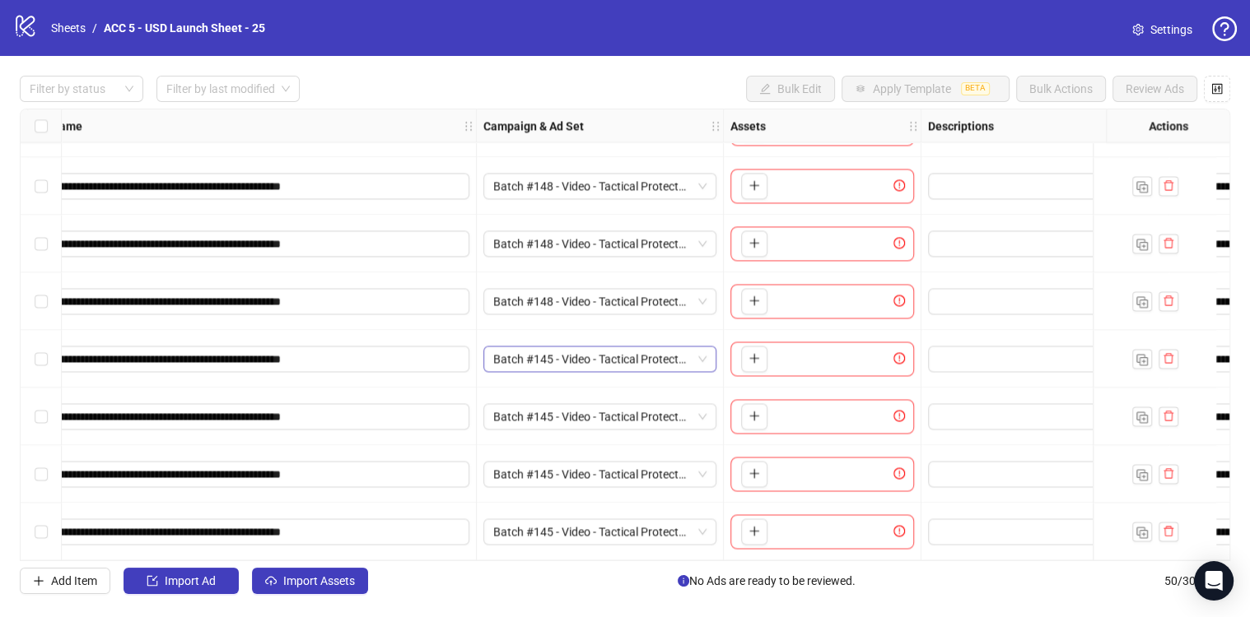
click at [586, 348] on span "Batch #145 - Video - Tactical Protector Vest - Yuanda - Taha - [DATE]" at bounding box center [599, 359] width 213 height 25
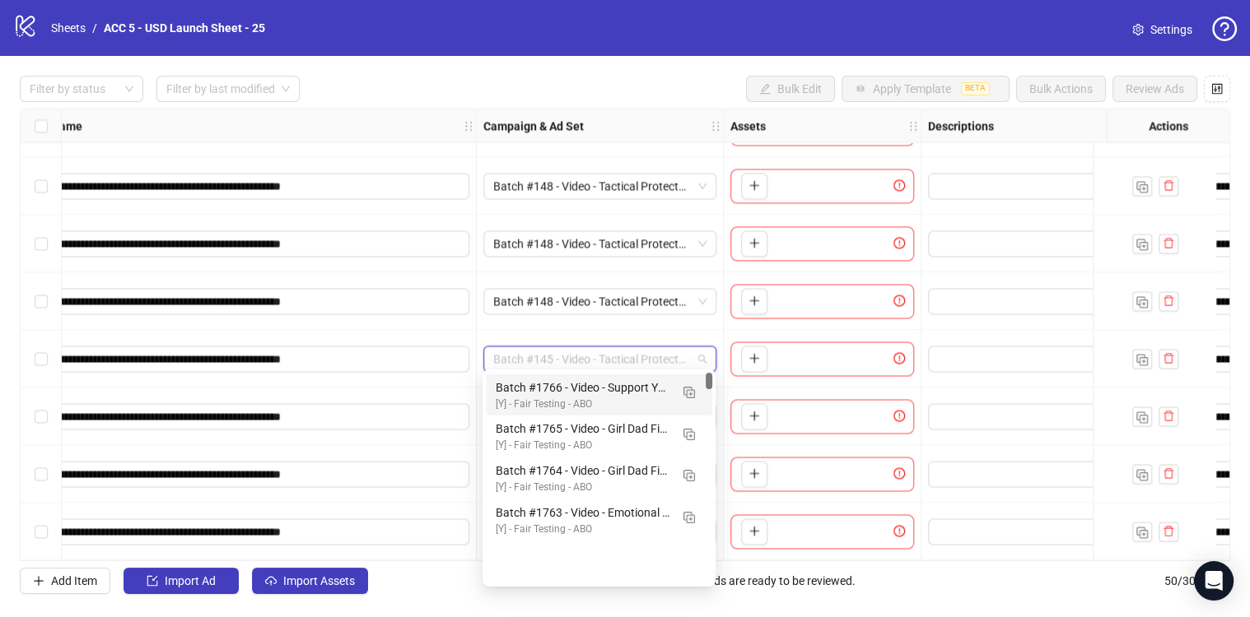
scroll to position [0, 0]
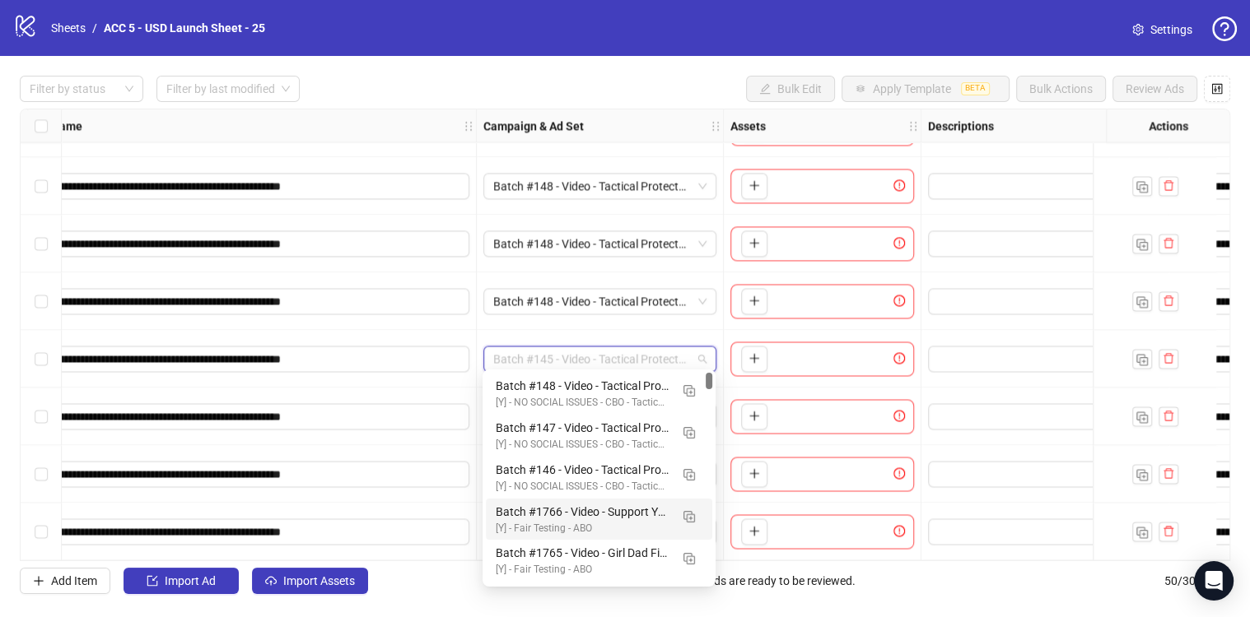
drag, startPoint x: 710, startPoint y: 380, endPoint x: 709, endPoint y: 345, distance: 35.4
click at [709, 345] on body "**********" at bounding box center [625, 308] width 1250 height 617
click at [685, 390] on img "button" at bounding box center [689, 391] width 12 height 12
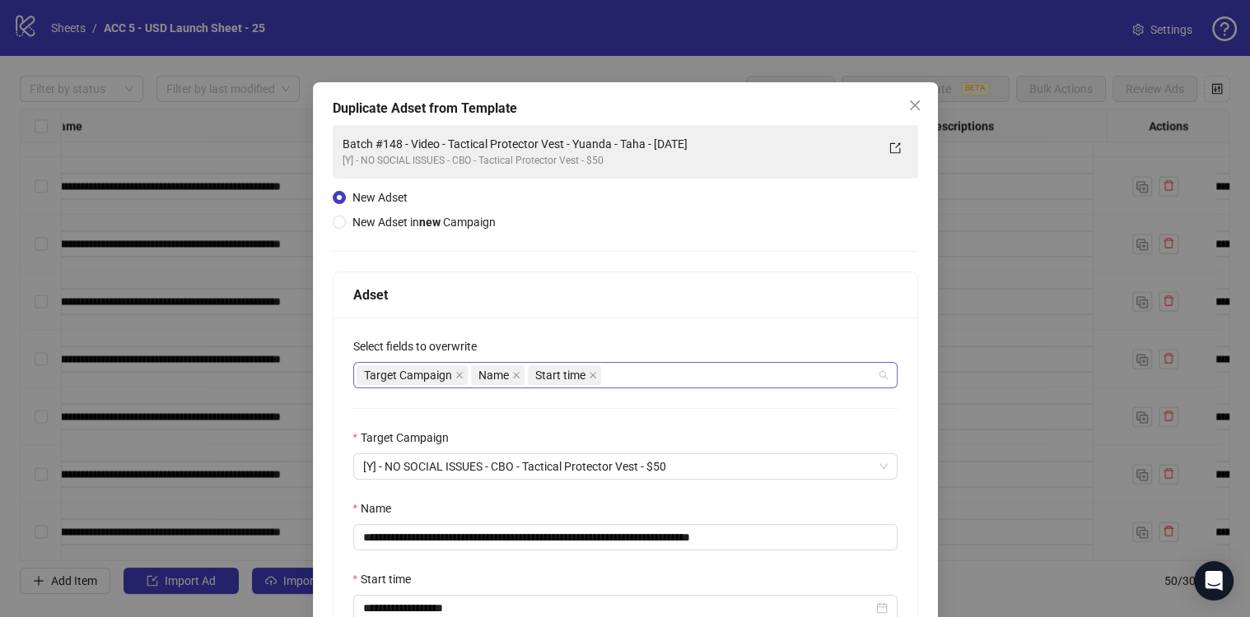
click at [806, 365] on div "Target Campaign Name Start time" at bounding box center [616, 375] width 520 height 23
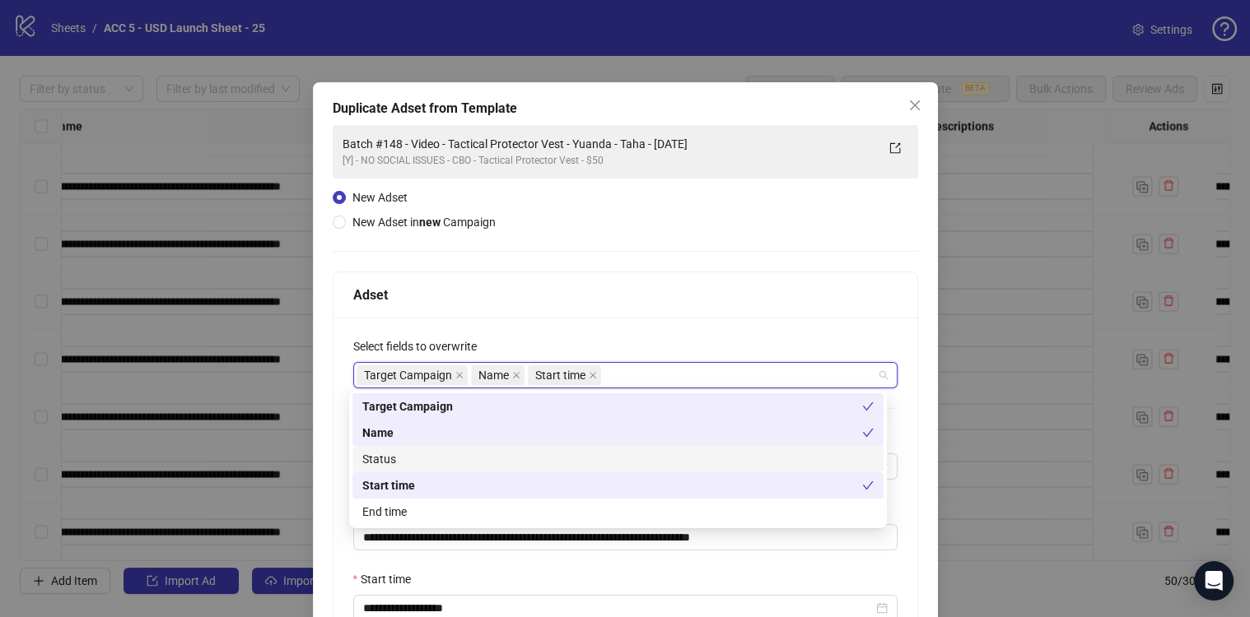
click at [463, 458] on div "Status" at bounding box center [617, 459] width 511 height 18
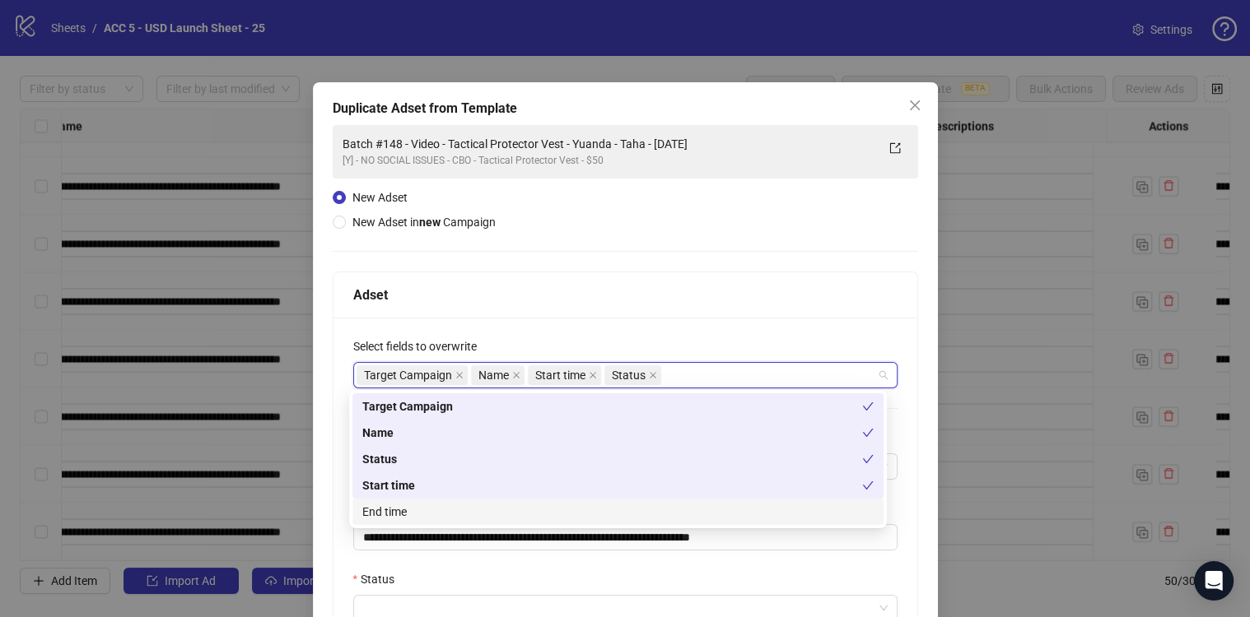
click at [465, 513] on div "End time" at bounding box center [617, 512] width 511 height 18
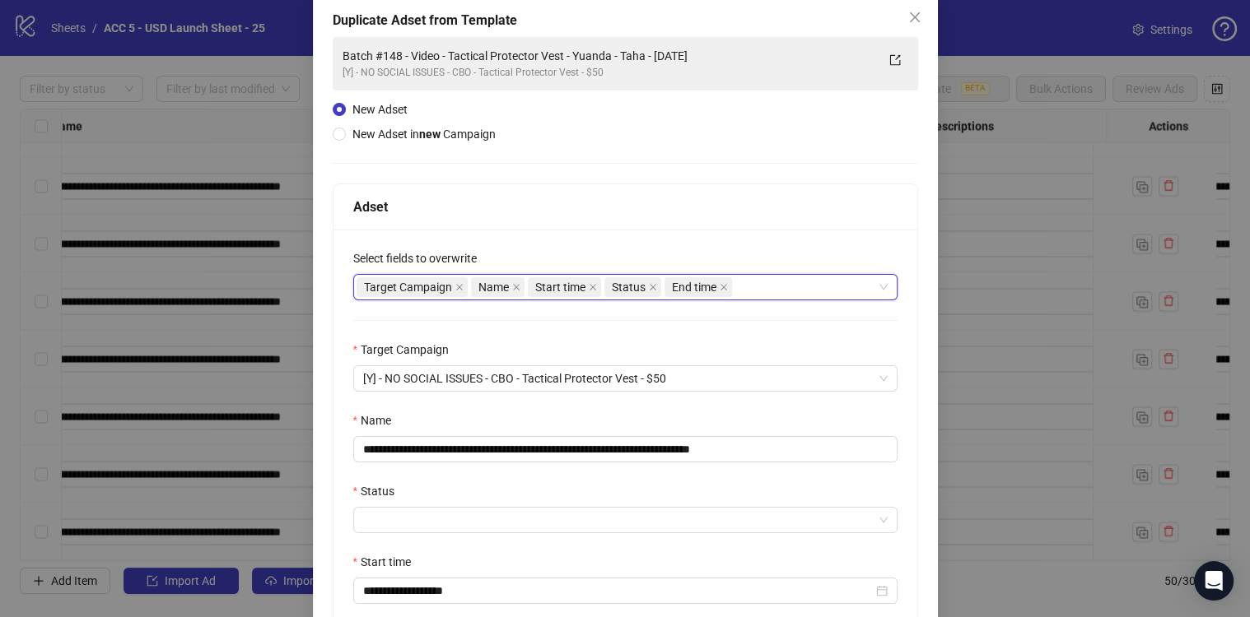
scroll to position [91, 0]
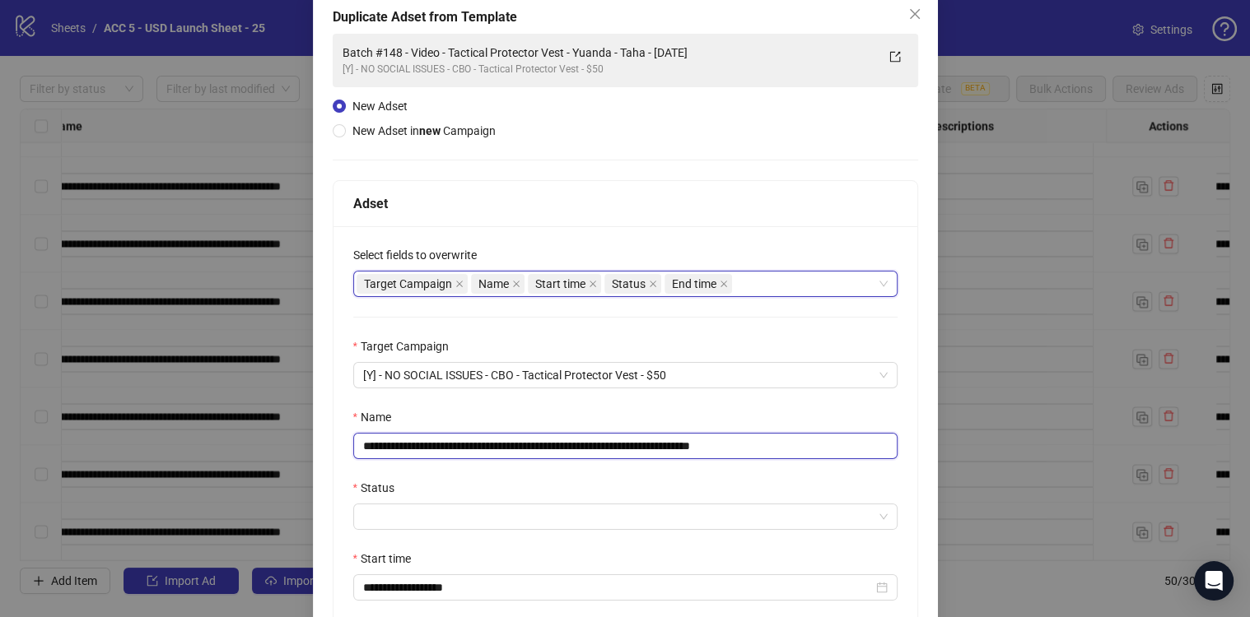
click at [716, 445] on input "**********" at bounding box center [625, 446] width 544 height 26
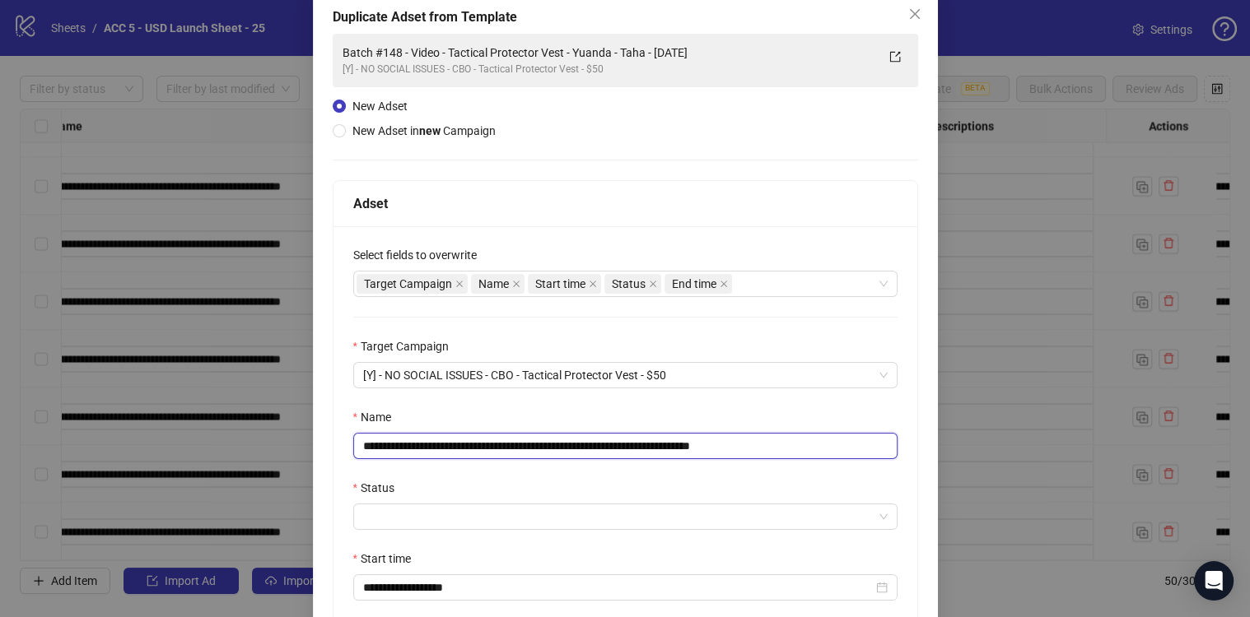
paste input "text"
type input "**********"
click at [732, 413] on div "Name" at bounding box center [625, 420] width 544 height 25
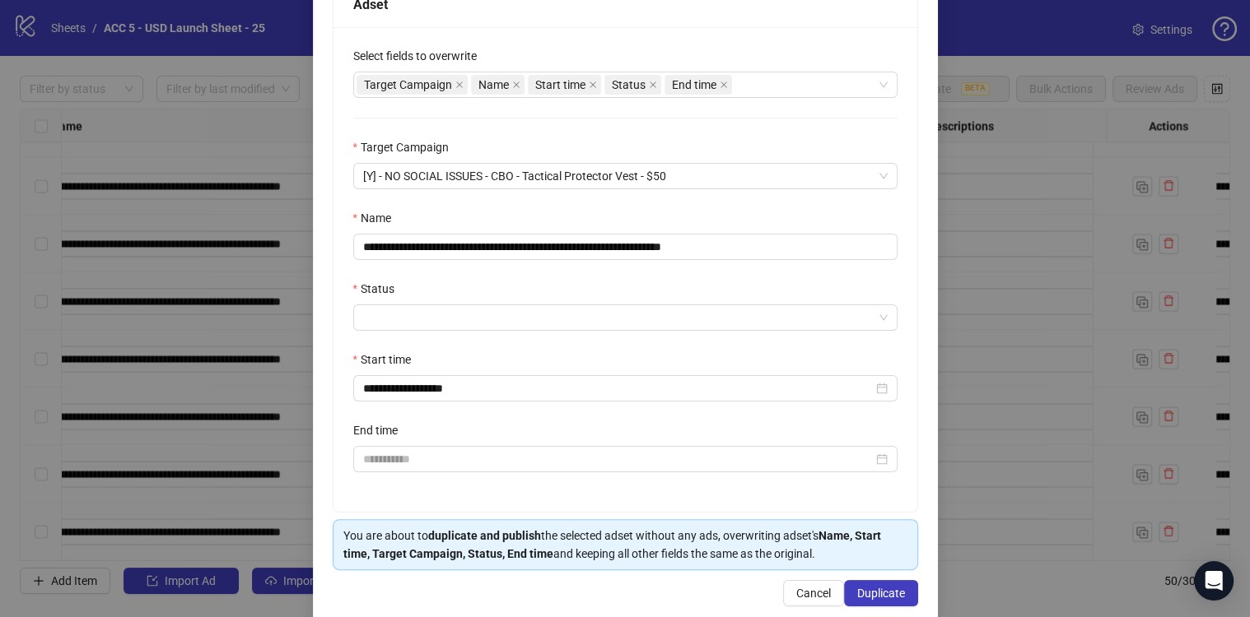
scroll to position [314, 0]
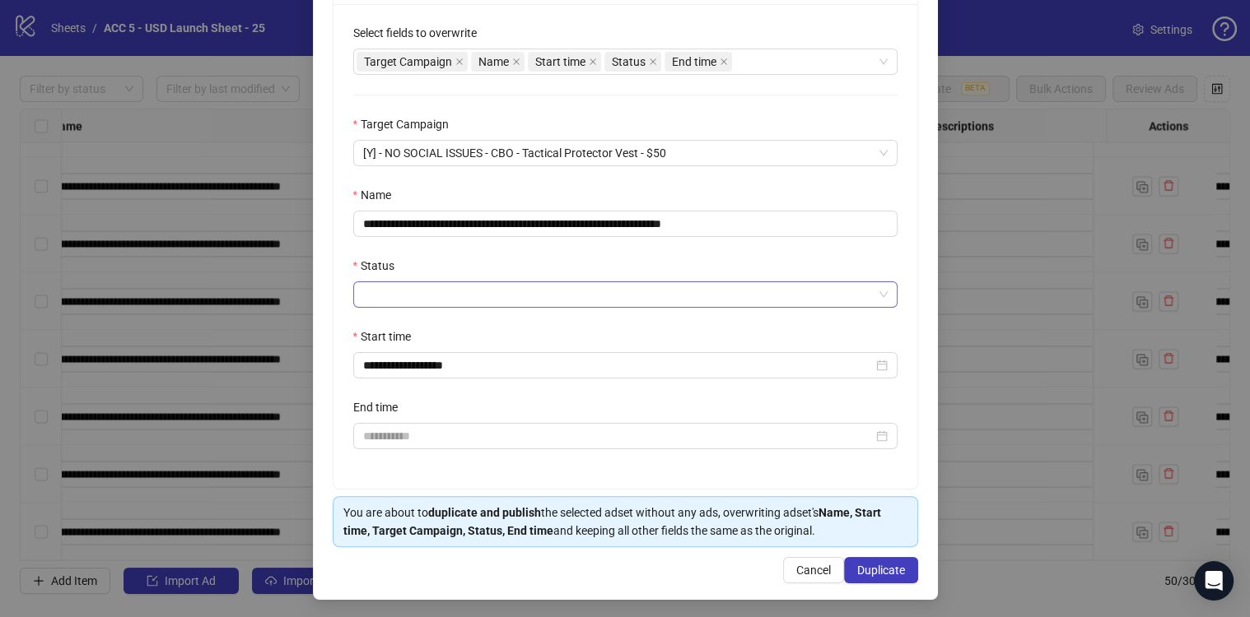
click at [397, 295] on input "Status" at bounding box center [618, 294] width 510 height 25
click at [349, 310] on div "ACTIVE" at bounding box center [349, 310] width 0 height 0
click at [869, 565] on span "Duplicate" at bounding box center [881, 570] width 48 height 13
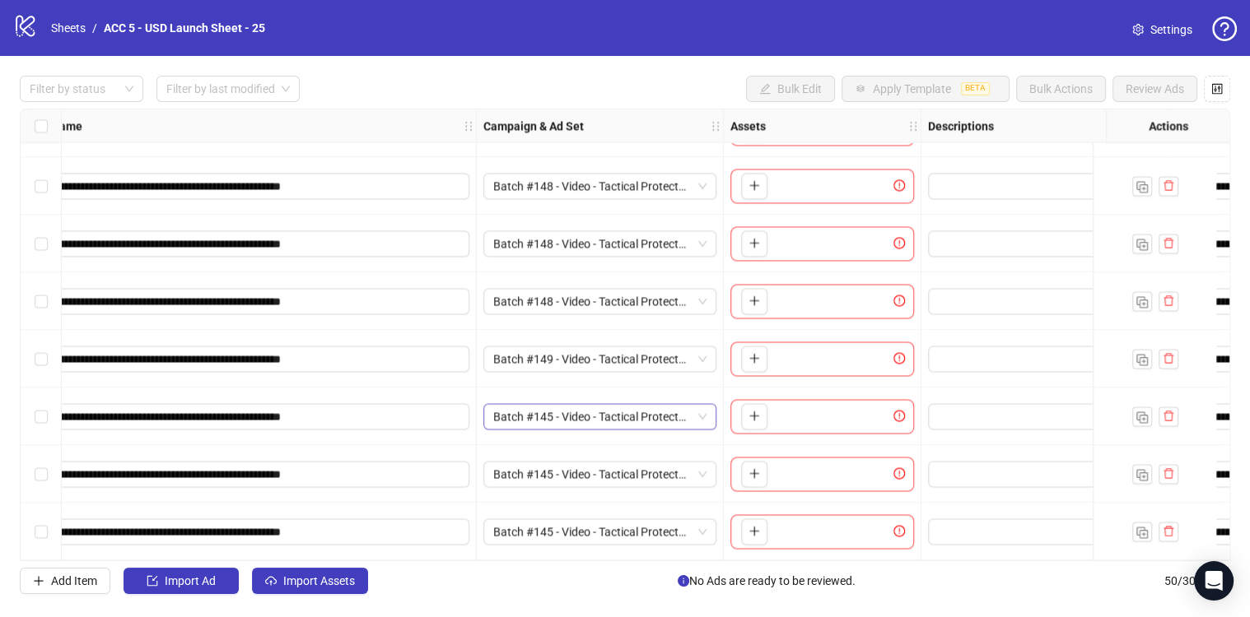
click at [539, 404] on span "Batch #145 - Video - Tactical Protector Vest - Yuanda - Taha - [DATE]" at bounding box center [599, 416] width 213 height 25
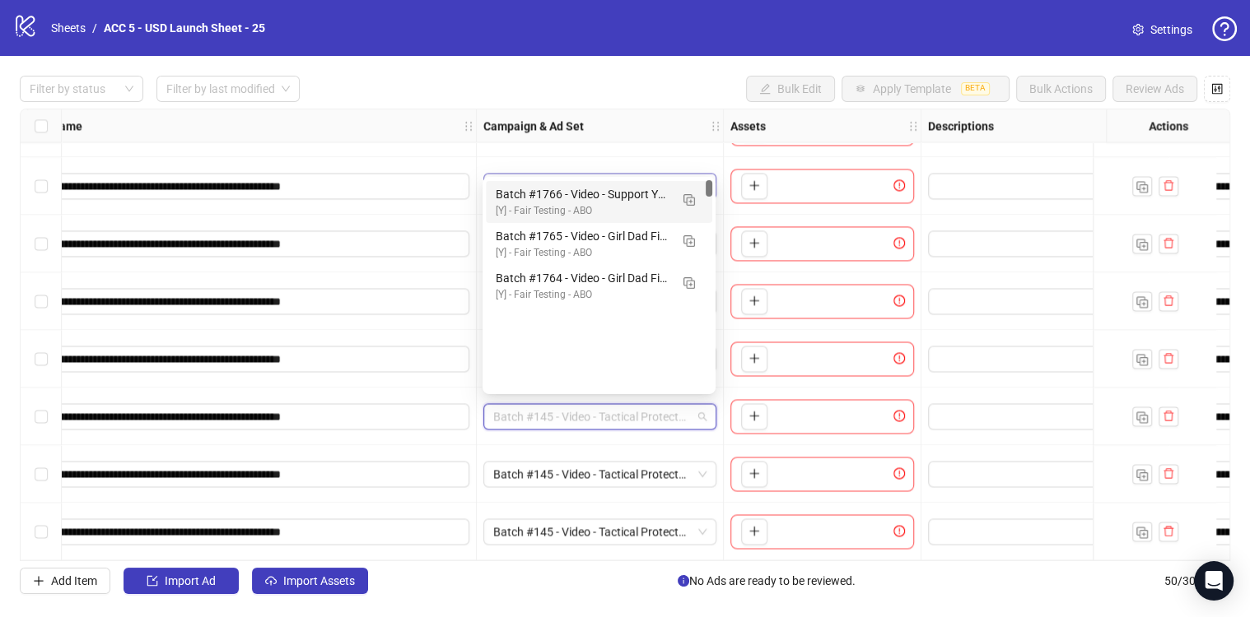
scroll to position [0, 0]
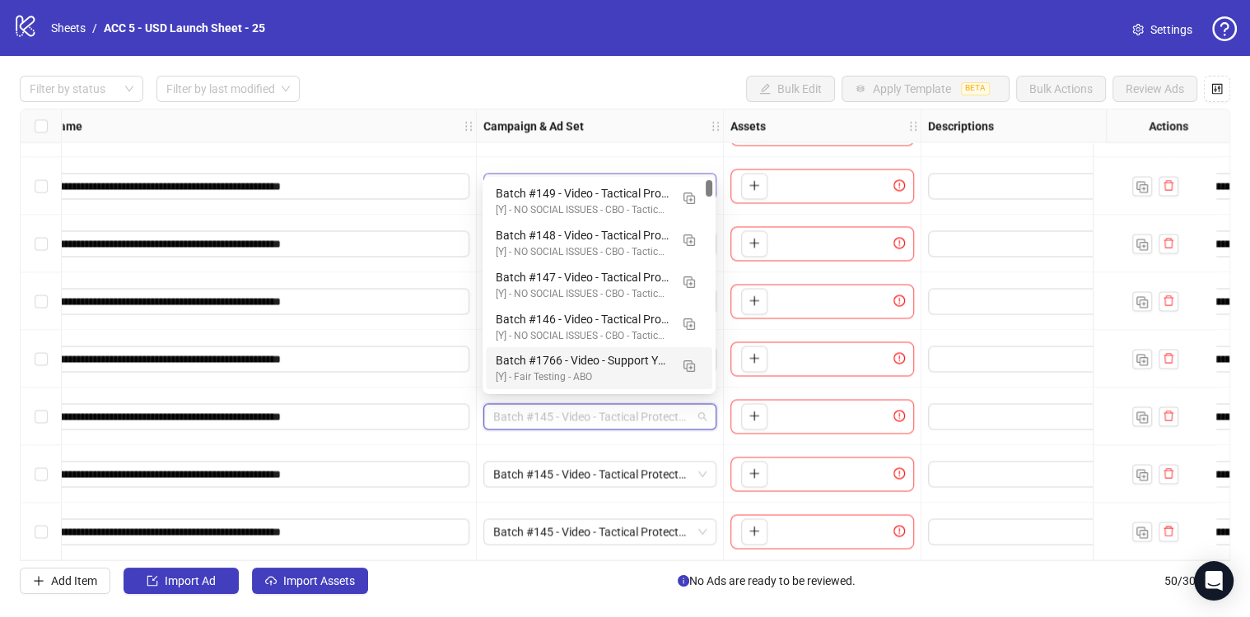
click at [705, 173] on body "**********" at bounding box center [625, 308] width 1250 height 617
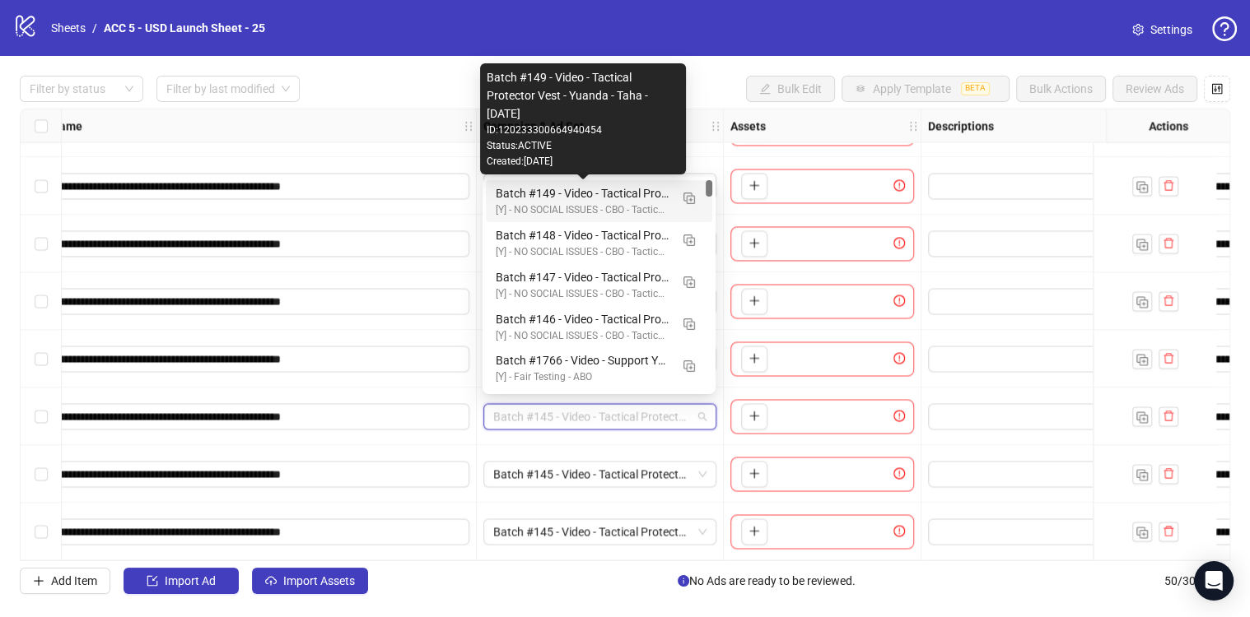
click at [617, 202] on div "Batch #149 - Video - Tactical Protector Vest - Yuanda - Taha - [DATE]" at bounding box center [583, 193] width 174 height 18
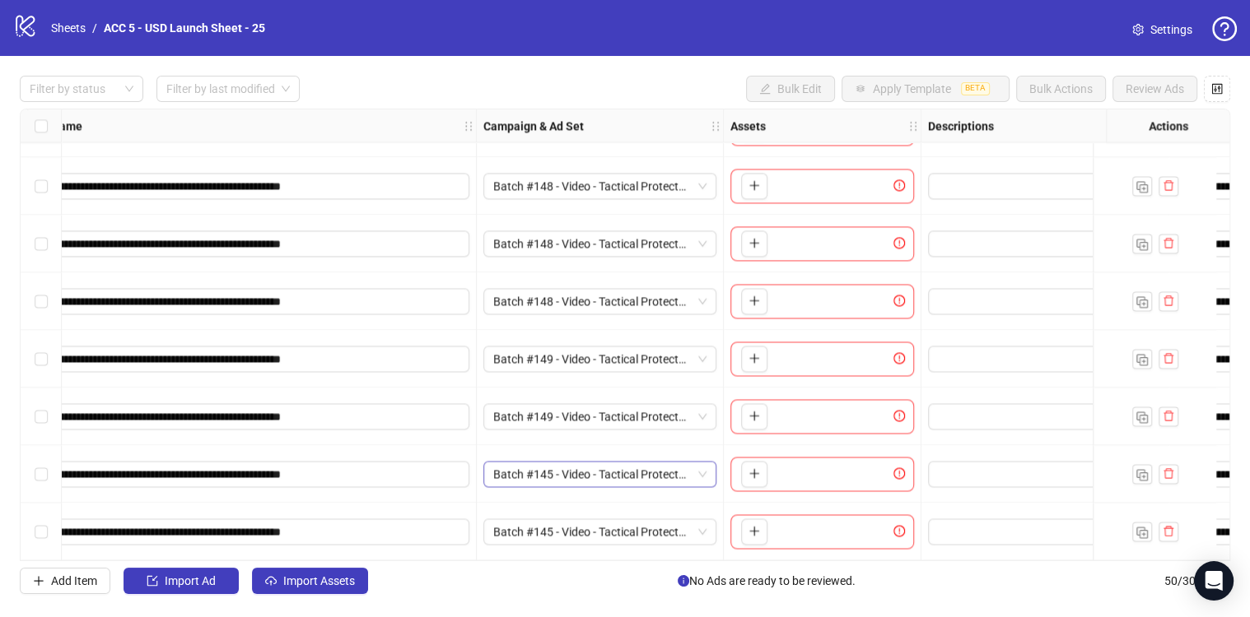
click at [626, 462] on span "Batch #145 - Video - Tactical Protector Vest - Yuanda - Taha - [DATE]" at bounding box center [599, 474] width 213 height 25
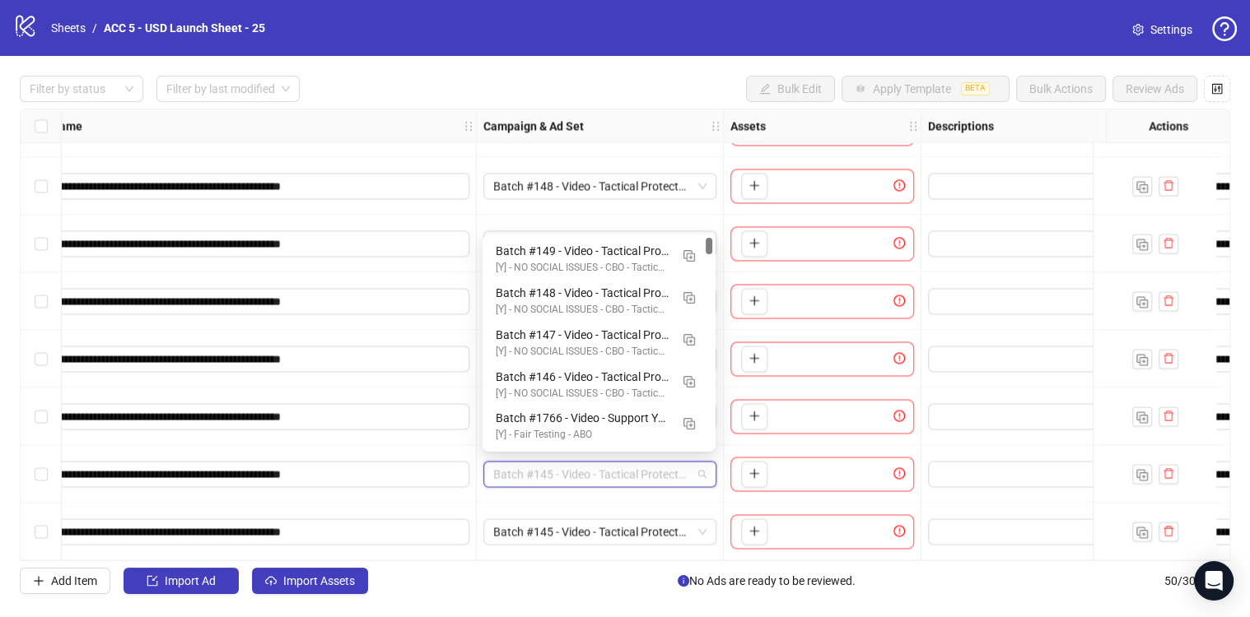
drag, startPoint x: 711, startPoint y: 229, endPoint x: 710, endPoint y: 208, distance: 20.6
click at [710, 208] on body "**********" at bounding box center [625, 308] width 1250 height 617
click at [594, 265] on div "[Y] - NO SOCIAL ISSUES - CBO - Tactical Protector Vest - $50" at bounding box center [583, 268] width 174 height 16
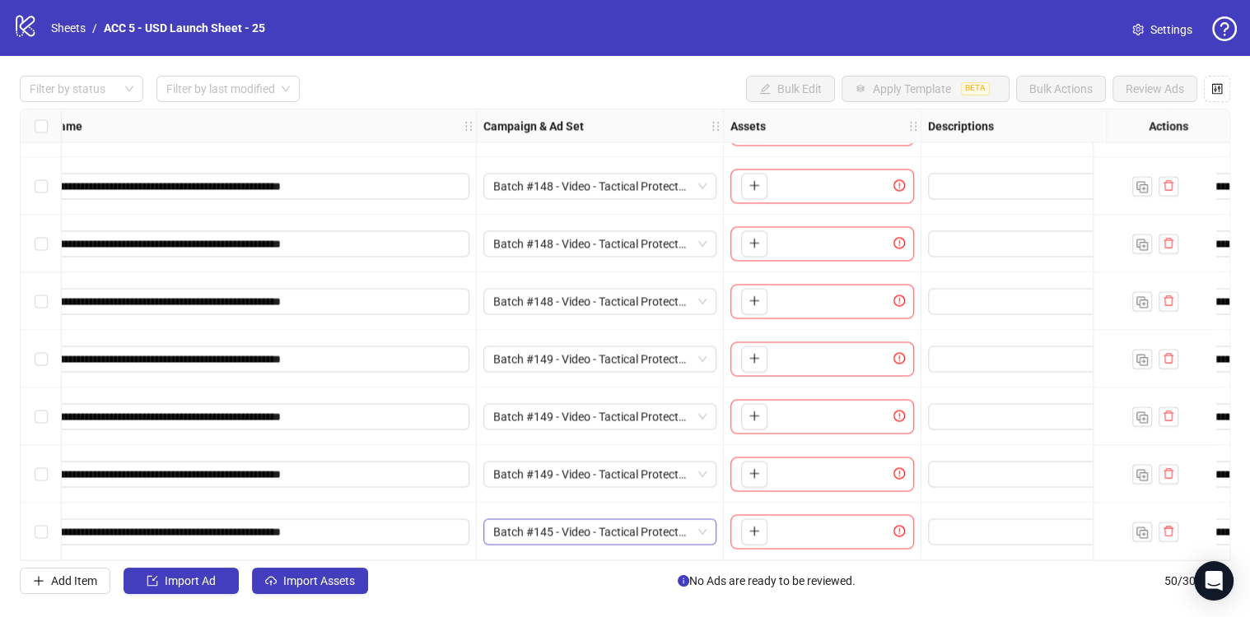
click at [605, 526] on span "Batch #145 - Video - Tactical Protector Vest - Yuanda - Taha - [DATE]" at bounding box center [599, 531] width 213 height 25
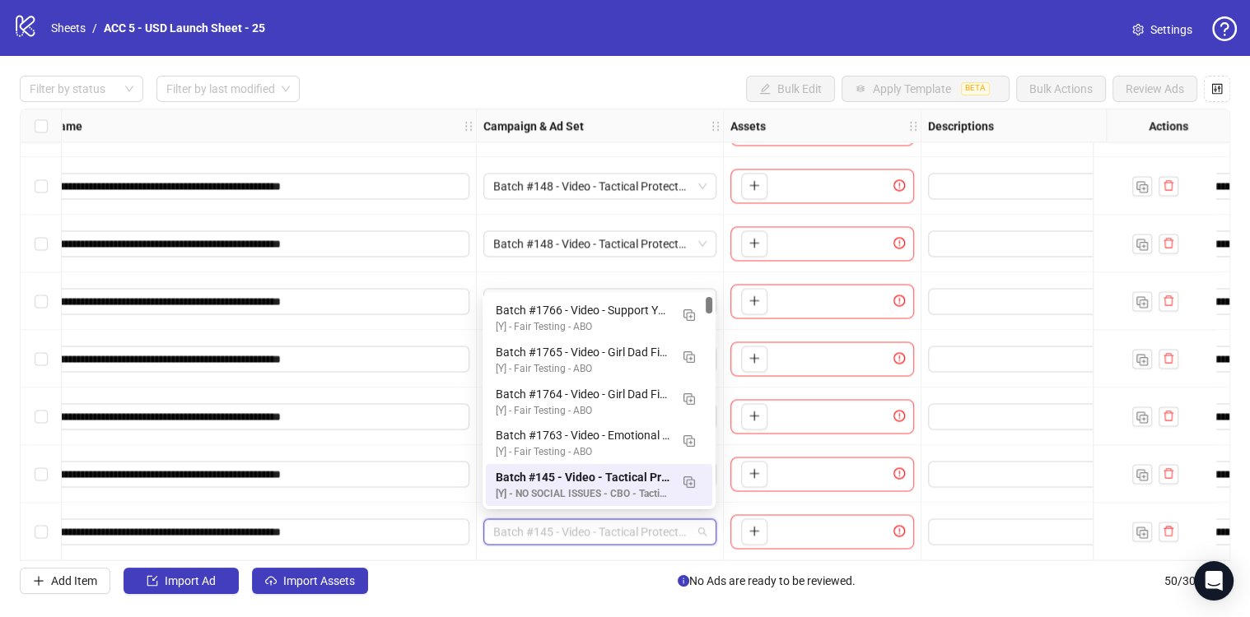
click at [705, 274] on body "**********" at bounding box center [625, 308] width 1250 height 617
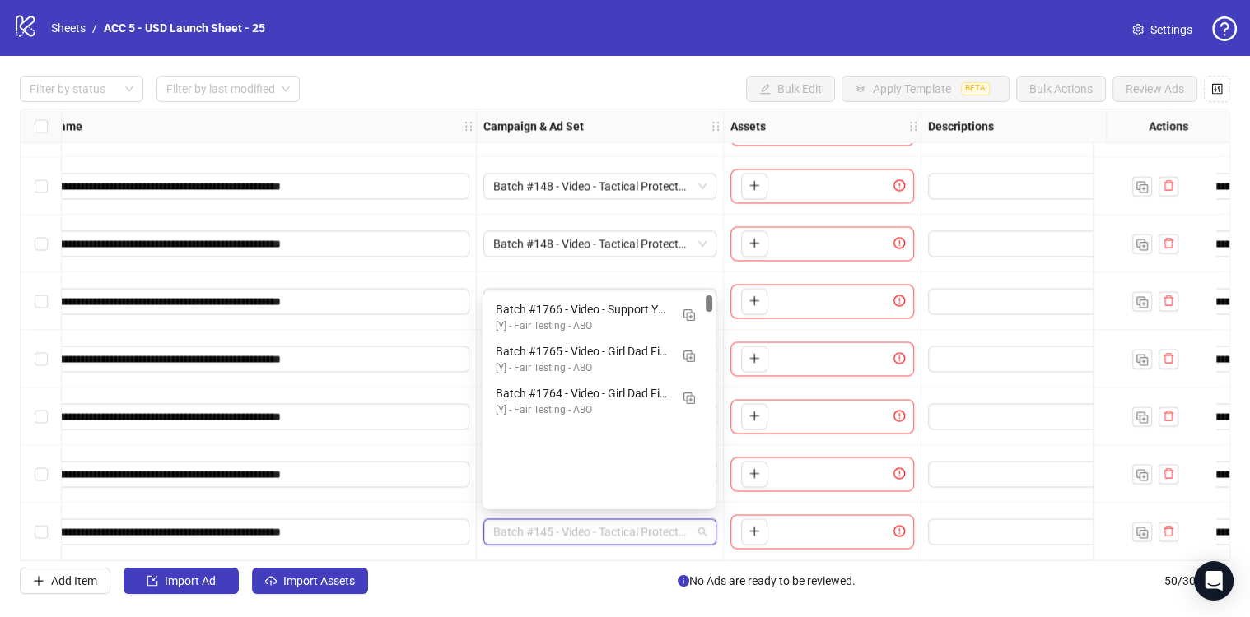
scroll to position [0, 0]
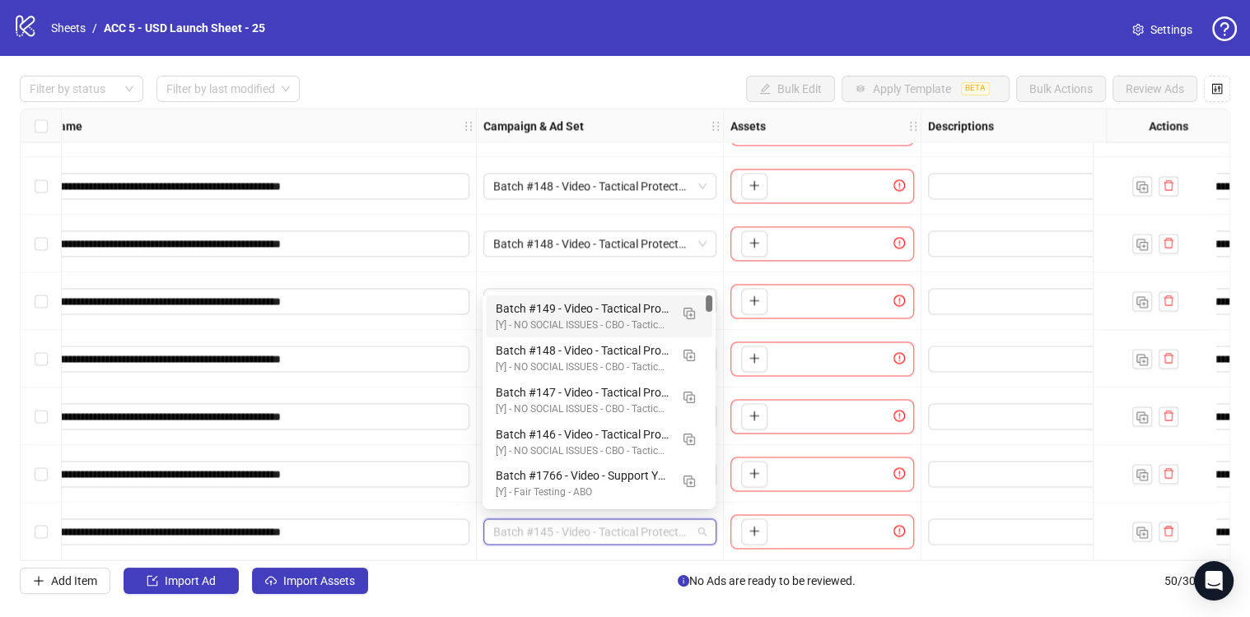
click at [594, 310] on div "Batch #149 - Video - Tactical Protector Vest - Yuanda - Taha - [DATE]" at bounding box center [583, 309] width 174 height 18
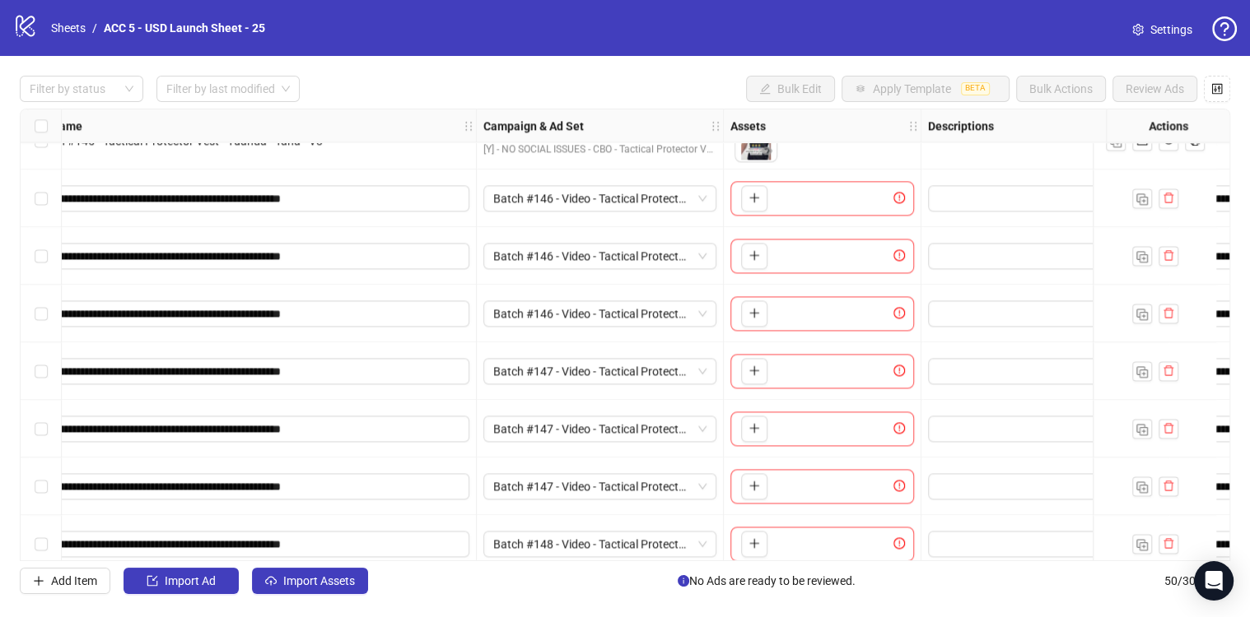
scroll to position [1995, 174]
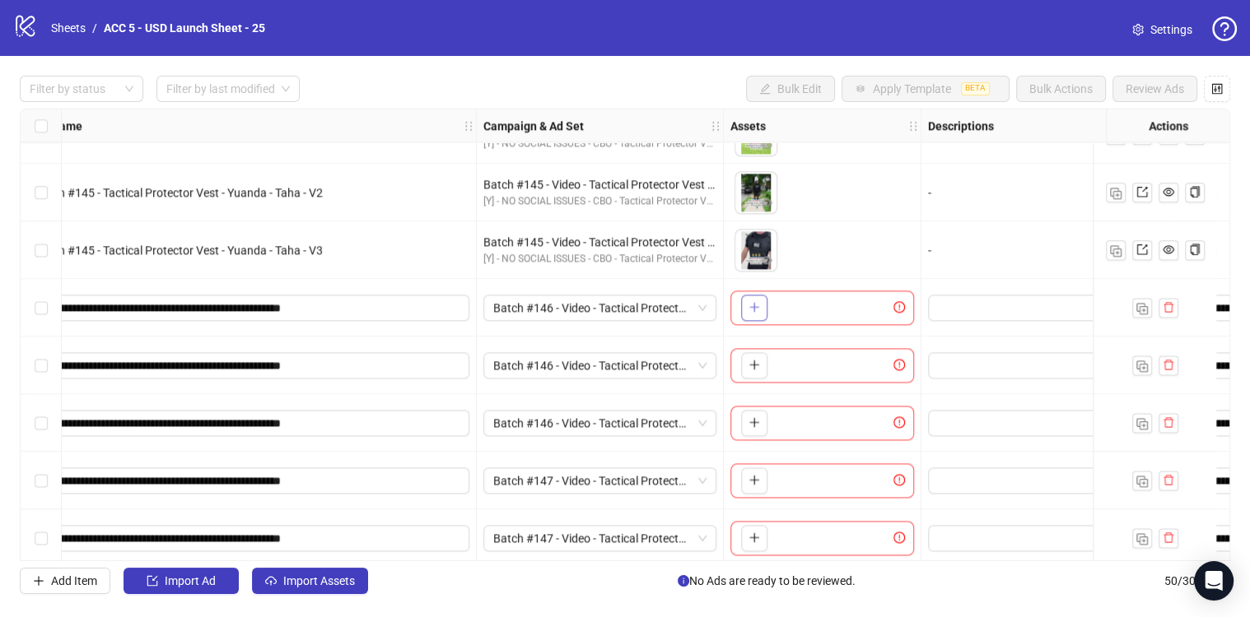
click at [752, 307] on icon "plus" at bounding box center [753, 307] width 9 height 1
click at [754, 366] on icon "plus" at bounding box center [754, 365] width 12 height 12
click at [746, 417] on button "button" at bounding box center [754, 423] width 26 height 26
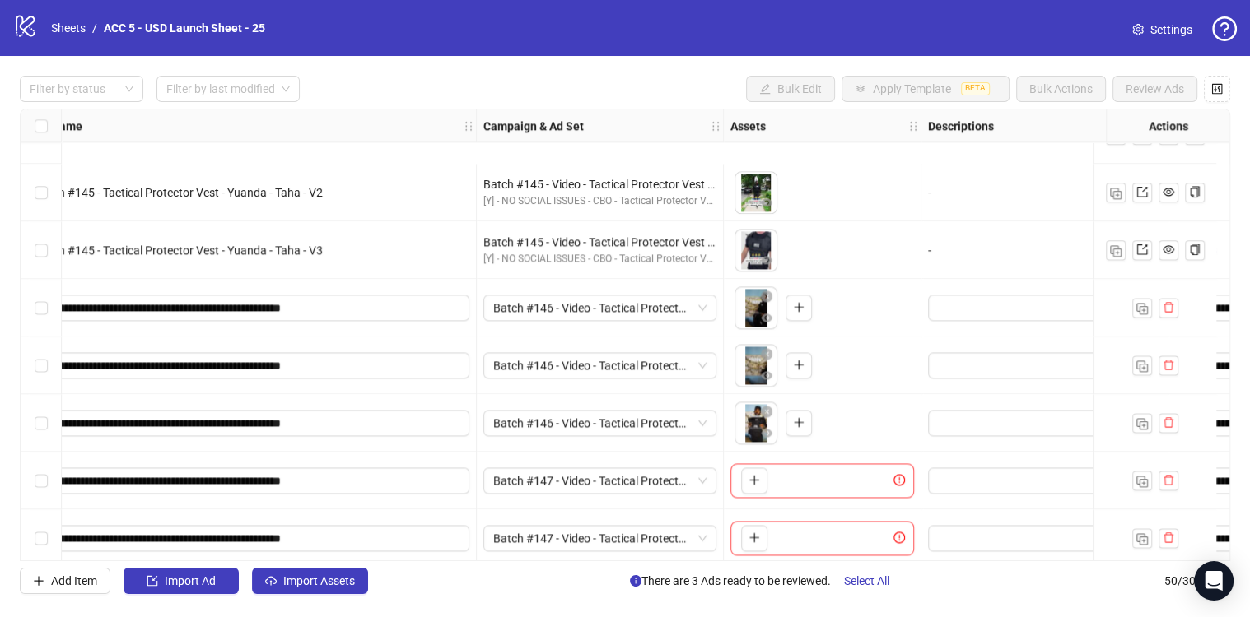
scroll to position [2153, 174]
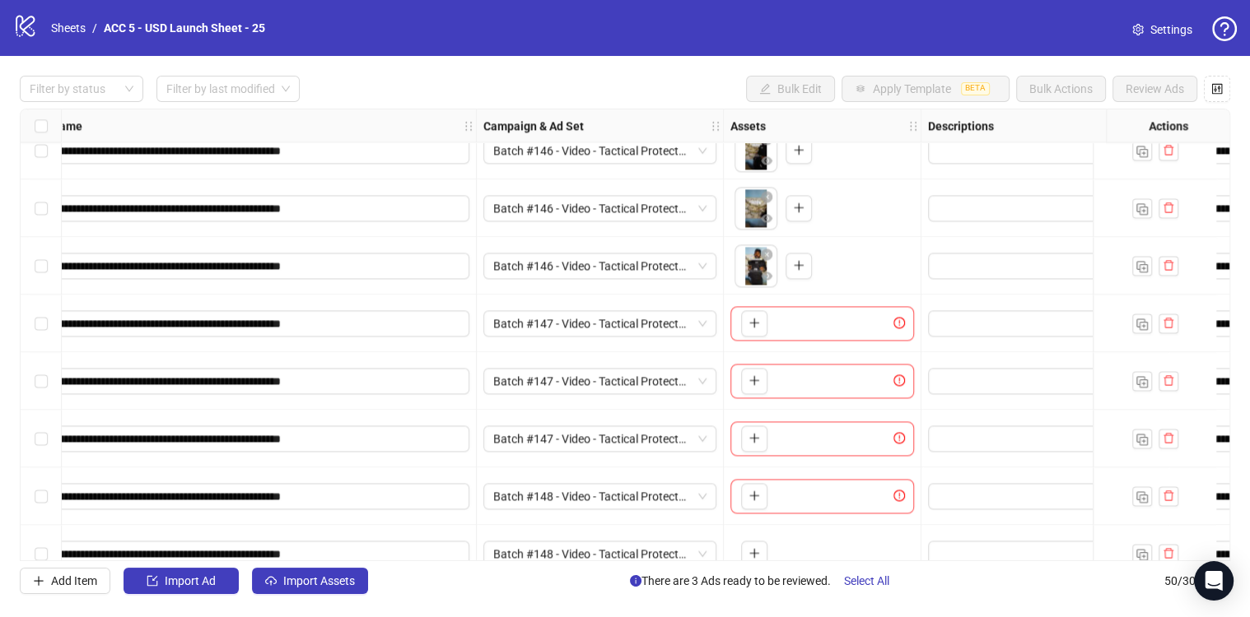
click at [746, 320] on div "Ad Format Ad Name Campaign & Ad Set Assets Descriptions Headlines Primary Texts…" at bounding box center [625, 335] width 1210 height 453
click at [749, 323] on icon "plus" at bounding box center [753, 323] width 9 height 1
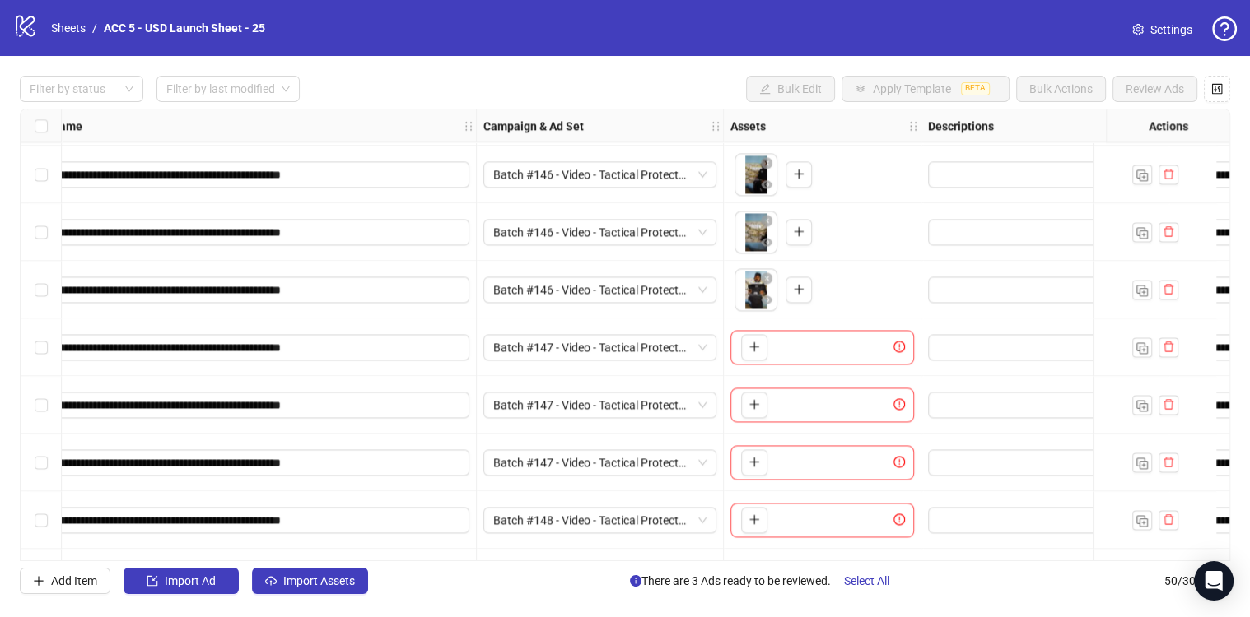
scroll to position [2128, 174]
click at [750, 347] on icon "plus" at bounding box center [754, 348] width 12 height 12
click at [752, 401] on icon "plus" at bounding box center [754, 405] width 12 height 12
click at [753, 461] on icon "plus" at bounding box center [753, 463] width 1 height 9
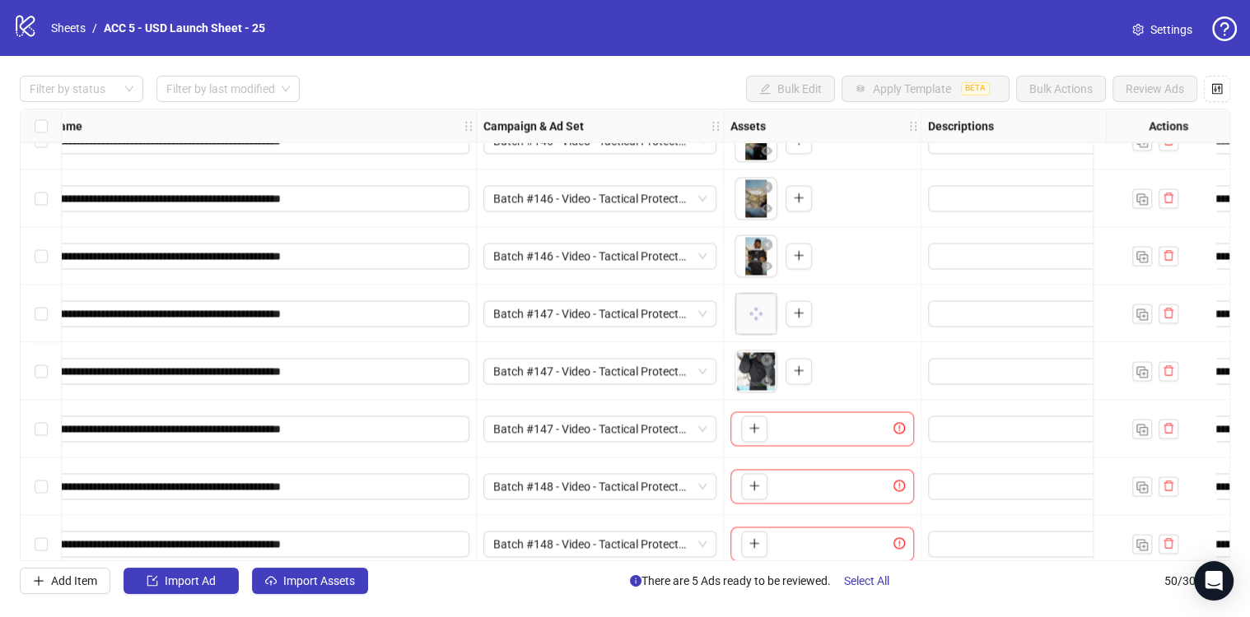
scroll to position [2150, 174]
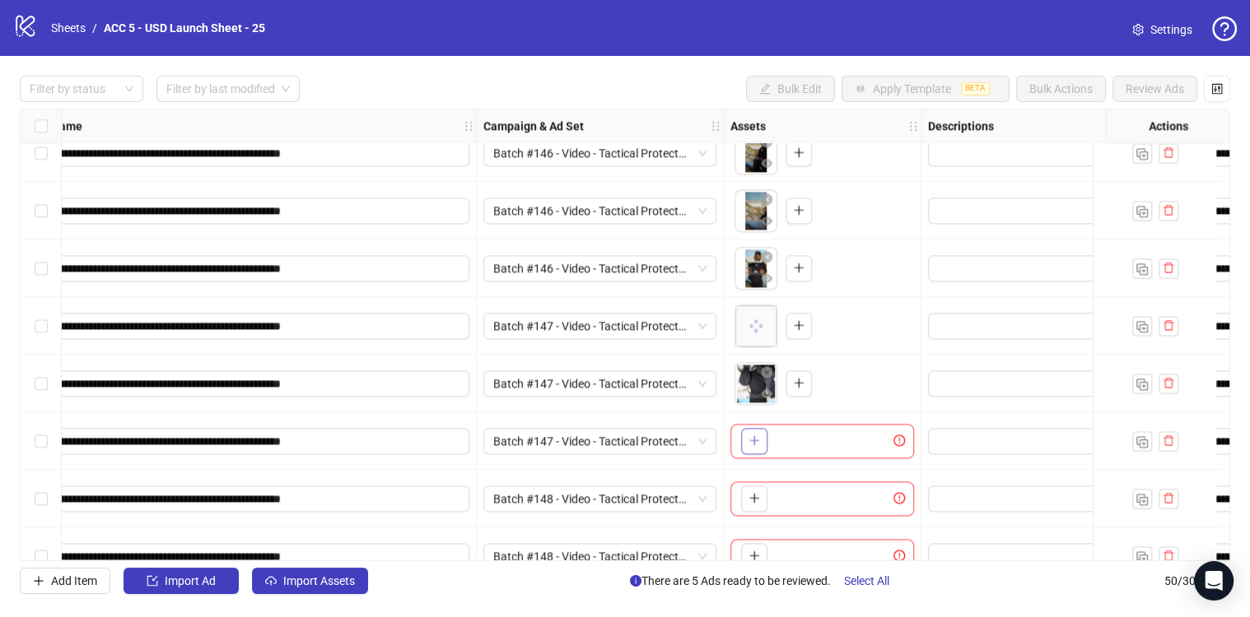
click at [753, 443] on icon "plus" at bounding box center [753, 440] width 1 height 9
